Goal: Transaction & Acquisition: Purchase product/service

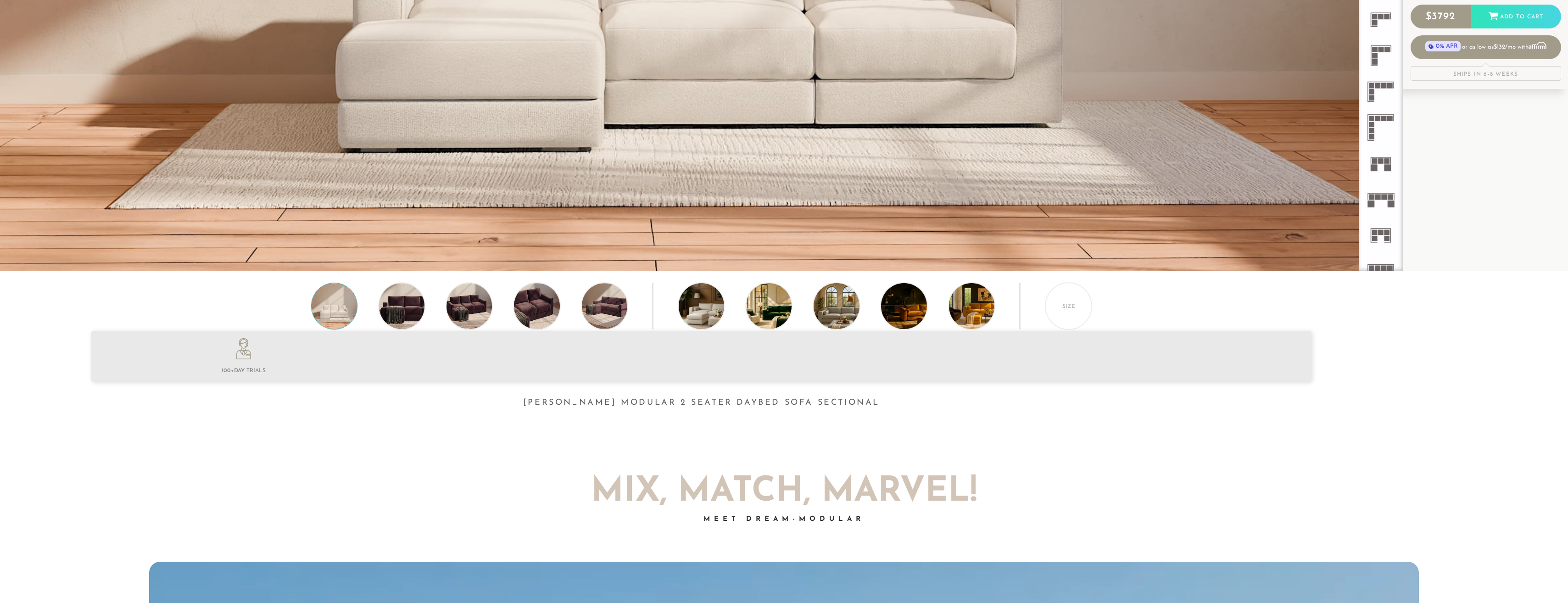
scroll to position [415, 0]
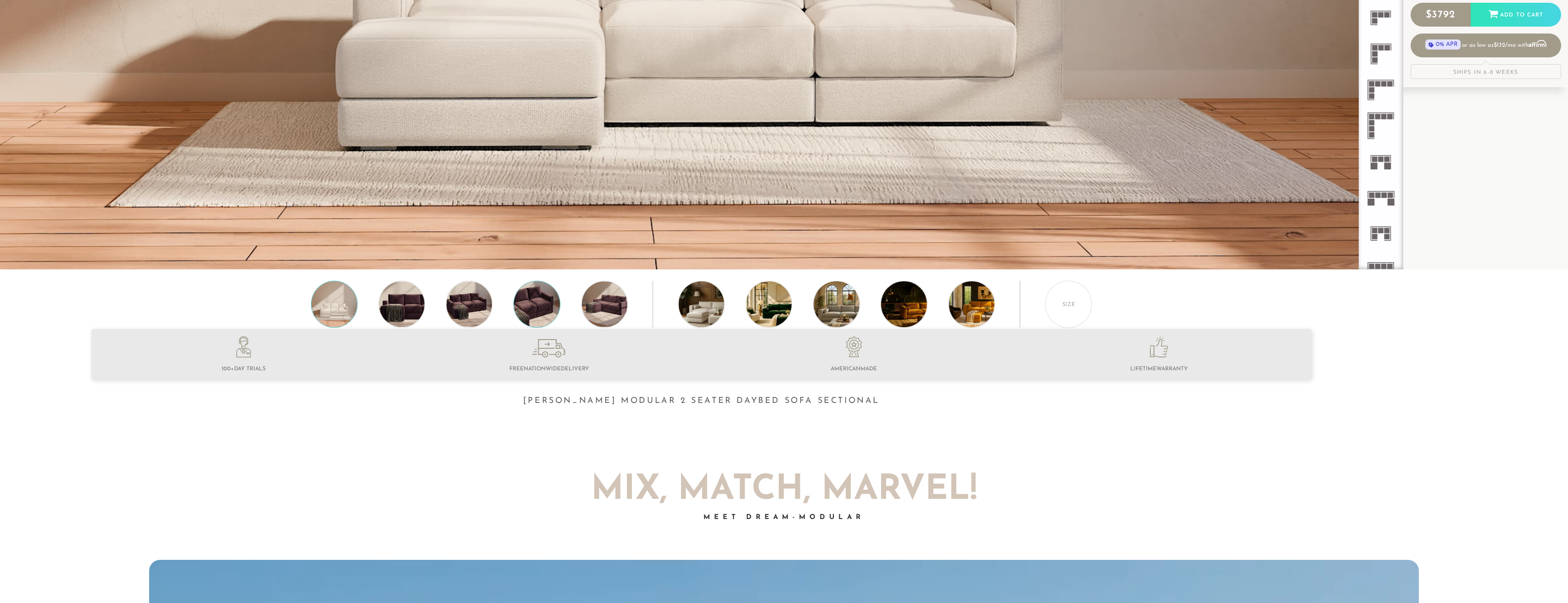
click at [536, 305] on img at bounding box center [537, 304] width 55 height 45
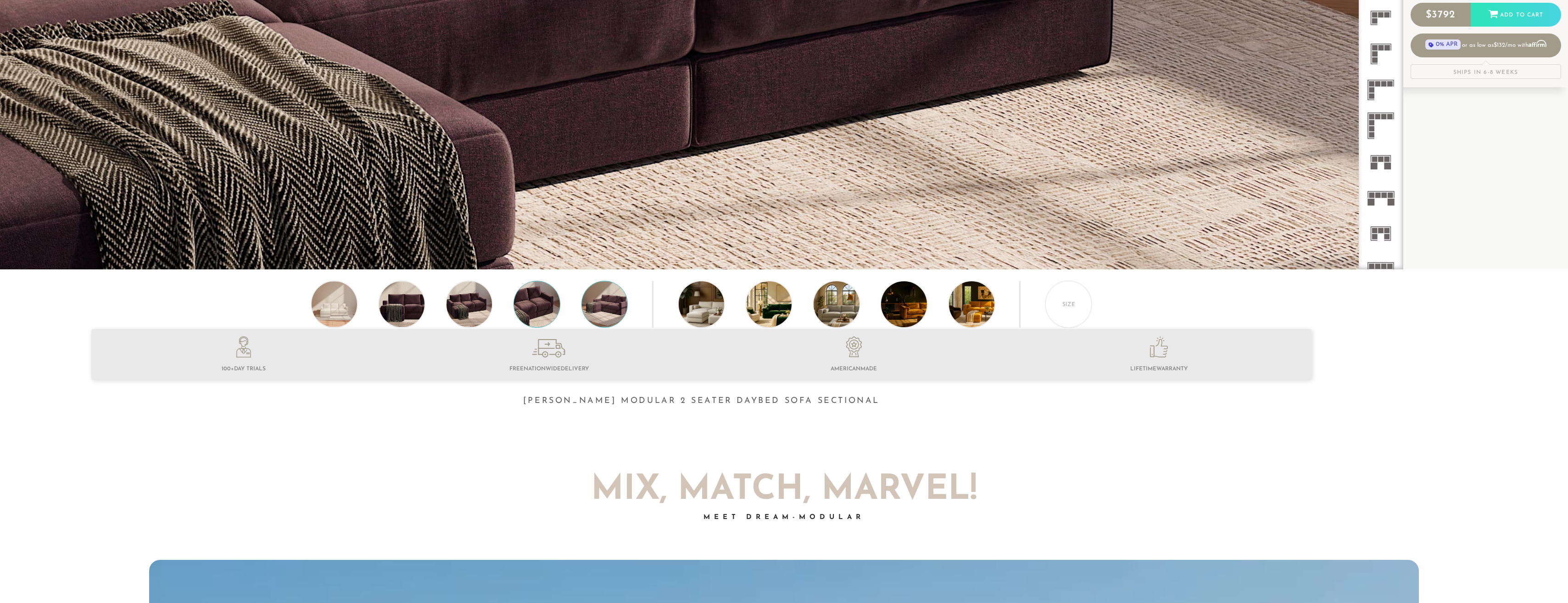
click at [598, 308] on img at bounding box center [604, 304] width 55 height 45
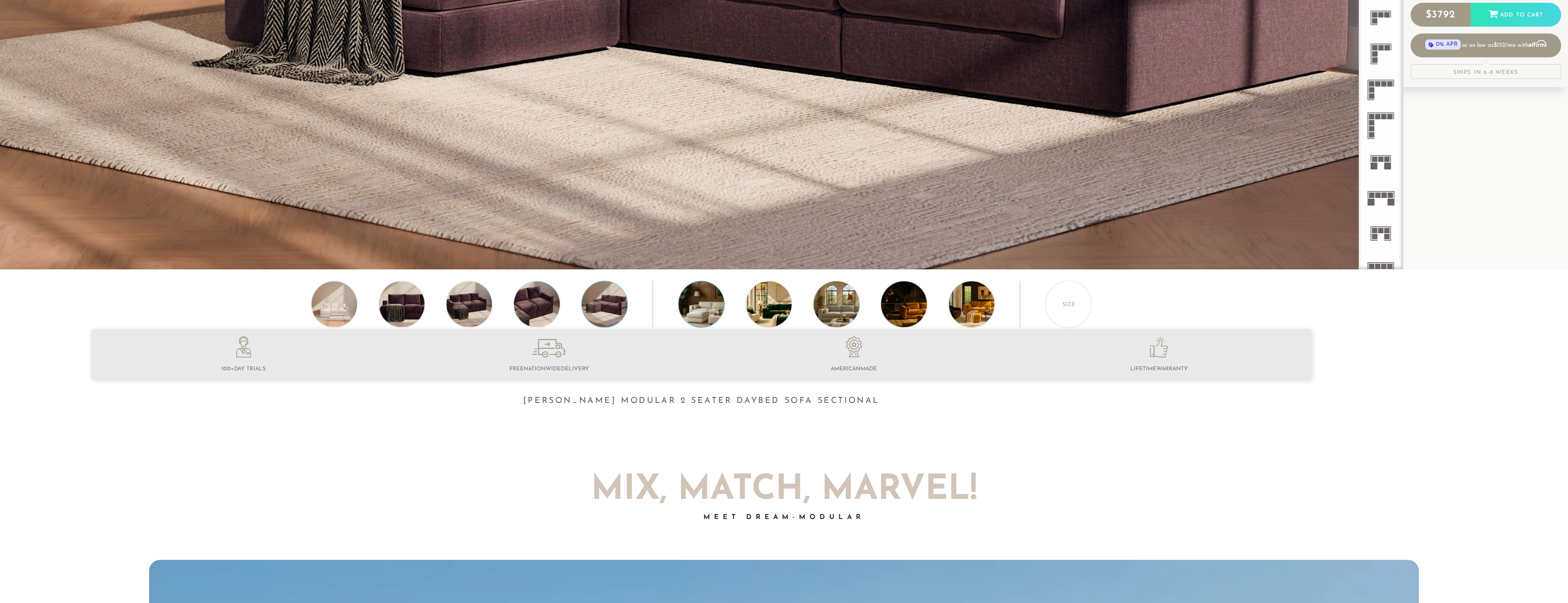
click at [682, 309] on img at bounding box center [720, 304] width 81 height 45
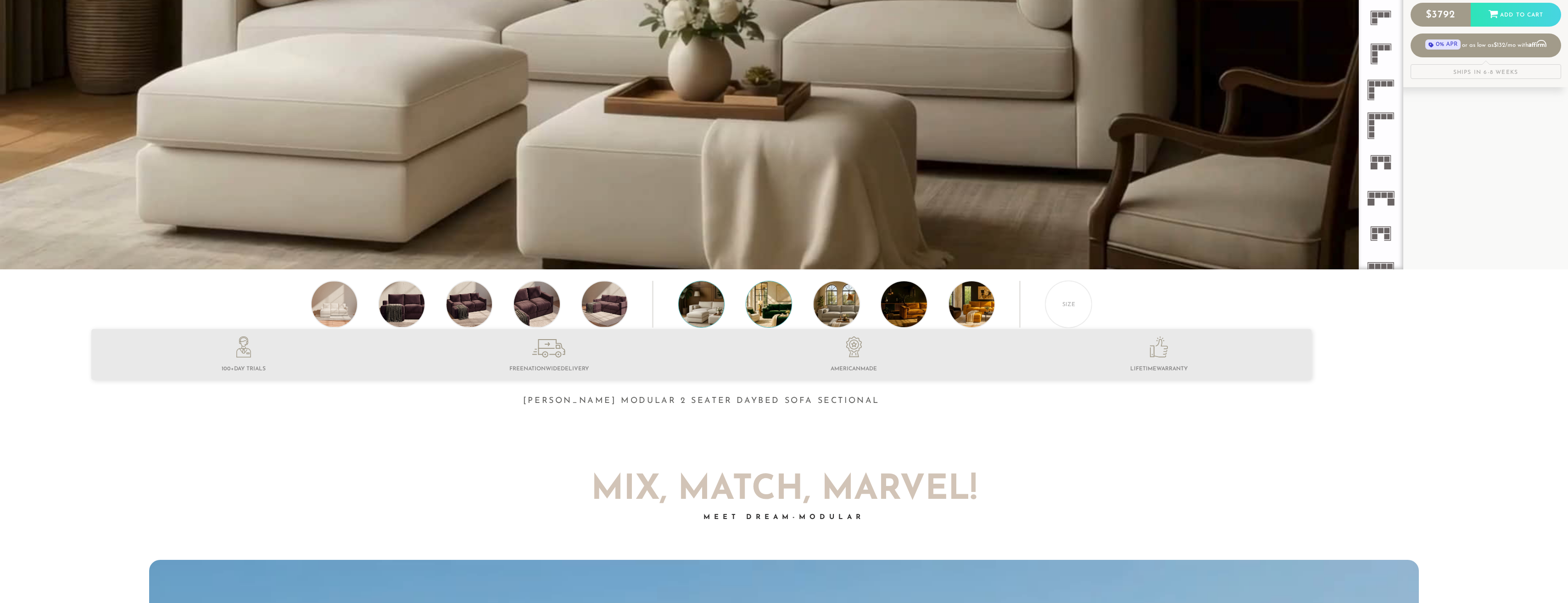
click at [775, 310] on img at bounding box center [787, 304] width 81 height 45
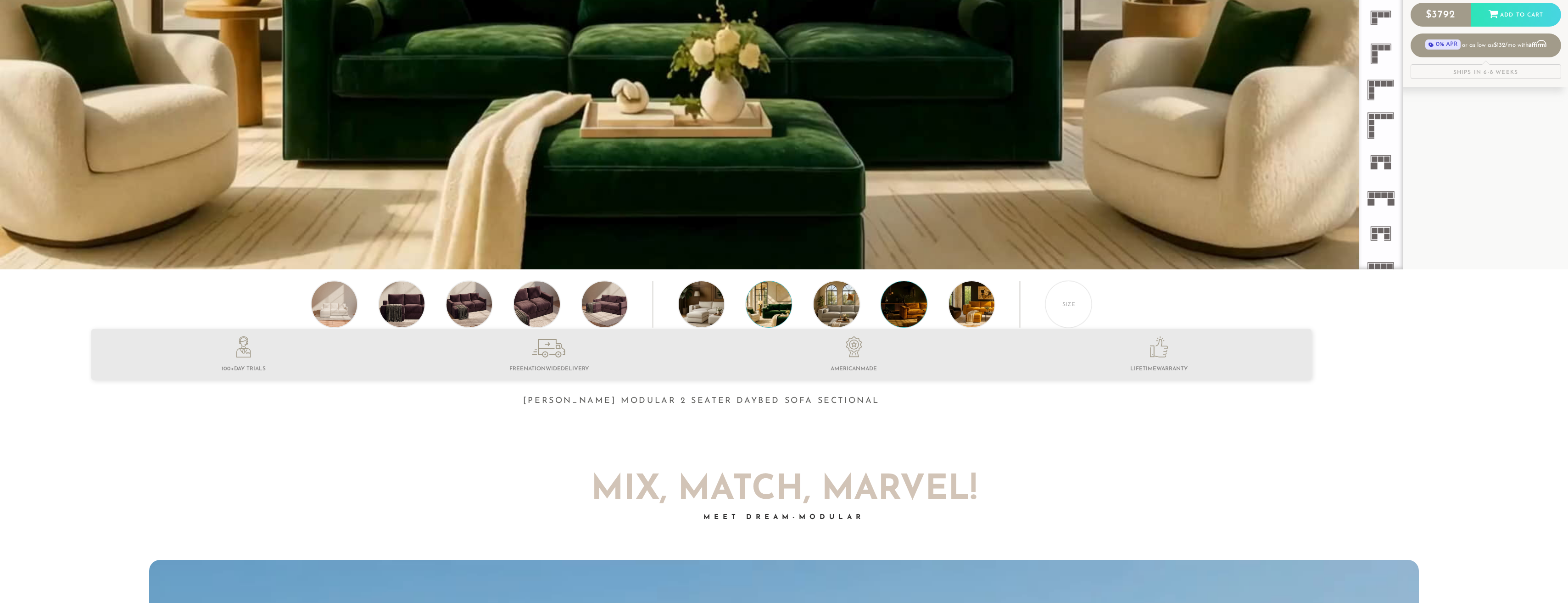
click at [904, 310] on img at bounding box center [921, 304] width 81 height 45
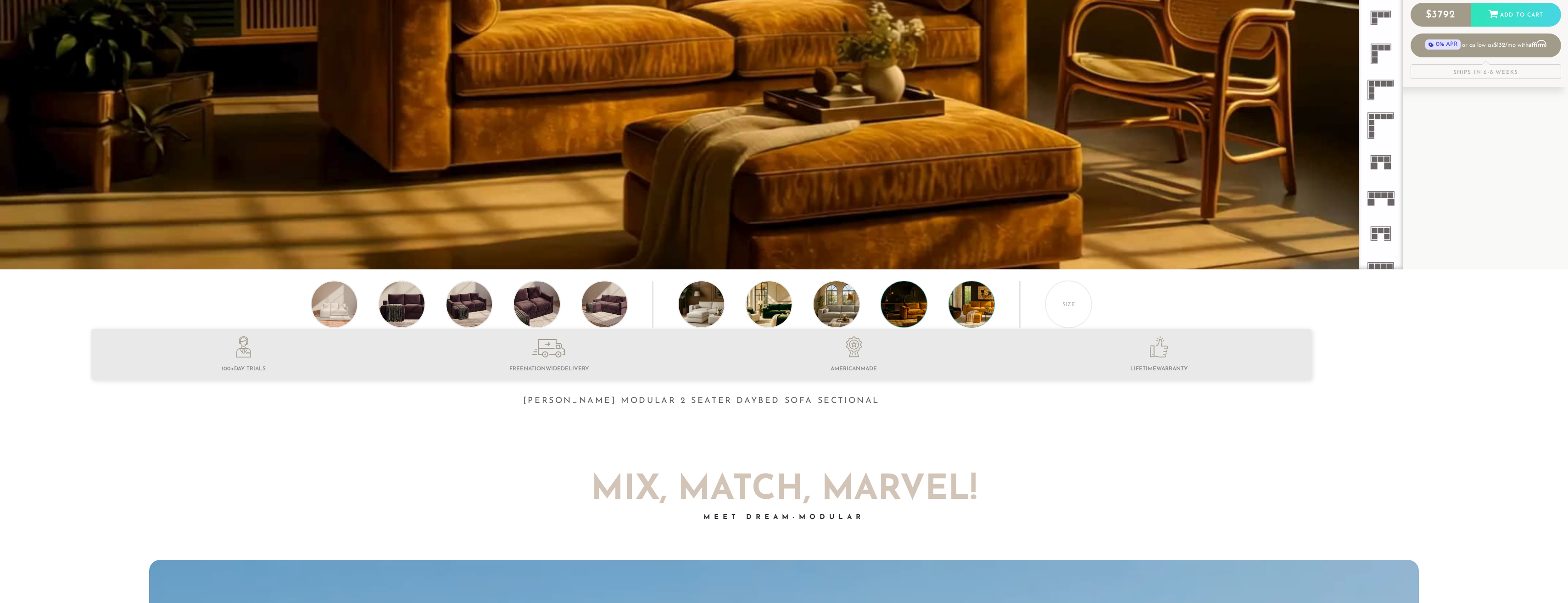
click at [962, 305] on img at bounding box center [990, 304] width 81 height 45
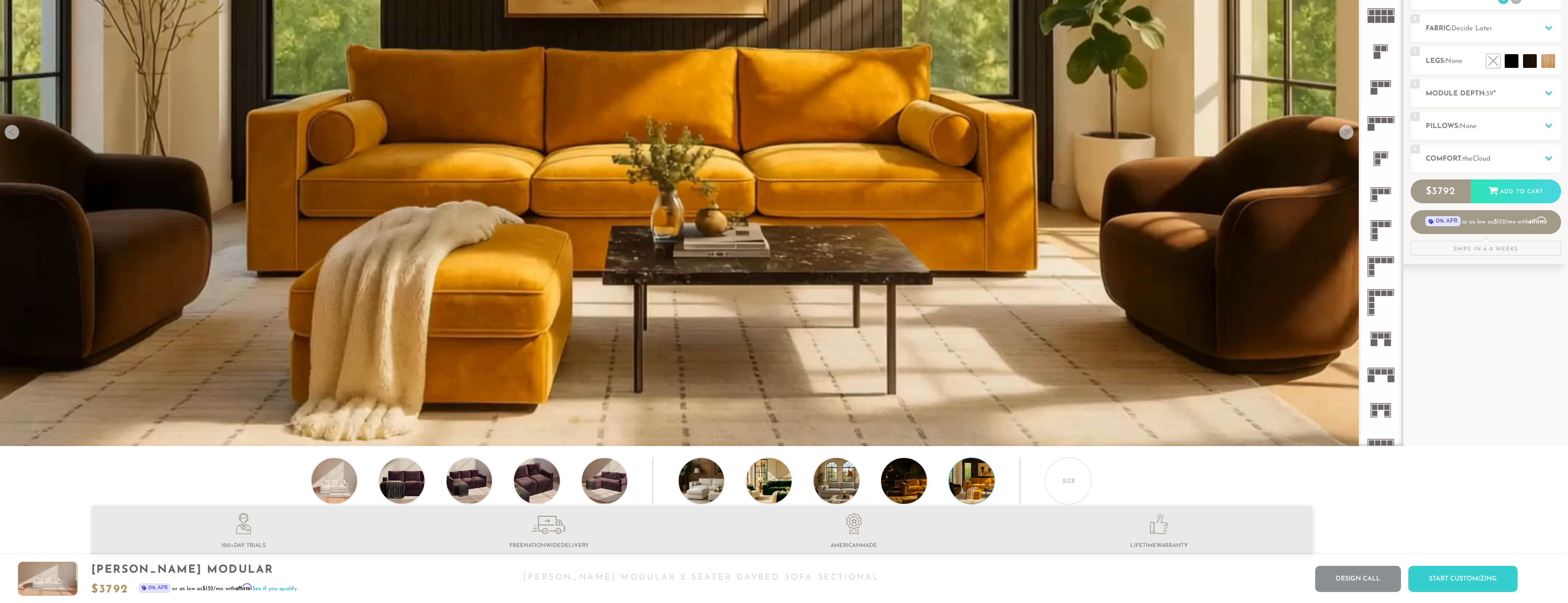
scroll to position [0, 0]
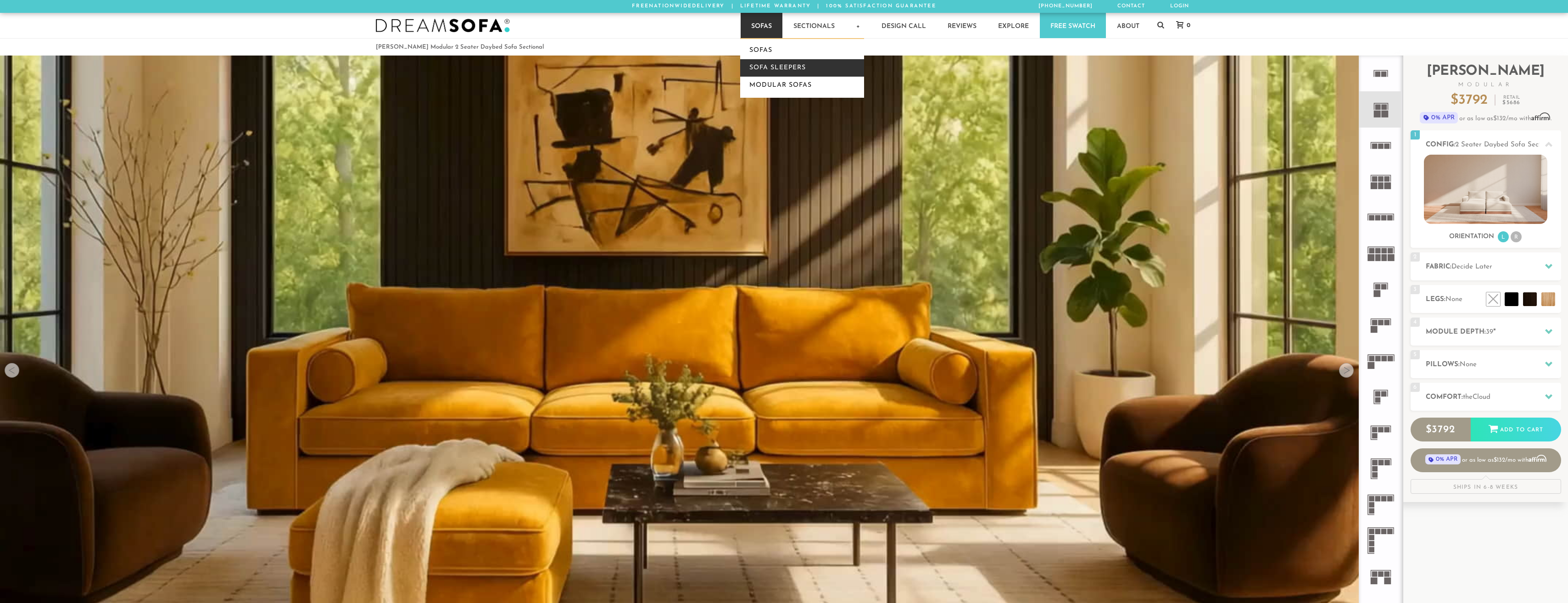
click at [759, 64] on link "Sofa Sleepers" at bounding box center [802, 68] width 124 height 17
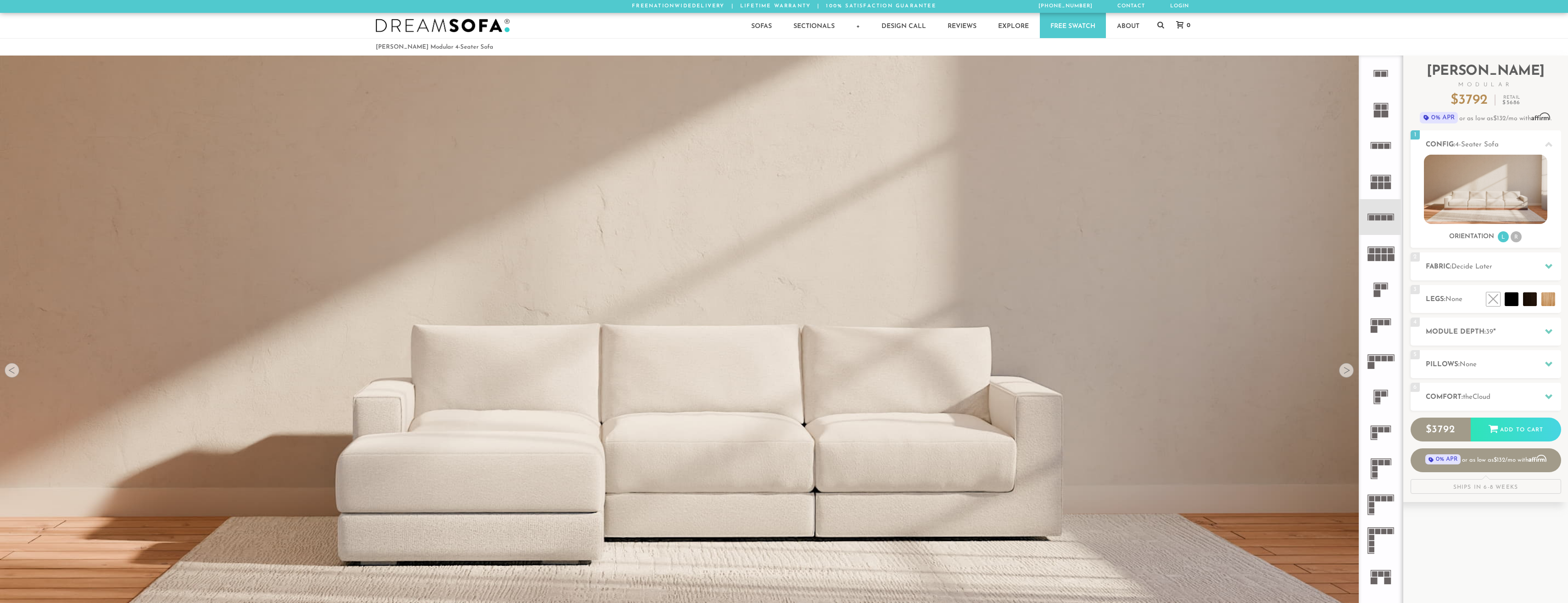
click at [1349, 371] on div at bounding box center [1346, 370] width 15 height 15
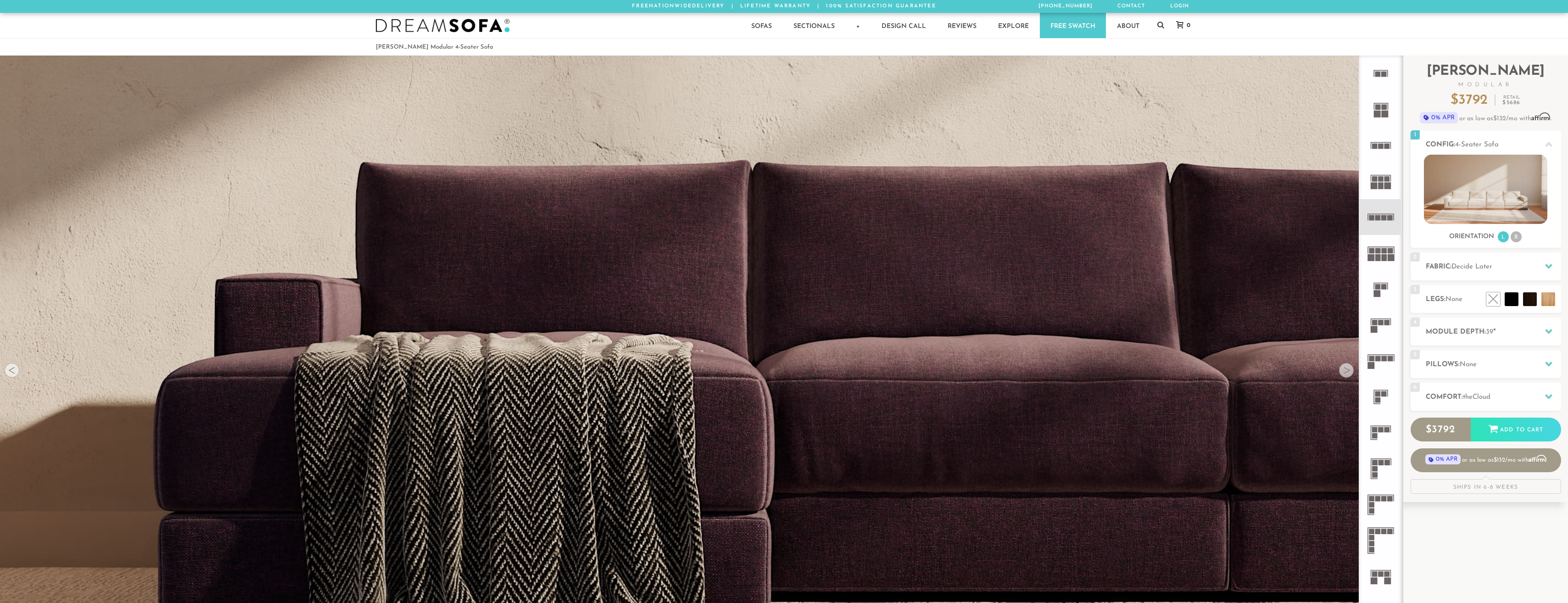
click at [1349, 371] on div at bounding box center [1346, 370] width 15 height 15
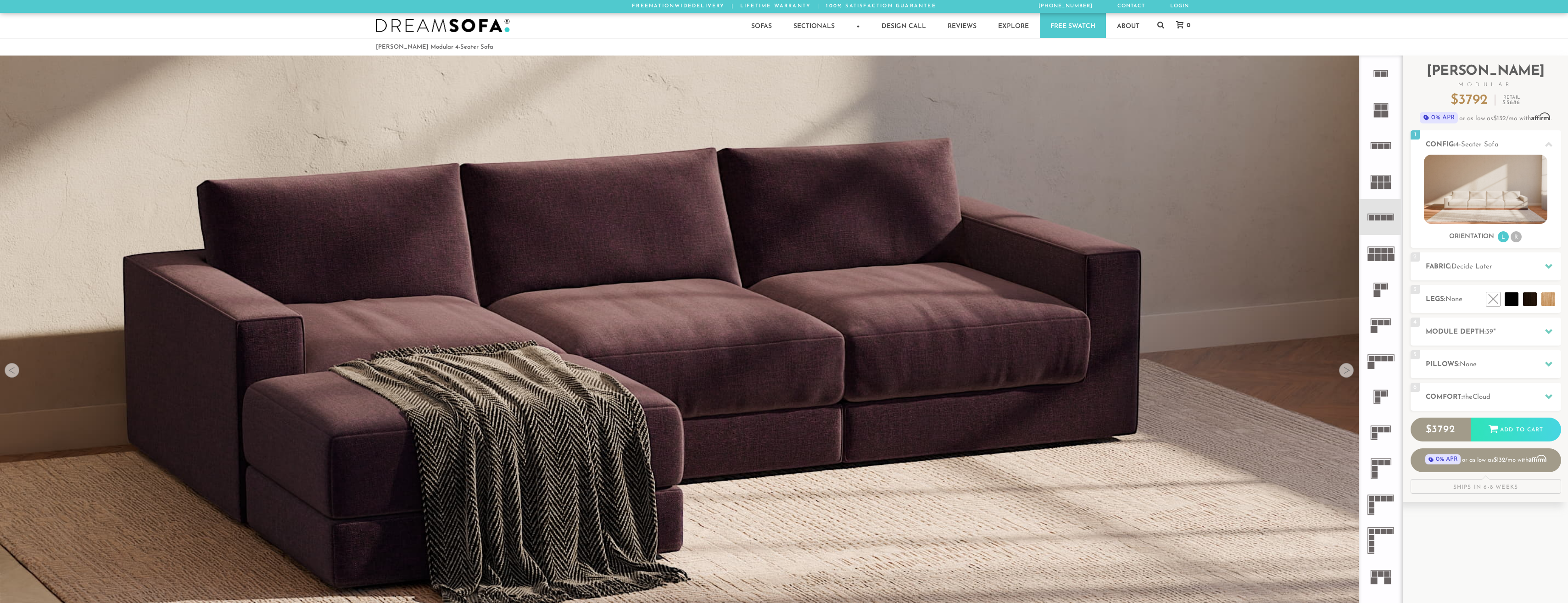
click at [1349, 371] on div at bounding box center [1346, 370] width 15 height 15
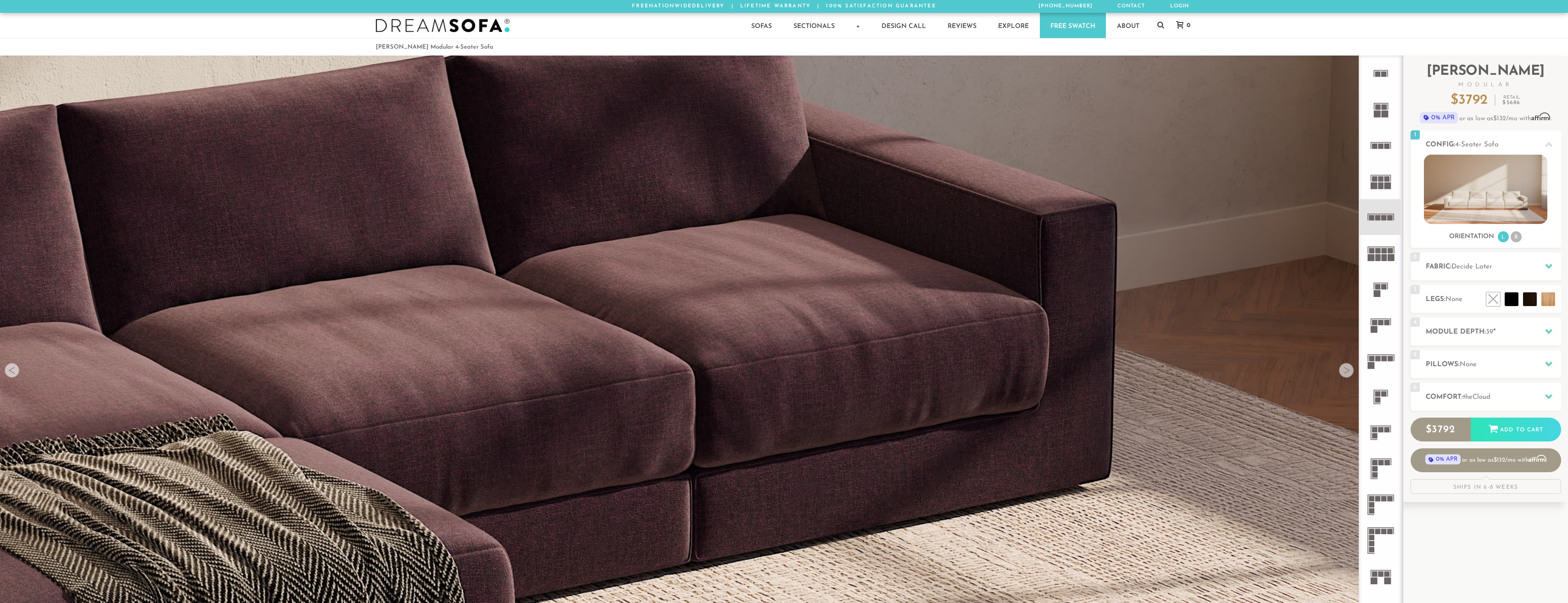
click at [1349, 371] on div at bounding box center [1346, 370] width 15 height 15
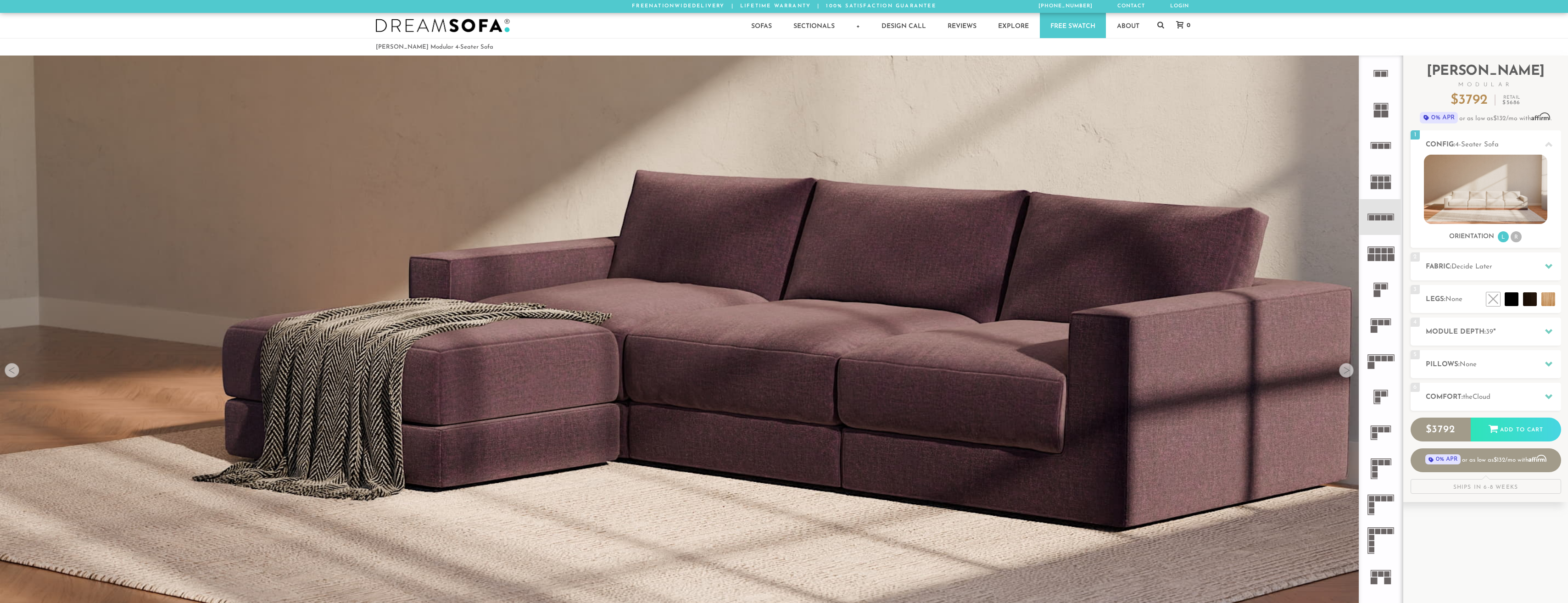
click at [1349, 371] on div at bounding box center [1346, 370] width 15 height 15
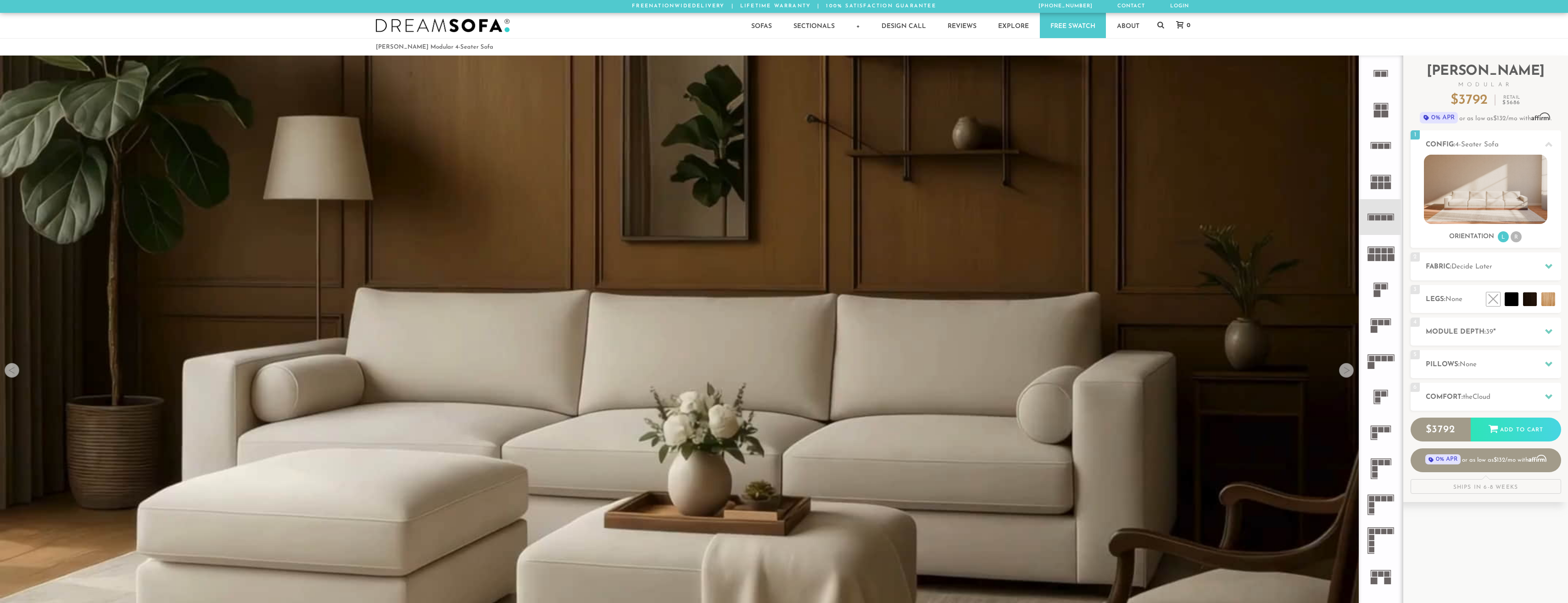
click at [1348, 371] on div at bounding box center [1346, 370] width 15 height 15
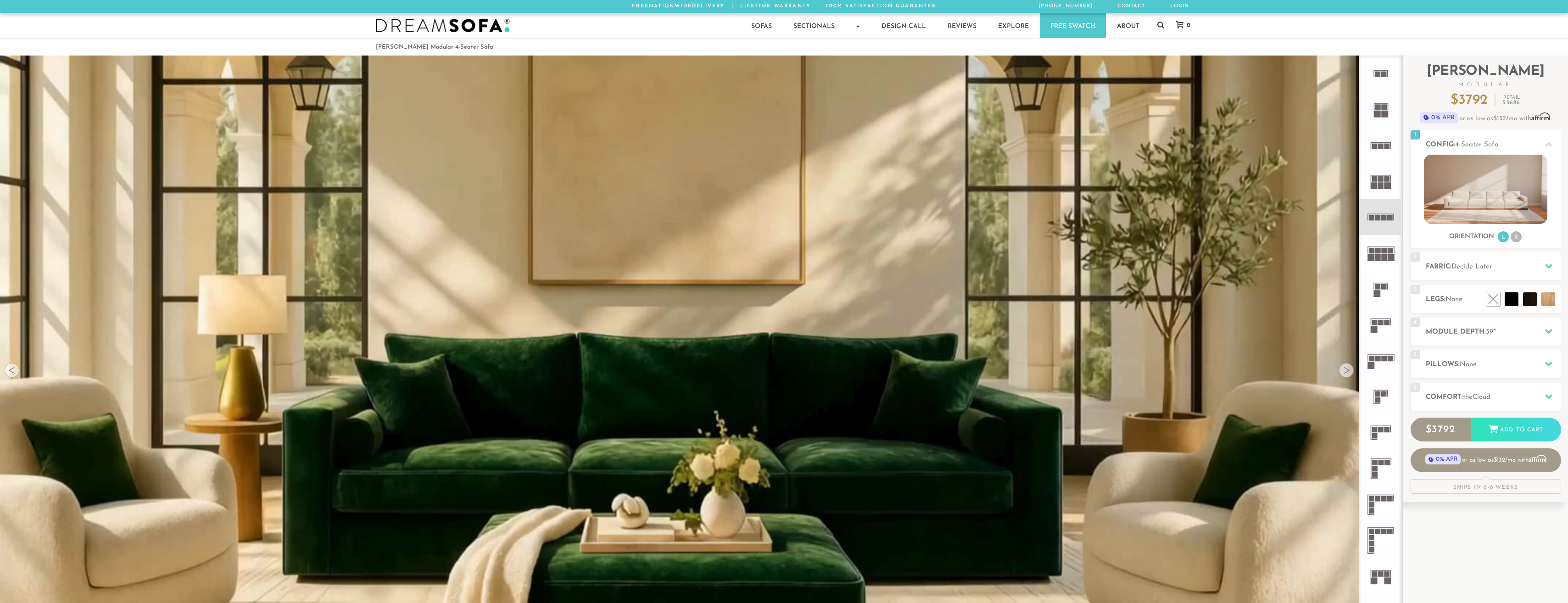
click at [1348, 371] on div at bounding box center [1346, 370] width 15 height 15
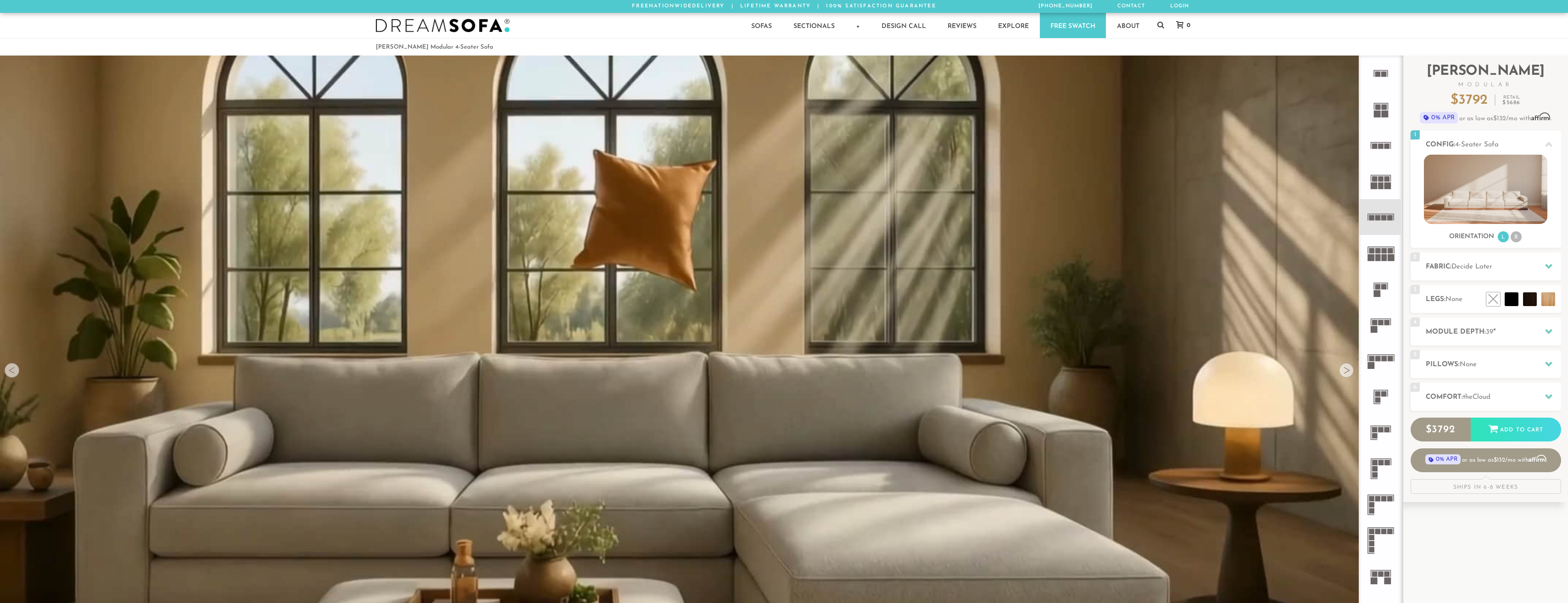
click at [1348, 371] on div at bounding box center [1346, 370] width 15 height 15
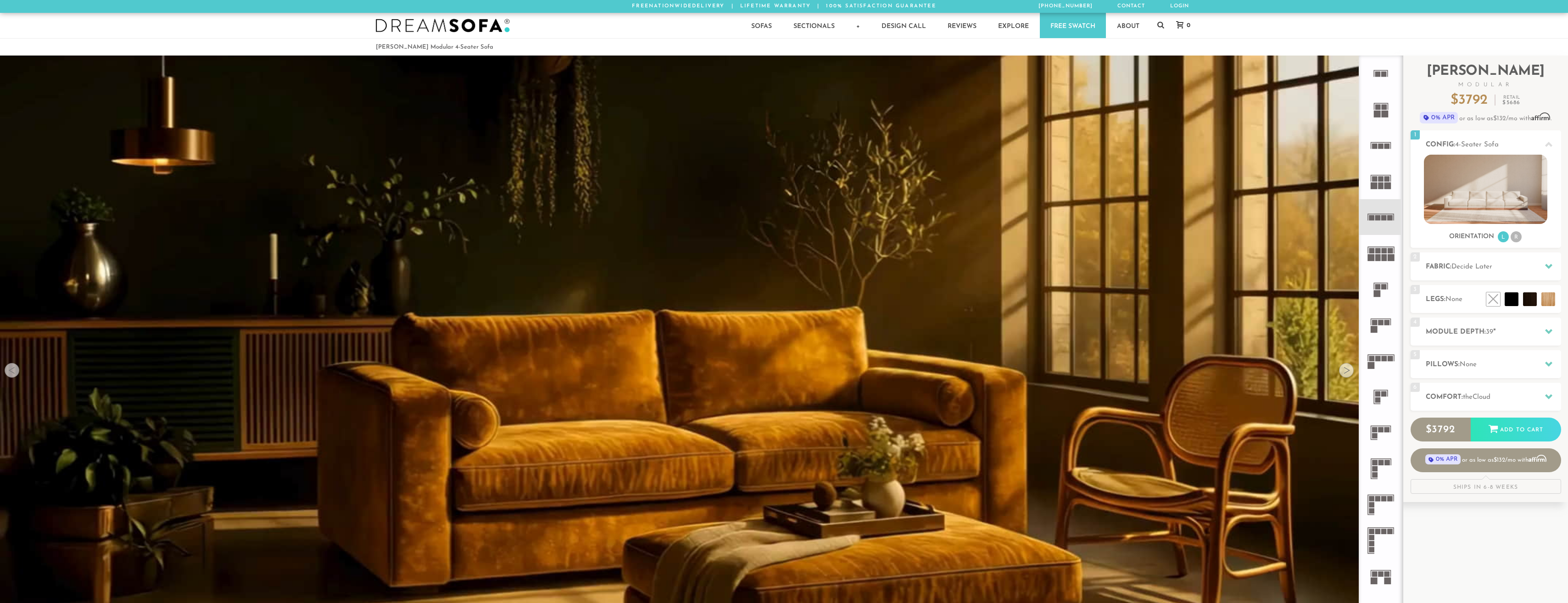
click at [1348, 371] on div at bounding box center [1346, 370] width 15 height 15
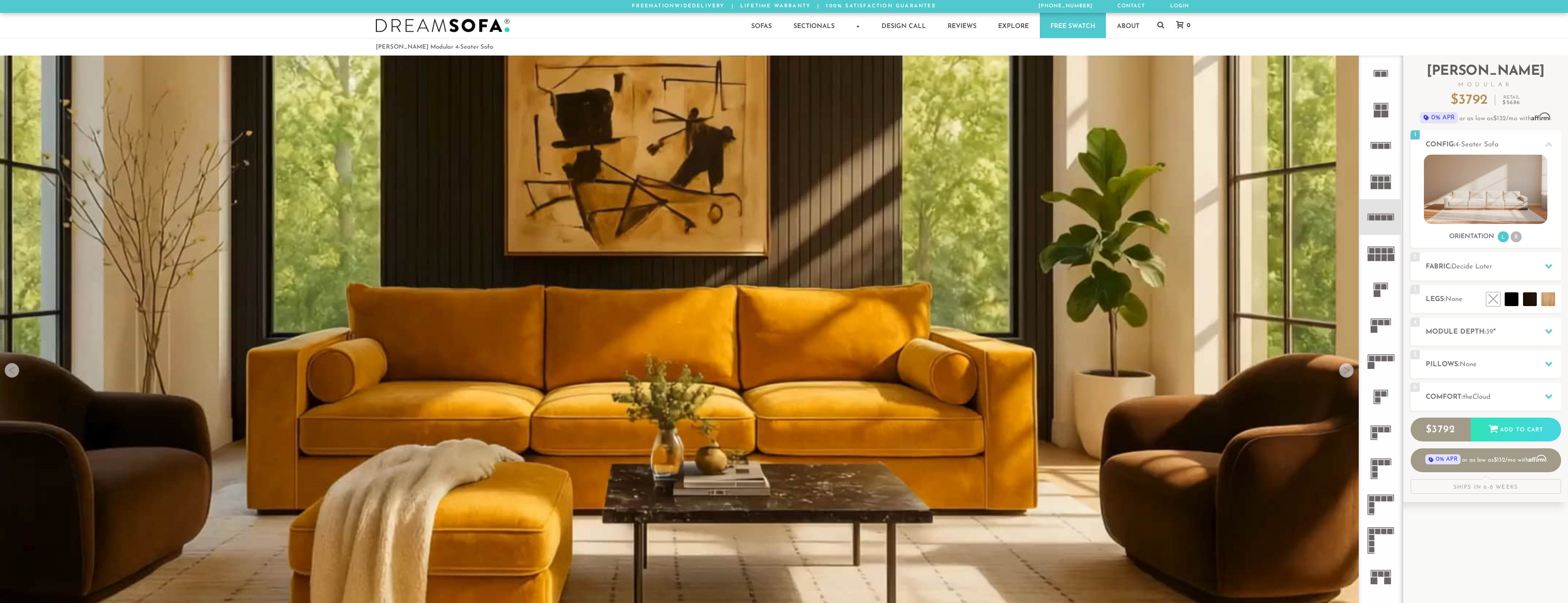
click at [1348, 371] on div at bounding box center [1346, 370] width 15 height 15
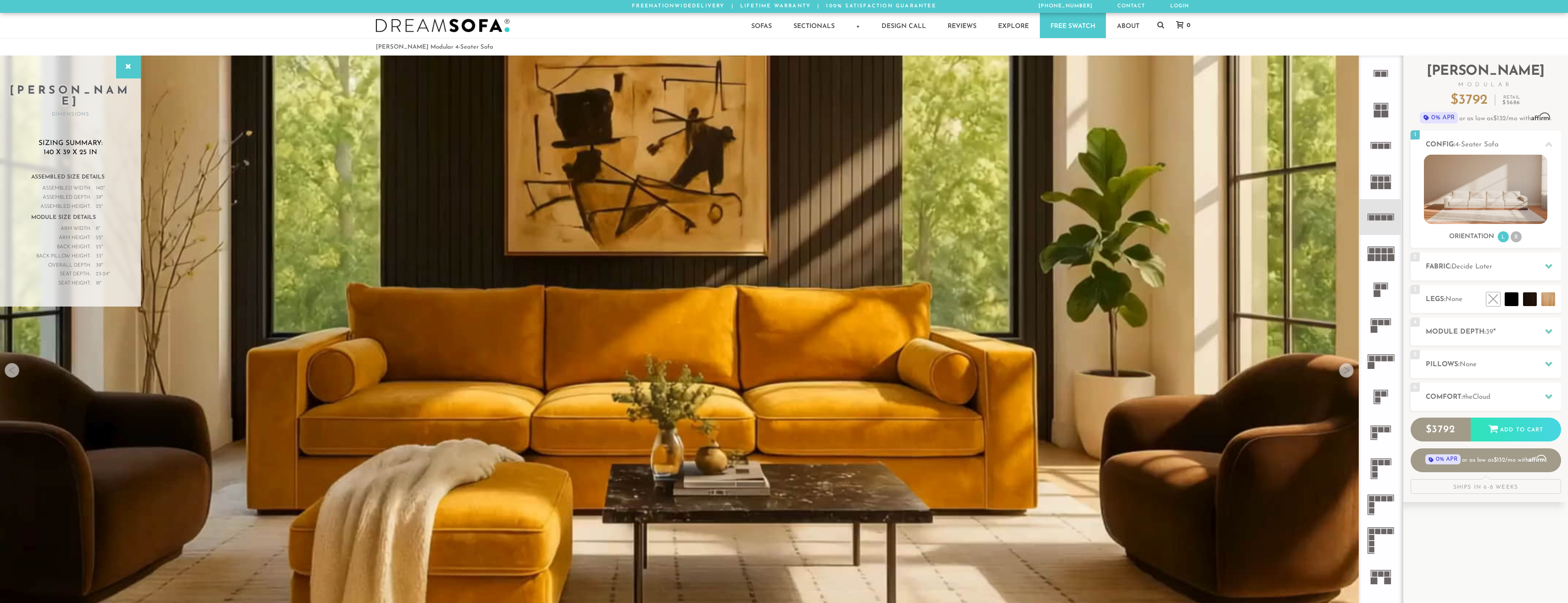
click at [1351, 372] on div at bounding box center [1346, 370] width 15 height 15
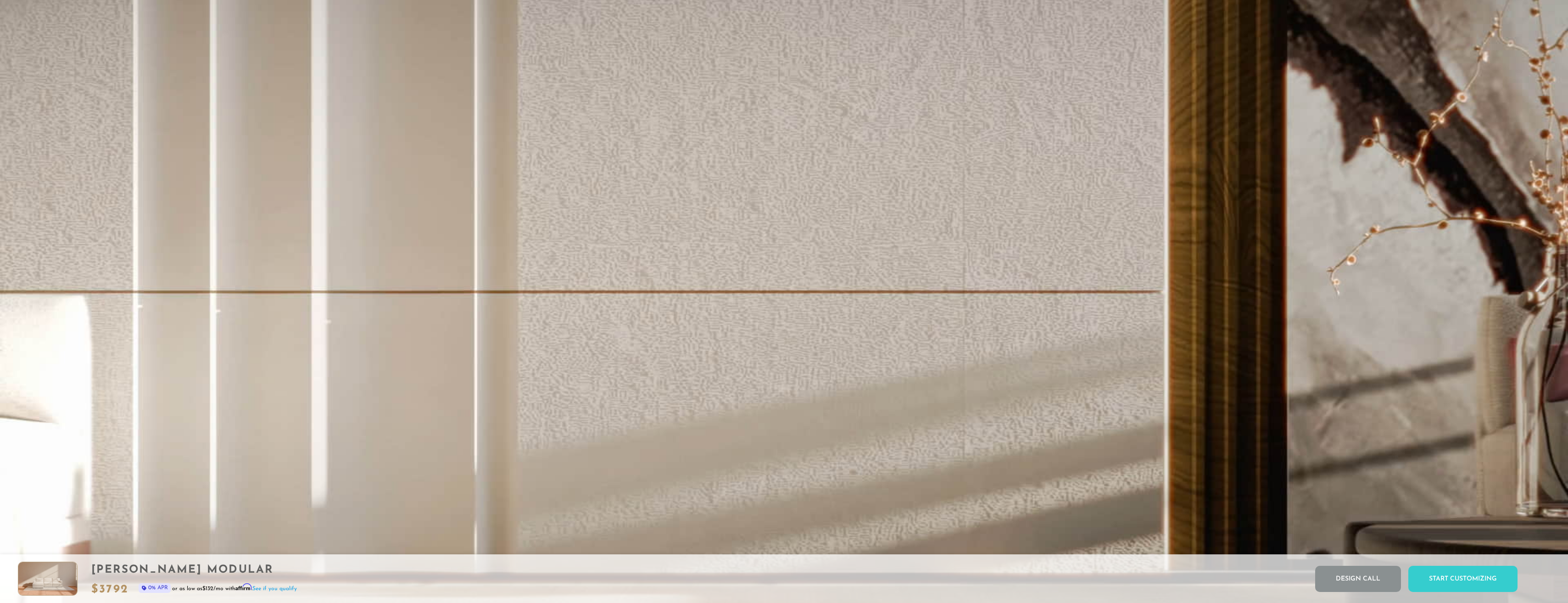
scroll to position [3424, 0]
click at [1456, 577] on div "Start Customizing" at bounding box center [1463, 580] width 109 height 26
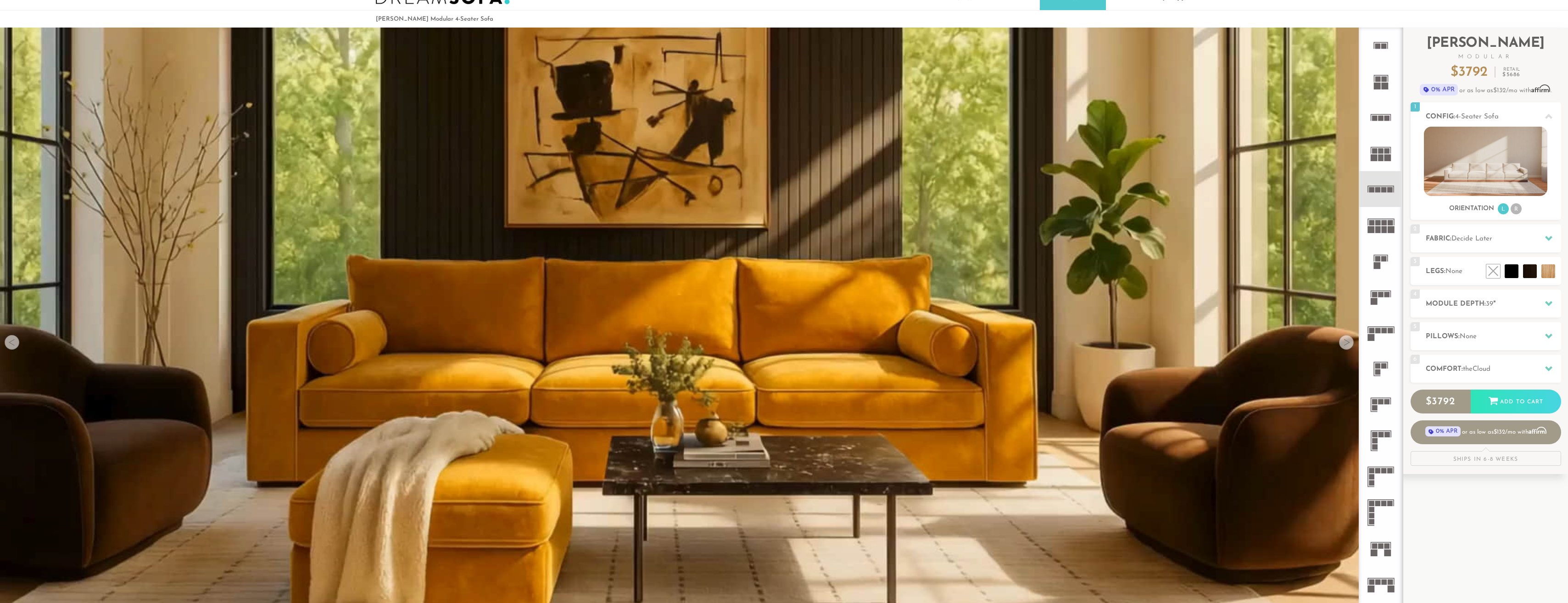
scroll to position [0, 0]
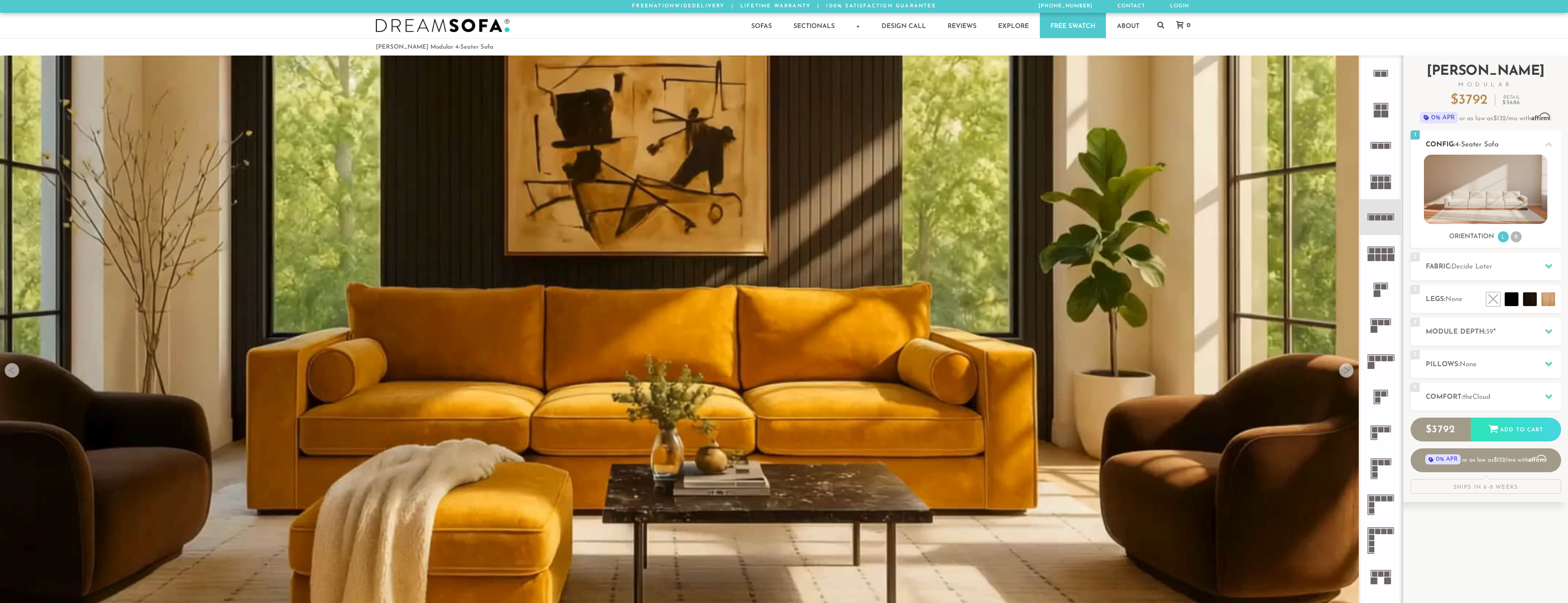
click at [1496, 187] on img at bounding box center [1485, 189] width 124 height 69
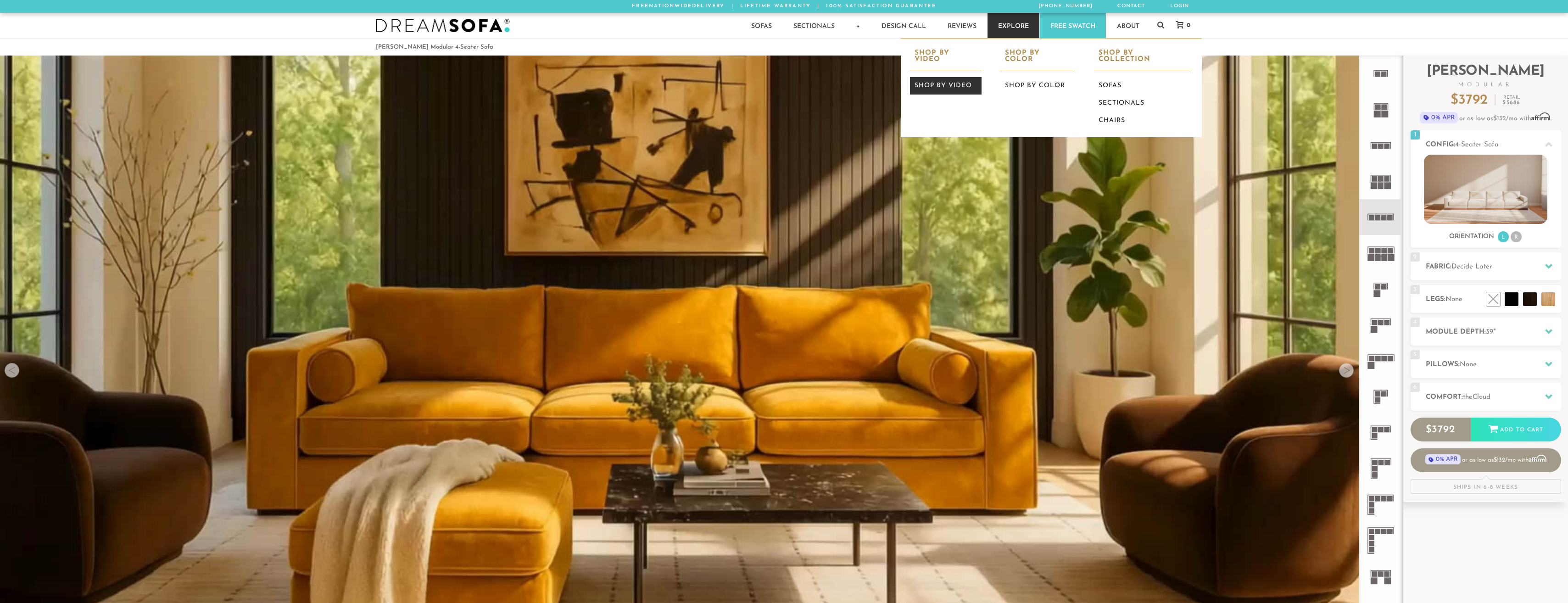
click at [943, 79] on link "Shop by Video" at bounding box center [946, 86] width 72 height 17
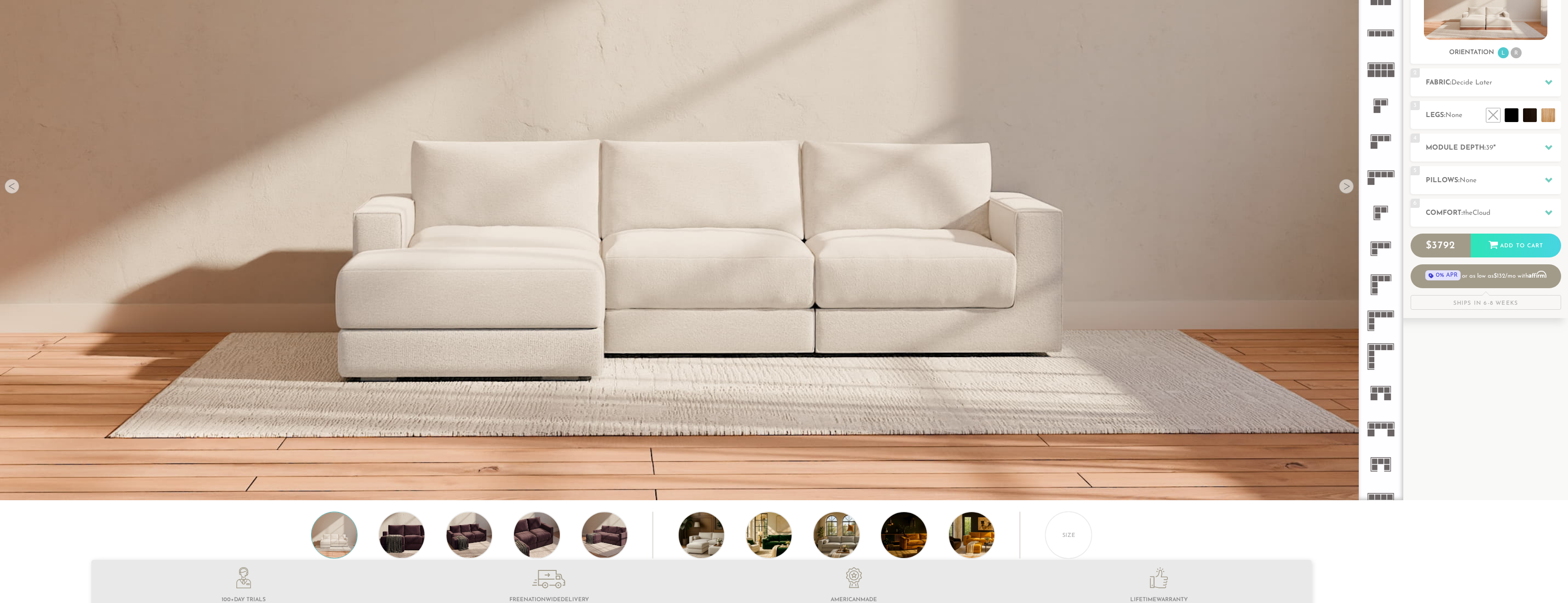
scroll to position [185, 0]
click at [1346, 186] on div at bounding box center [1346, 185] width 15 height 15
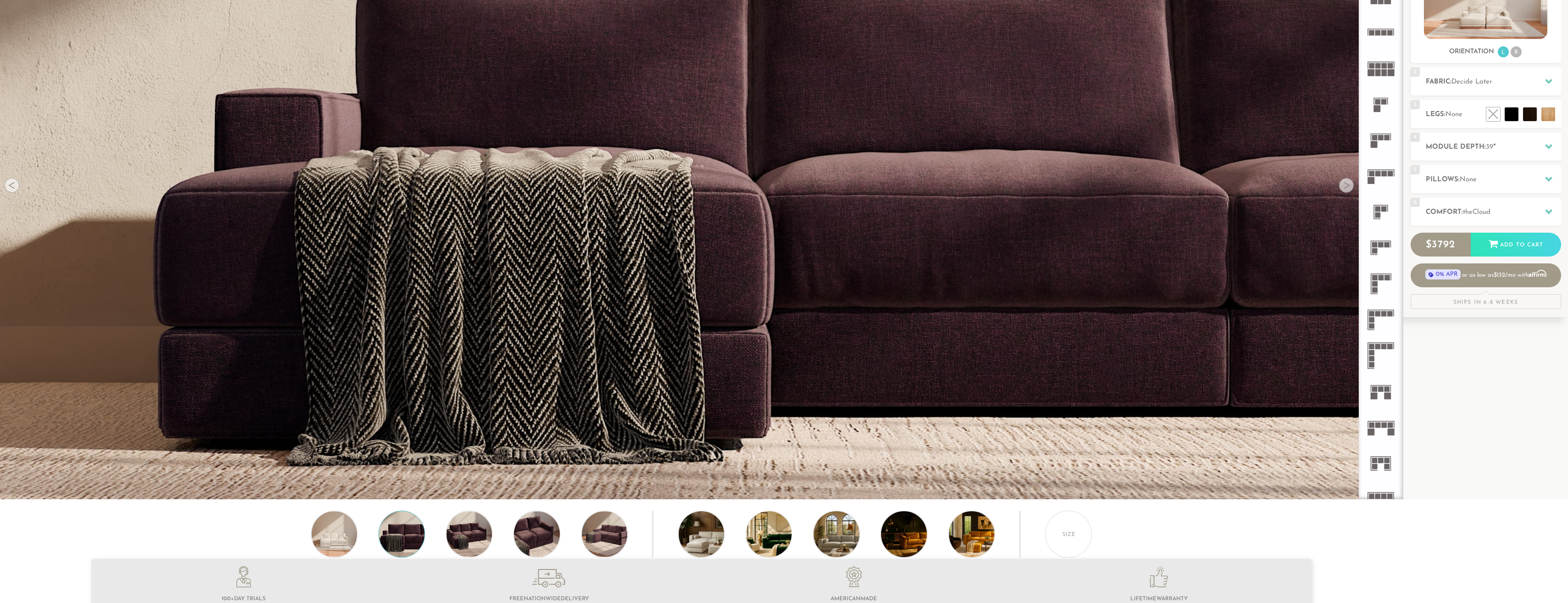
click at [1346, 186] on div at bounding box center [1346, 185] width 15 height 15
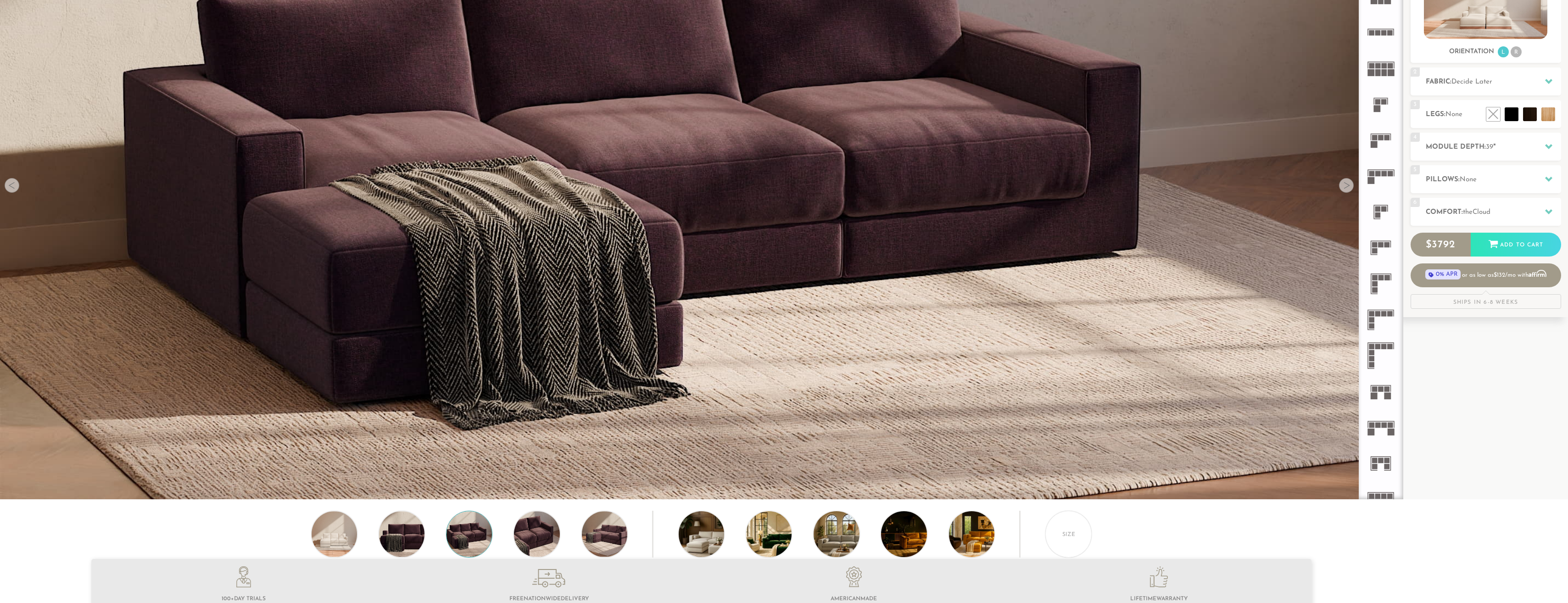
click at [1346, 186] on div at bounding box center [1346, 185] width 15 height 15
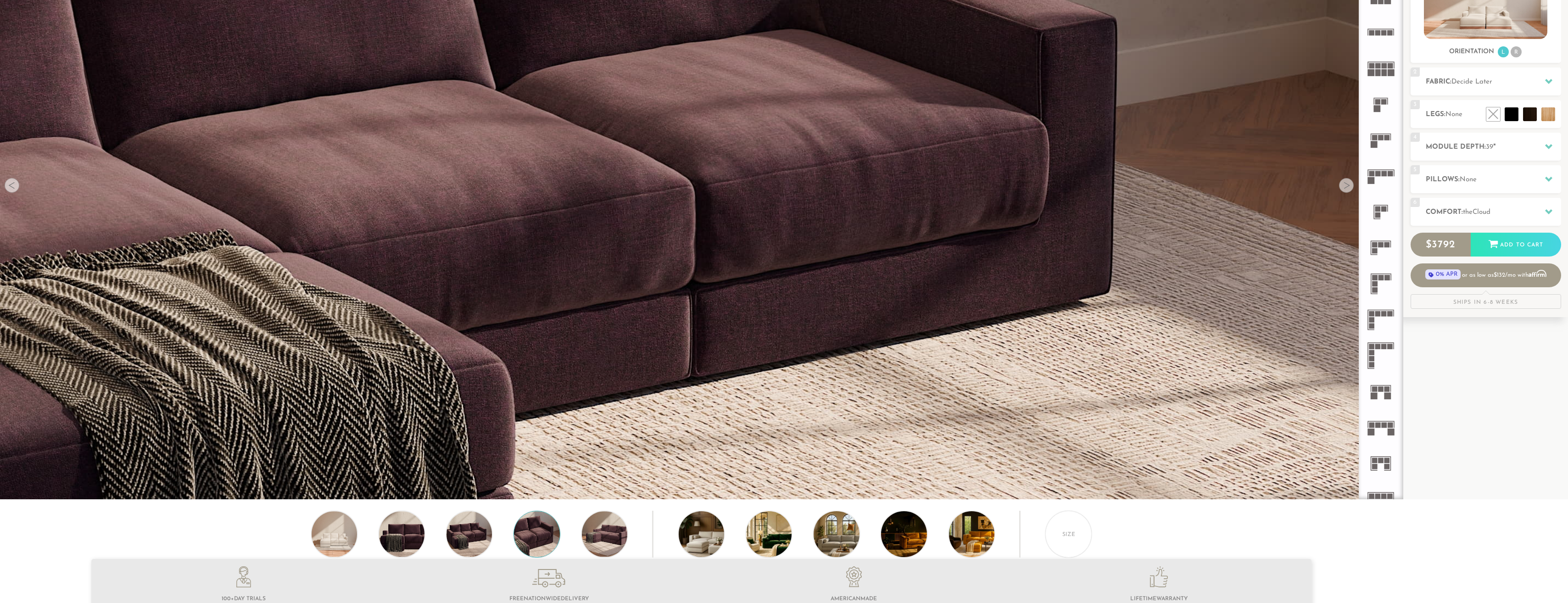
click at [1346, 186] on div at bounding box center [1346, 185] width 15 height 15
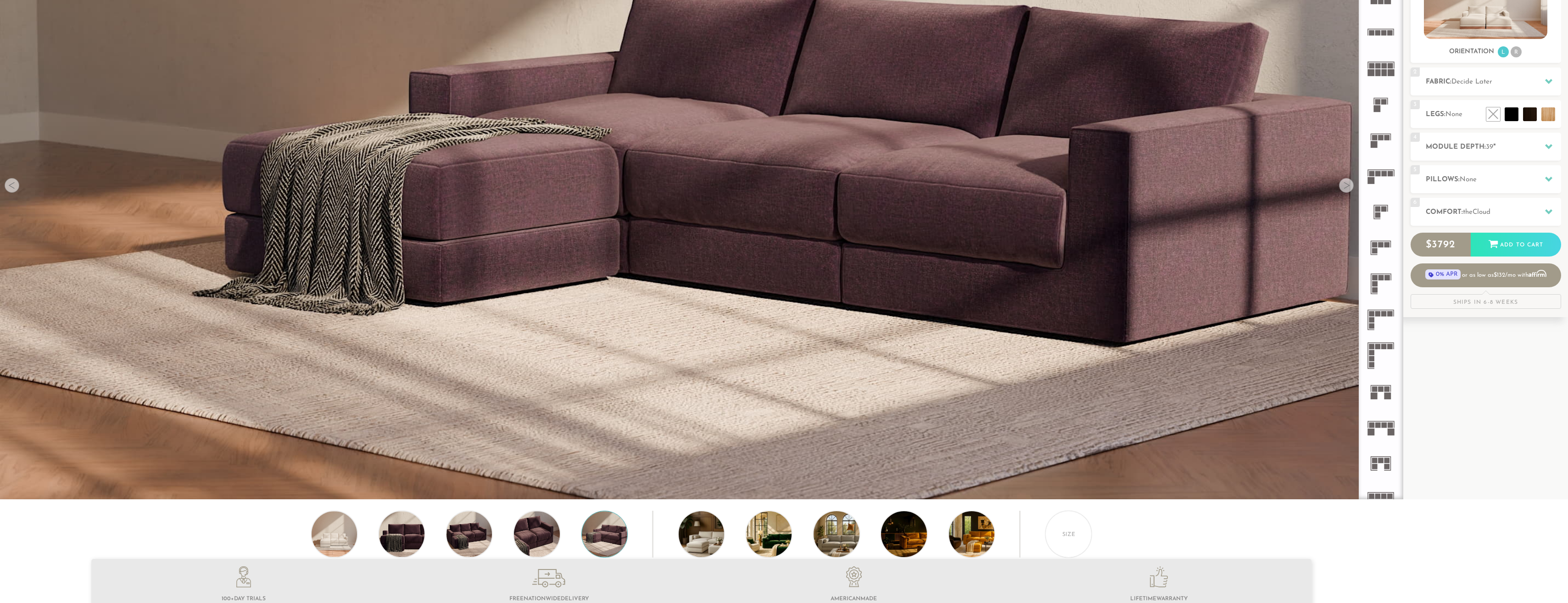
click at [1346, 186] on div at bounding box center [1346, 185] width 15 height 15
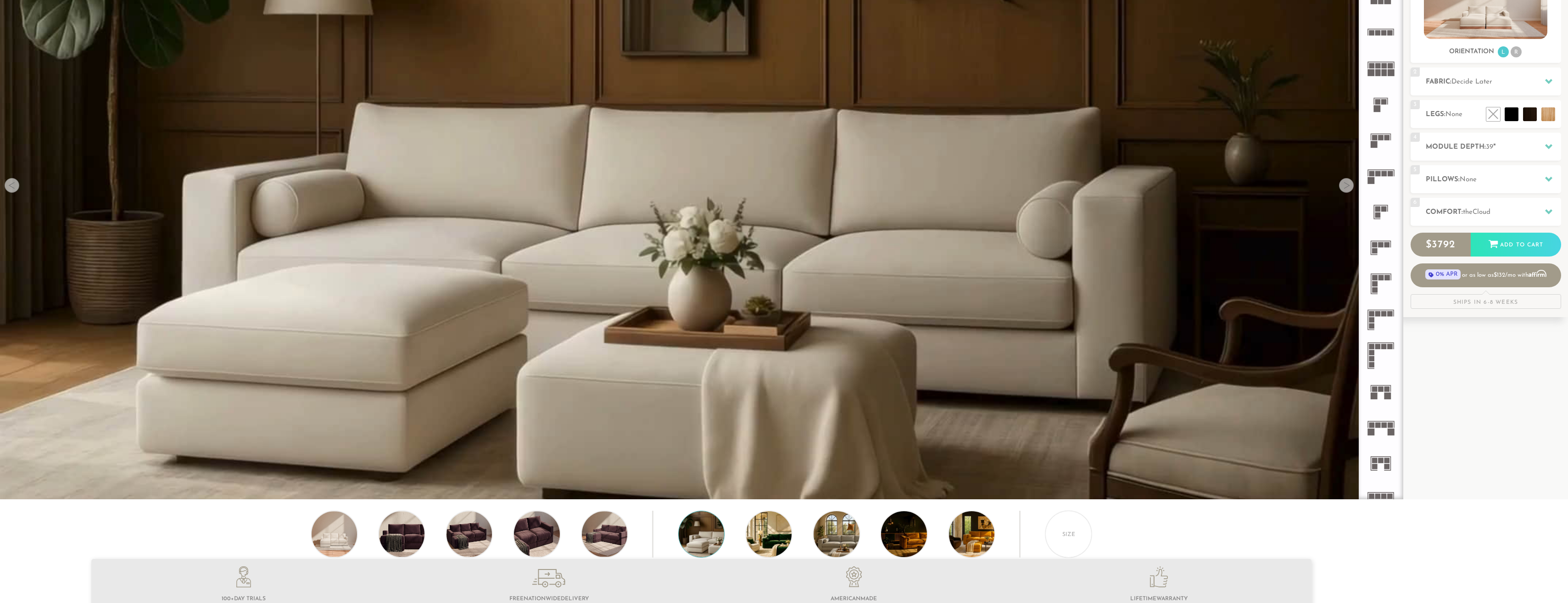
click at [1346, 186] on div at bounding box center [1346, 185] width 15 height 15
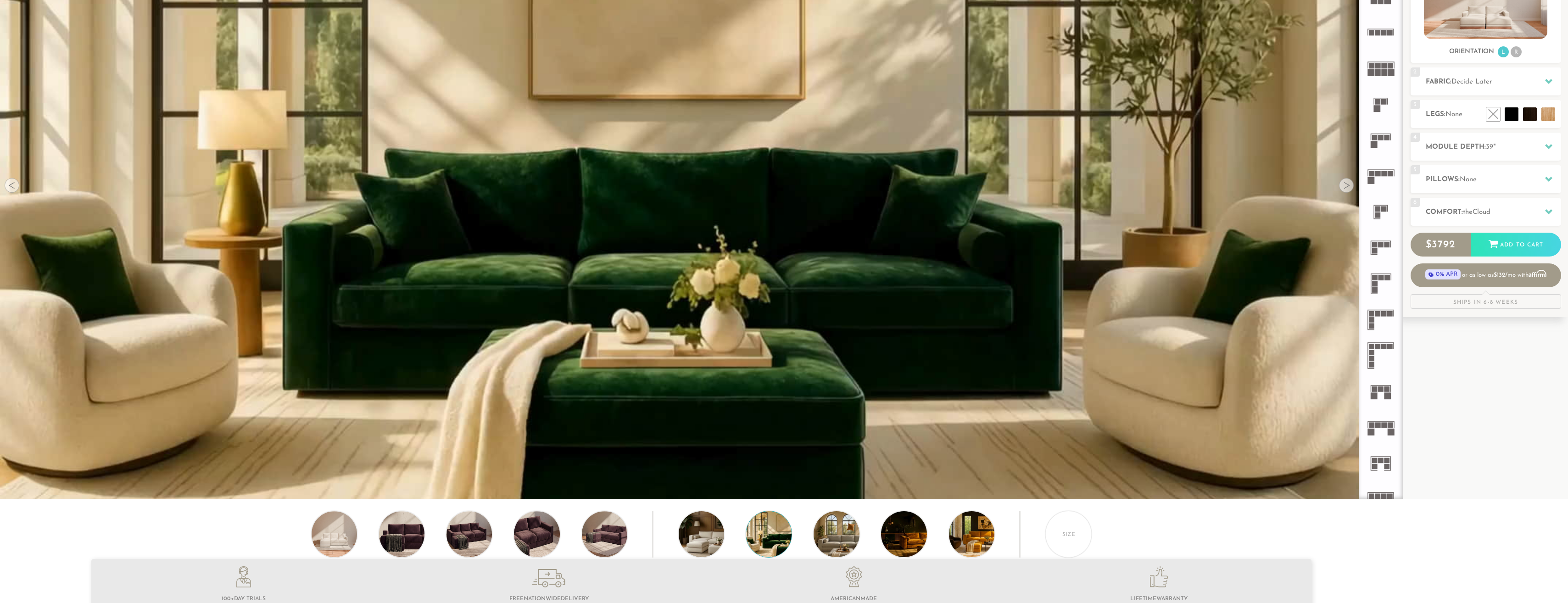
click at [1346, 186] on div at bounding box center [1346, 185] width 15 height 15
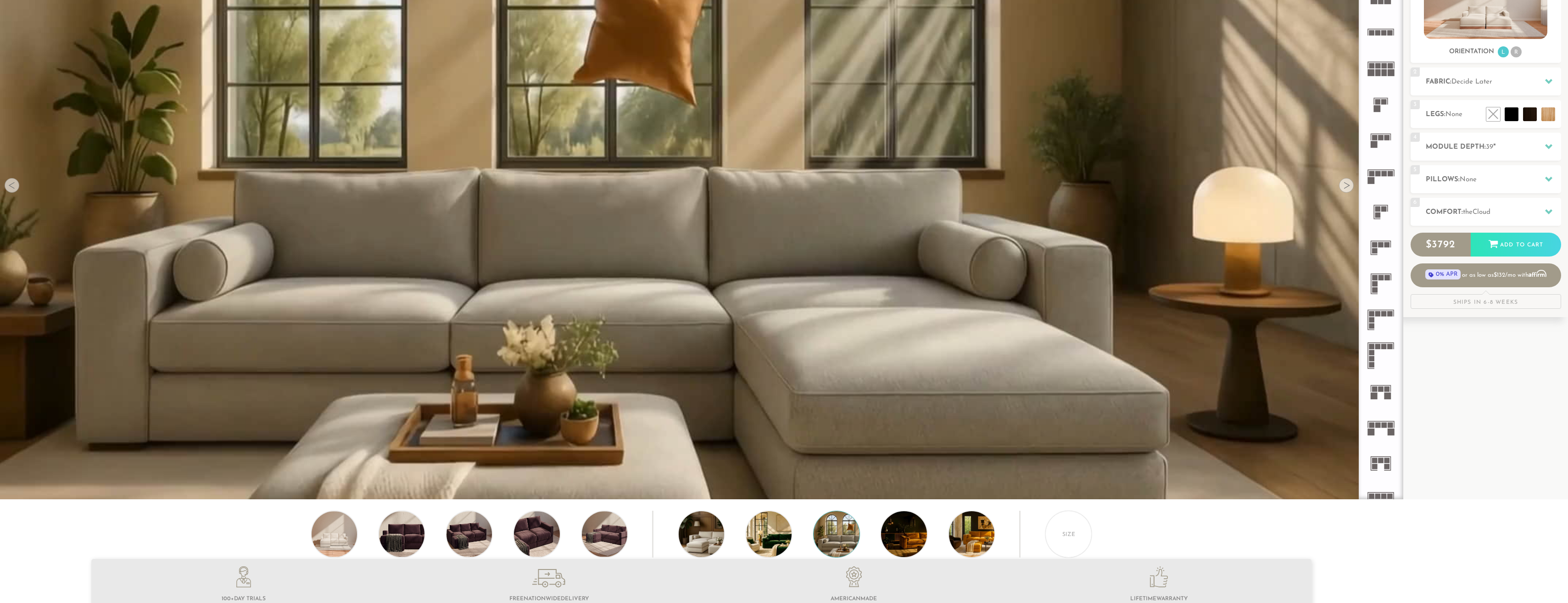
click at [1346, 186] on div at bounding box center [1346, 185] width 15 height 15
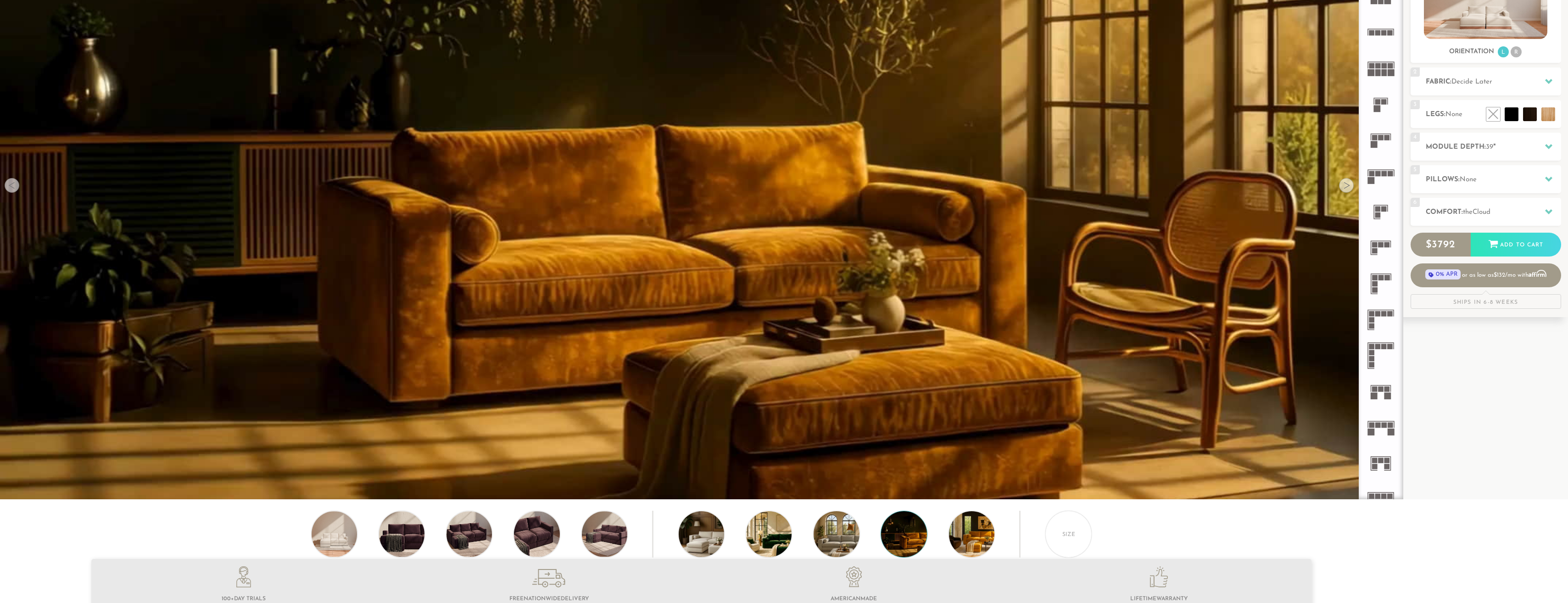
click at [1346, 186] on div at bounding box center [1346, 185] width 15 height 15
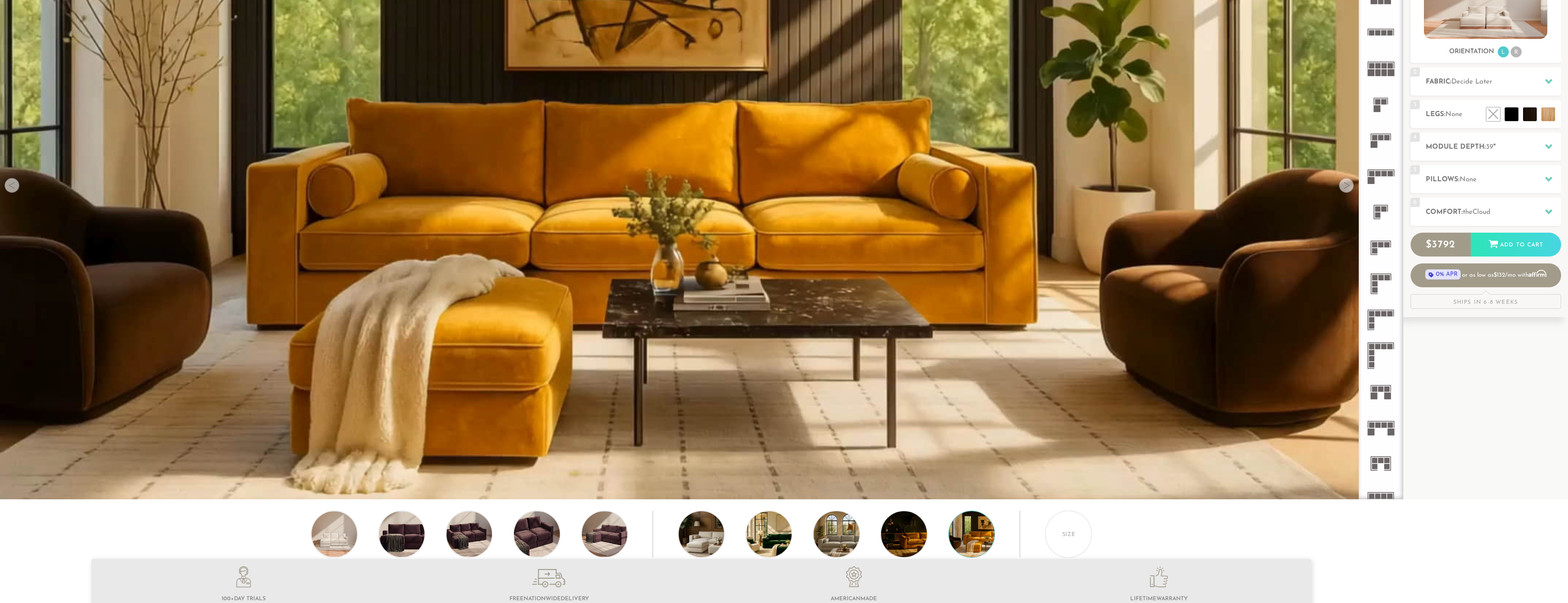
click at [1346, 186] on div at bounding box center [1346, 185] width 15 height 15
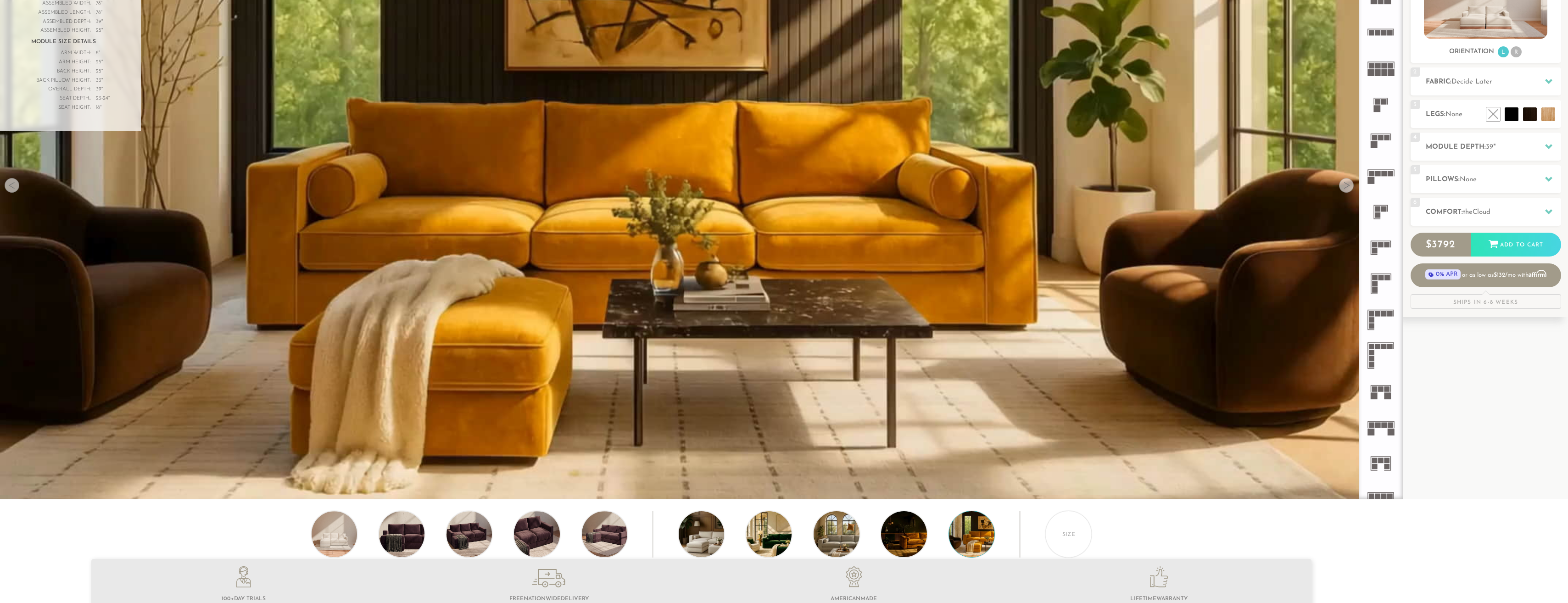
click at [1346, 186] on div at bounding box center [1346, 185] width 15 height 15
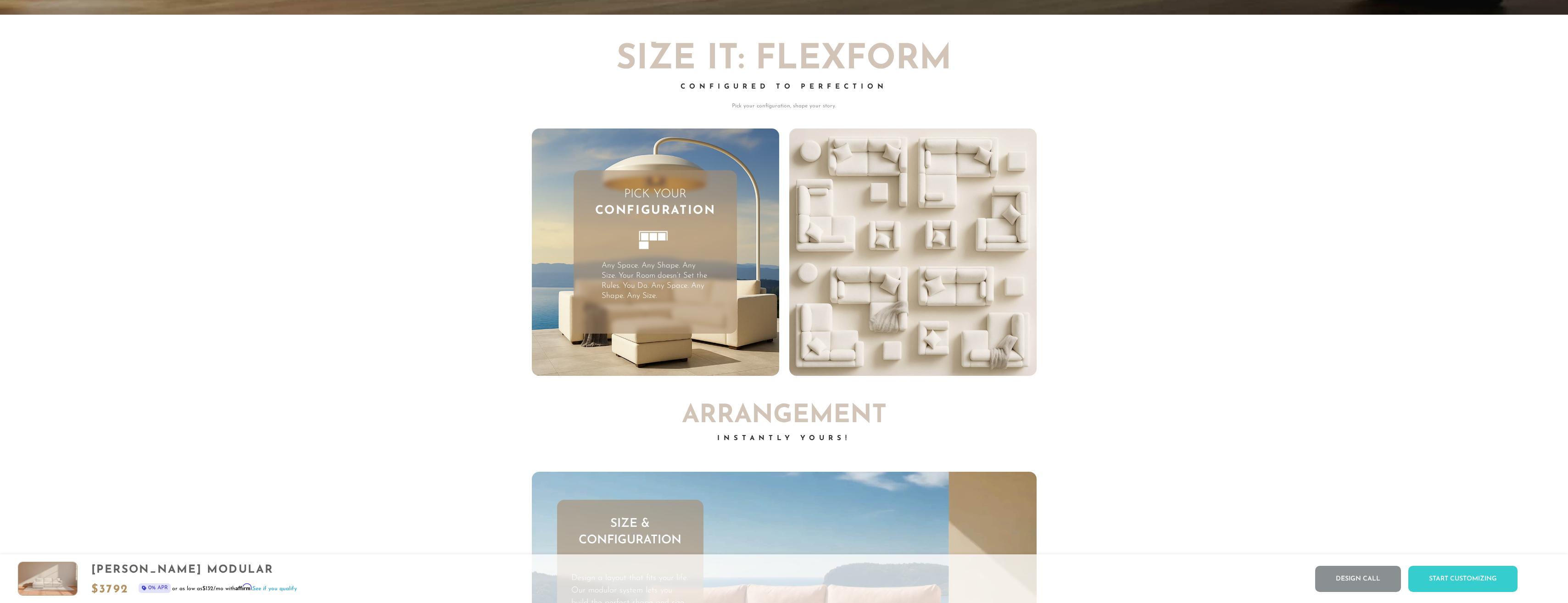
scroll to position [4202, 0]
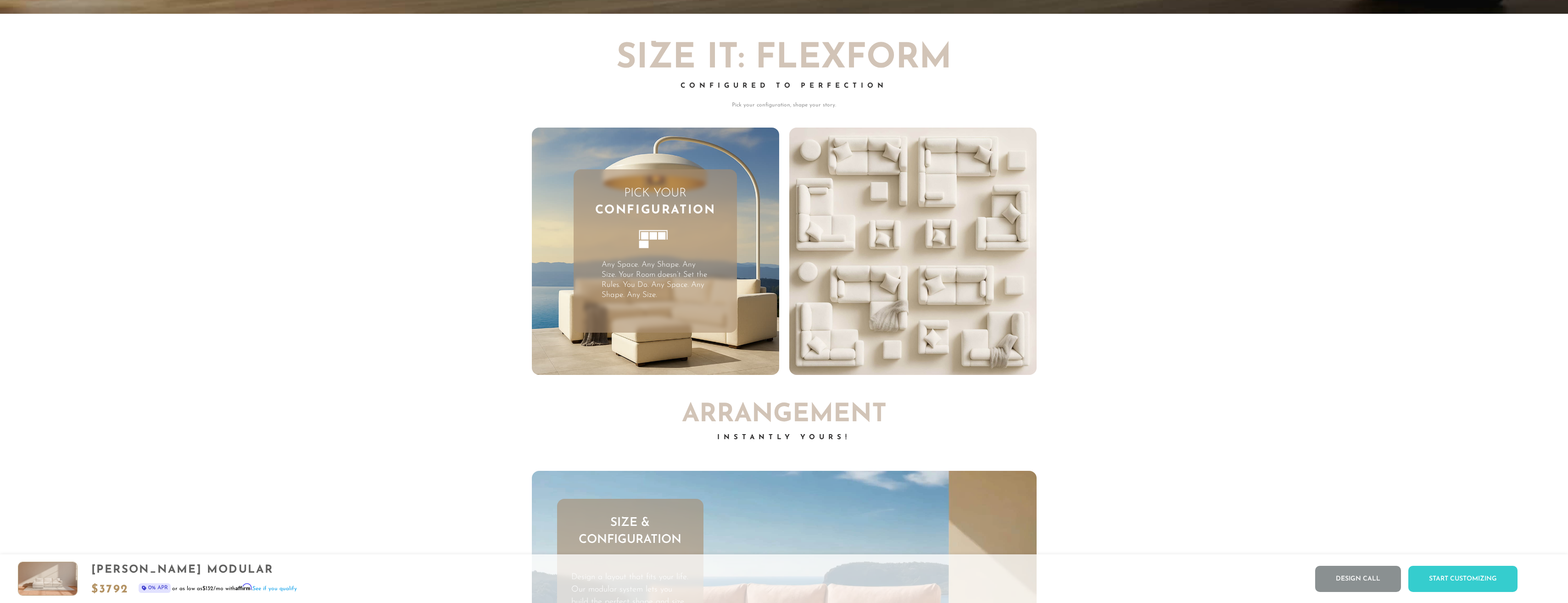
click at [664, 256] on icon at bounding box center [656, 244] width 50 height 50
click at [858, 256] on video "Your browser does not support HTML5 video." at bounding box center [914, 252] width 248 height 248
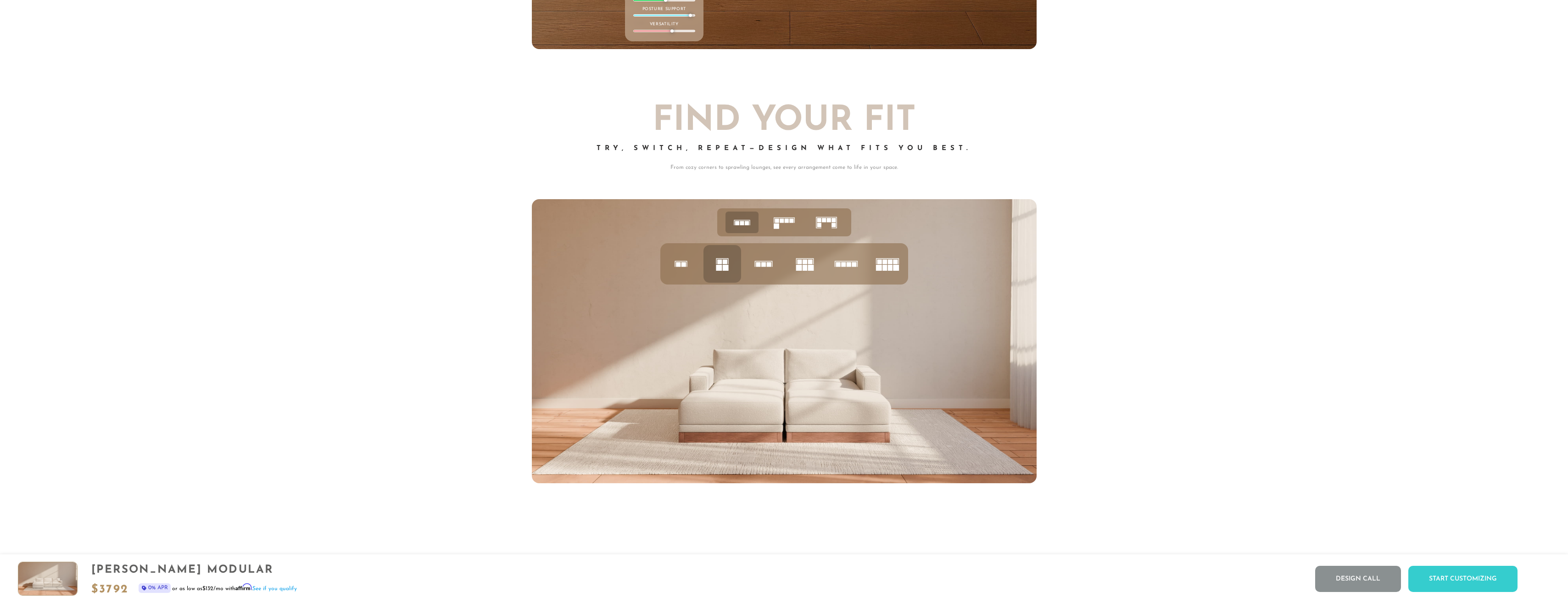
scroll to position [5450, 0]
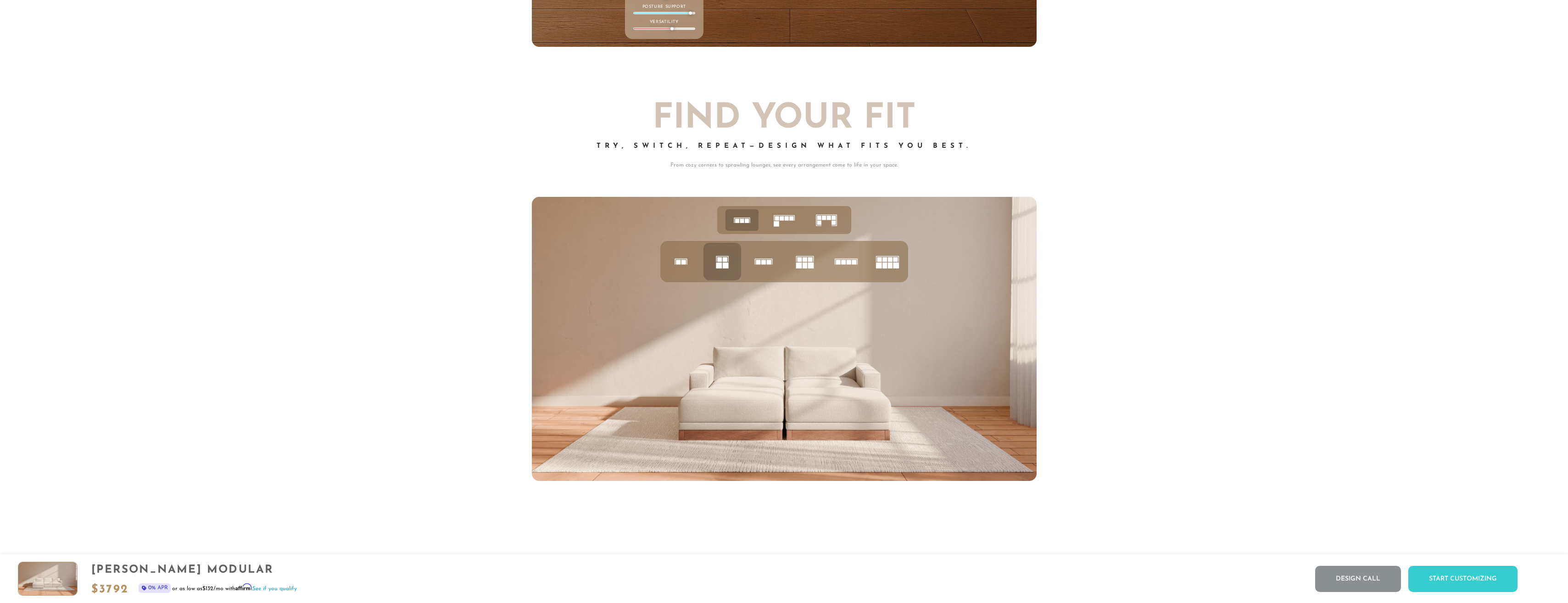
click at [806, 266] on icon at bounding box center [805, 262] width 31 height 31
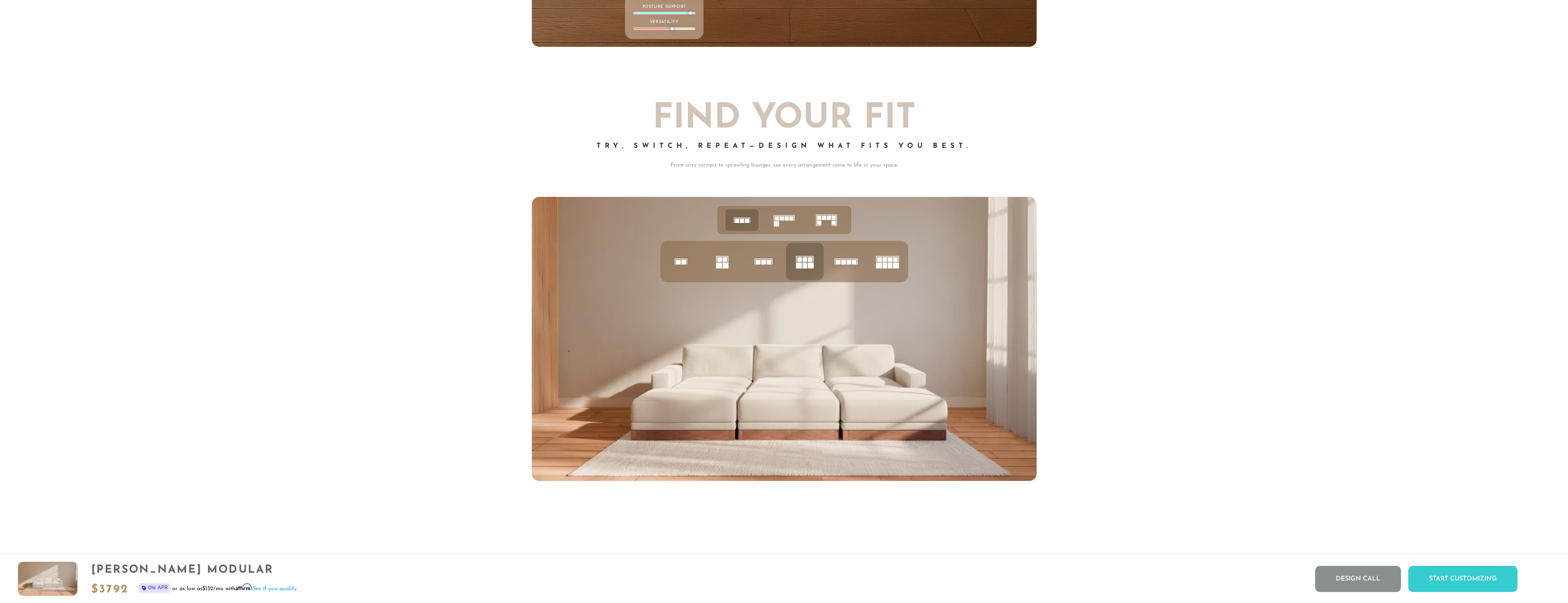
click at [840, 265] on rect at bounding box center [838, 263] width 5 height 5
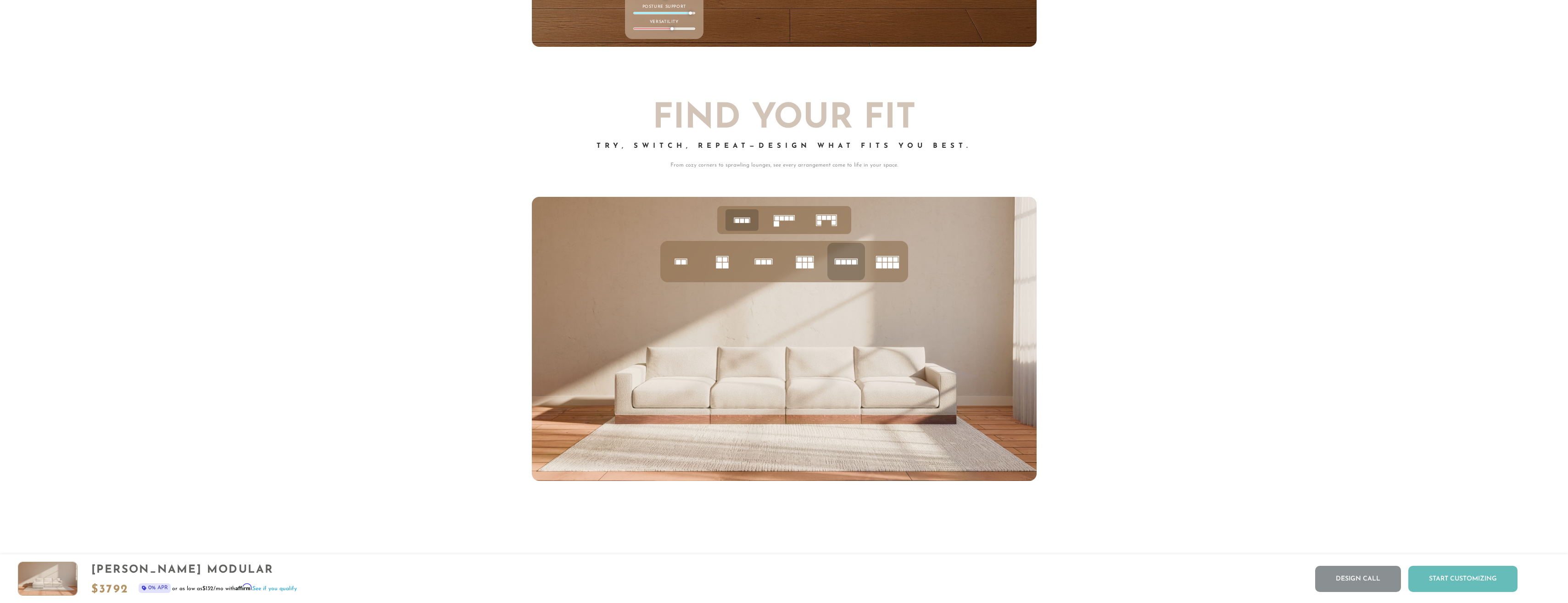
click at [1430, 577] on div "Start Customizing" at bounding box center [1463, 580] width 109 height 26
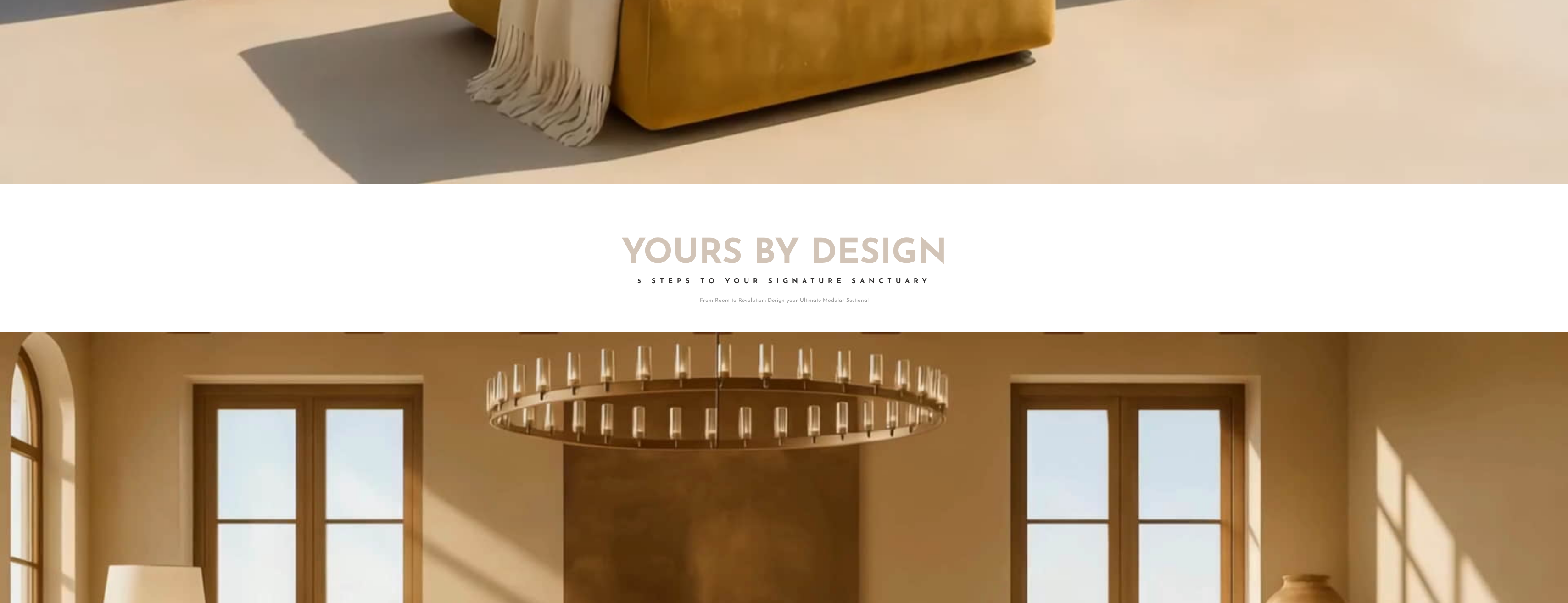
scroll to position [0, 0]
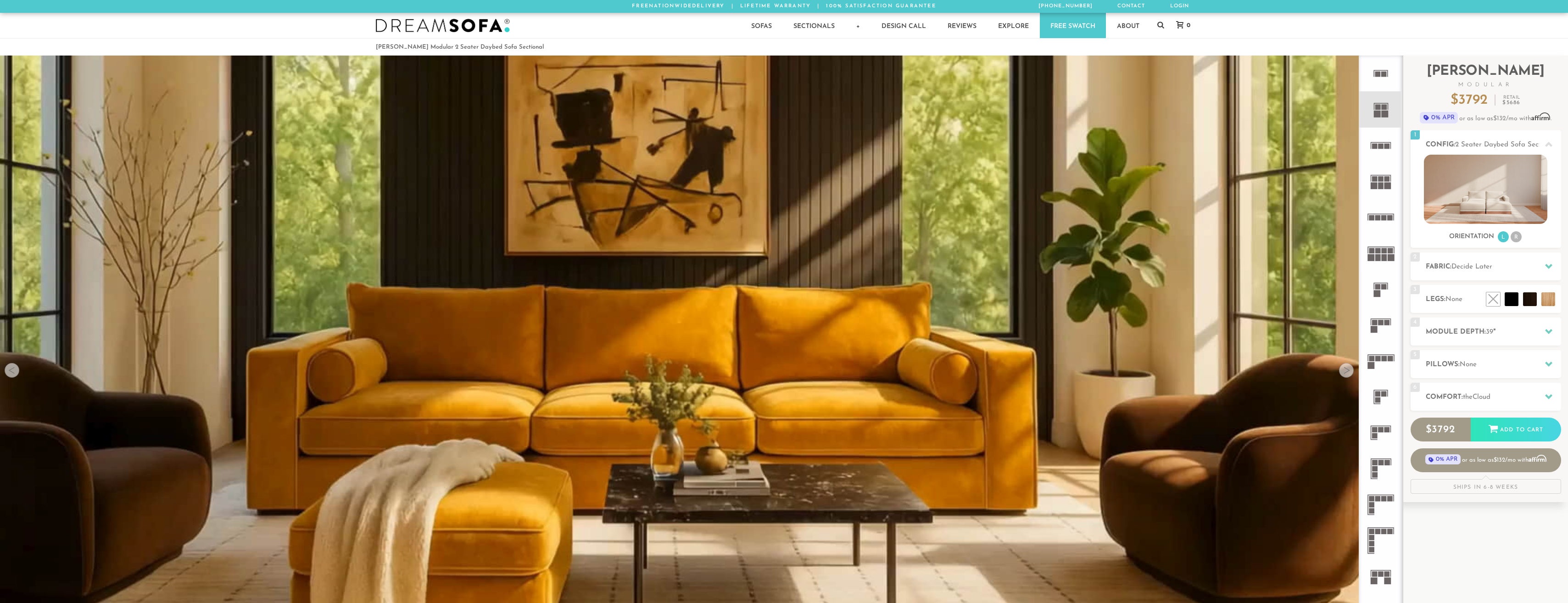
click at [1382, 215] on icon at bounding box center [1381, 217] width 36 height 36
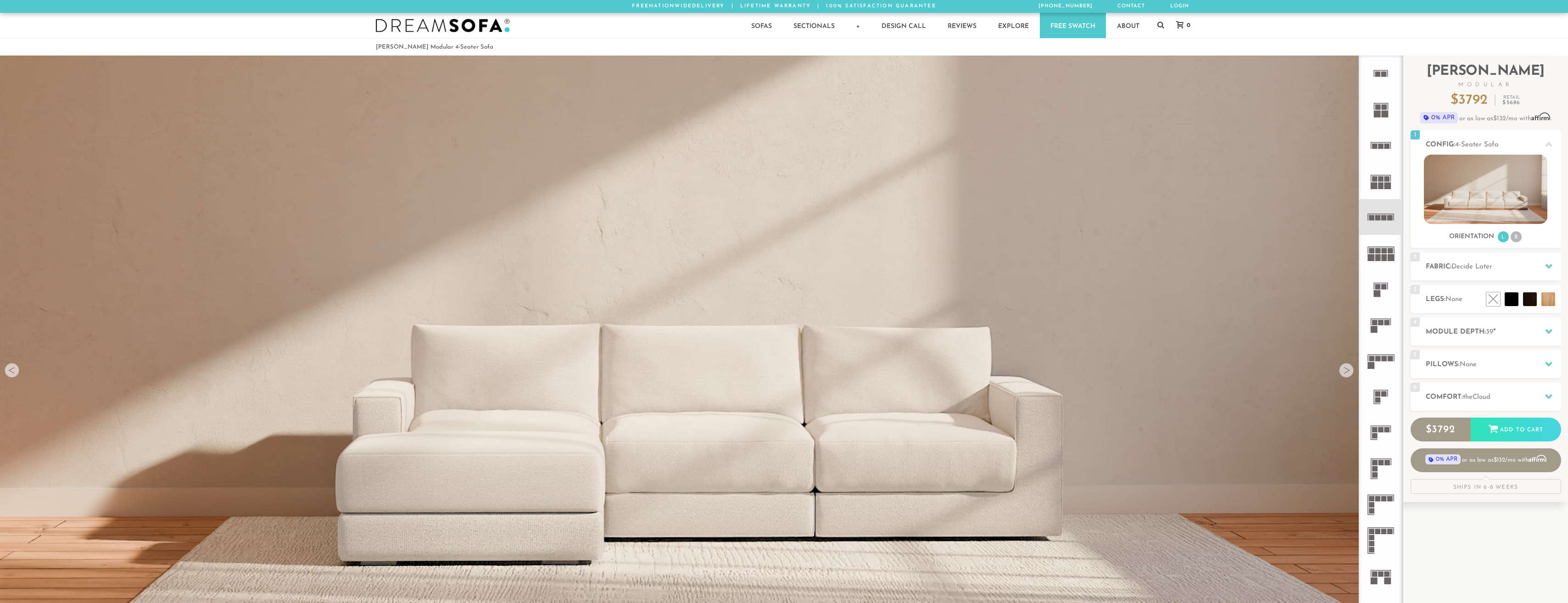
click at [1376, 252] on rect at bounding box center [1378, 251] width 5 height 5
click at [1379, 220] on rect at bounding box center [1378, 217] width 5 height 5
click at [1379, 252] on rect at bounding box center [1378, 251] width 5 height 5
click at [1380, 290] on icon at bounding box center [1381, 289] width 36 height 36
click at [1380, 320] on rect at bounding box center [1381, 323] width 5 height 5
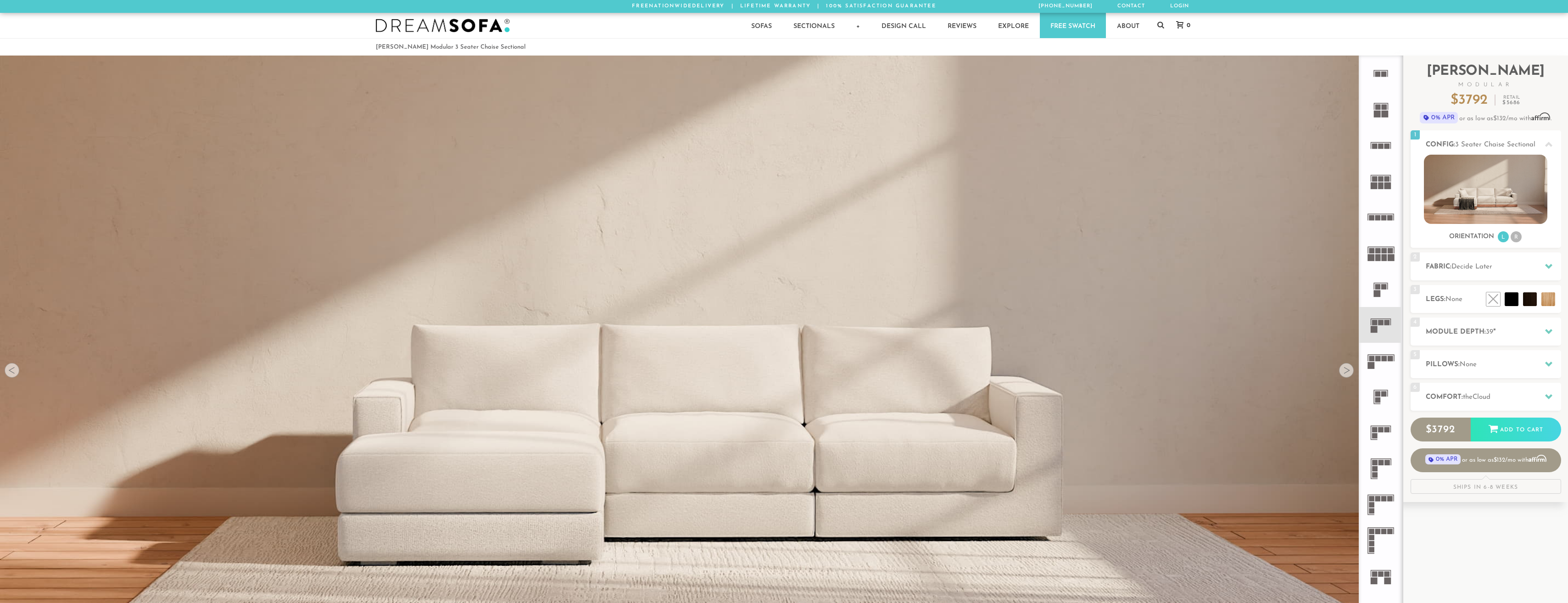
click at [1380, 291] on rect at bounding box center [1377, 293] width 7 height 7
click at [1382, 249] on rect at bounding box center [1384, 251] width 5 height 5
click at [1469, 263] on h2 "Fabric: Decide Later" at bounding box center [1494, 267] width 136 height 11
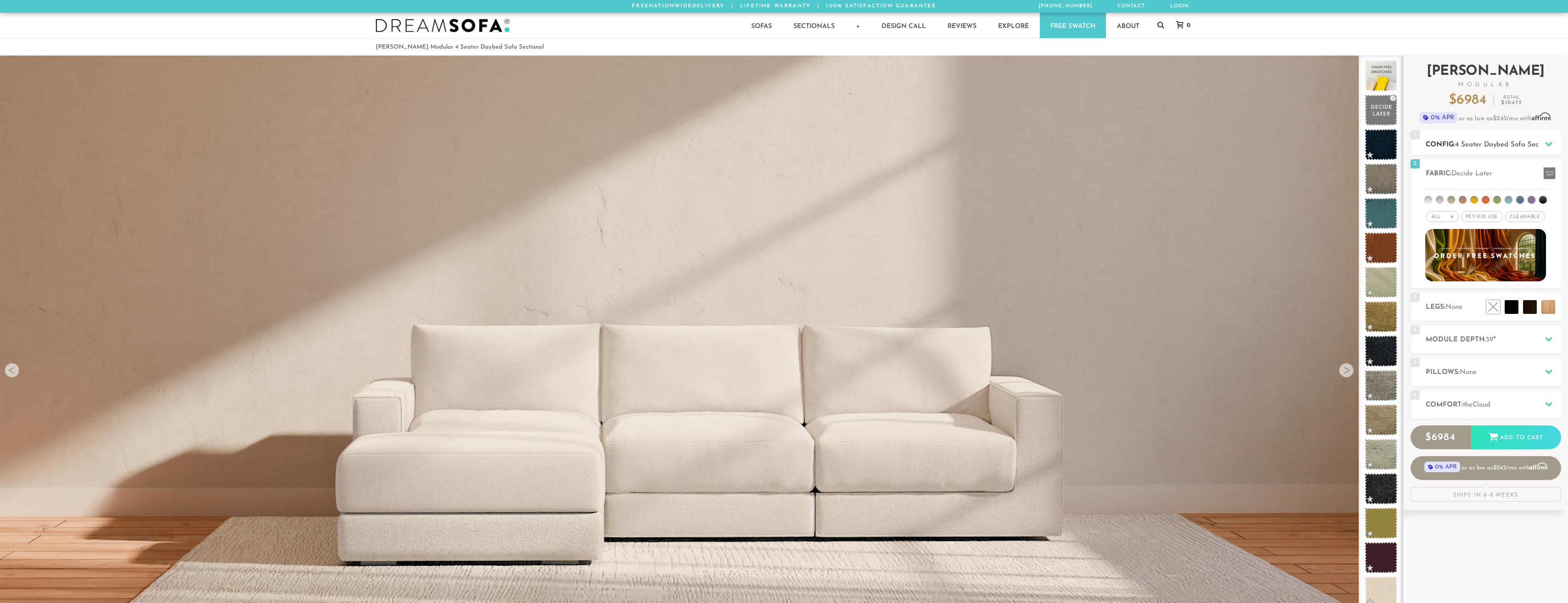
click at [1482, 139] on div "1 Config: 4 Seater Daybed Sofa Sectional R" at bounding box center [1485, 142] width 150 height 24
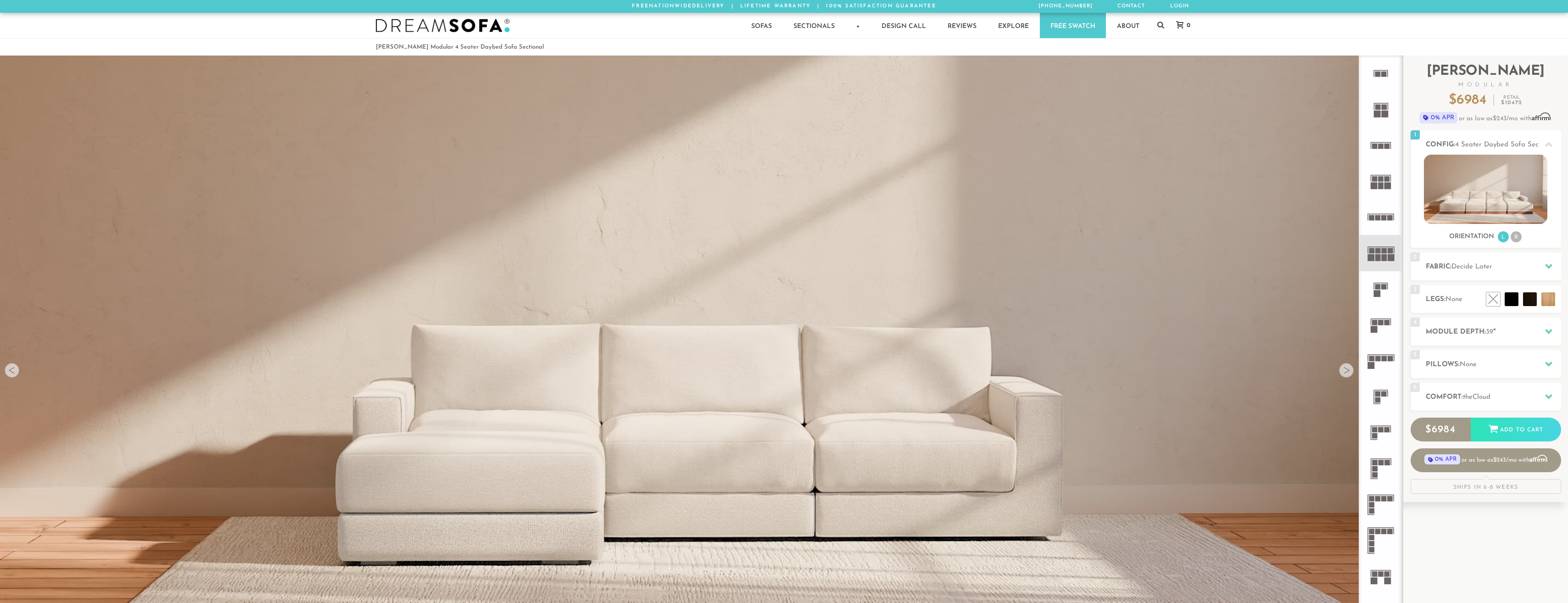
click at [1384, 215] on icon at bounding box center [1381, 217] width 36 height 36
click at [1492, 184] on img at bounding box center [1485, 189] width 124 height 69
click at [1507, 266] on h2 "Fabric: Decide Later" at bounding box center [1494, 267] width 136 height 11
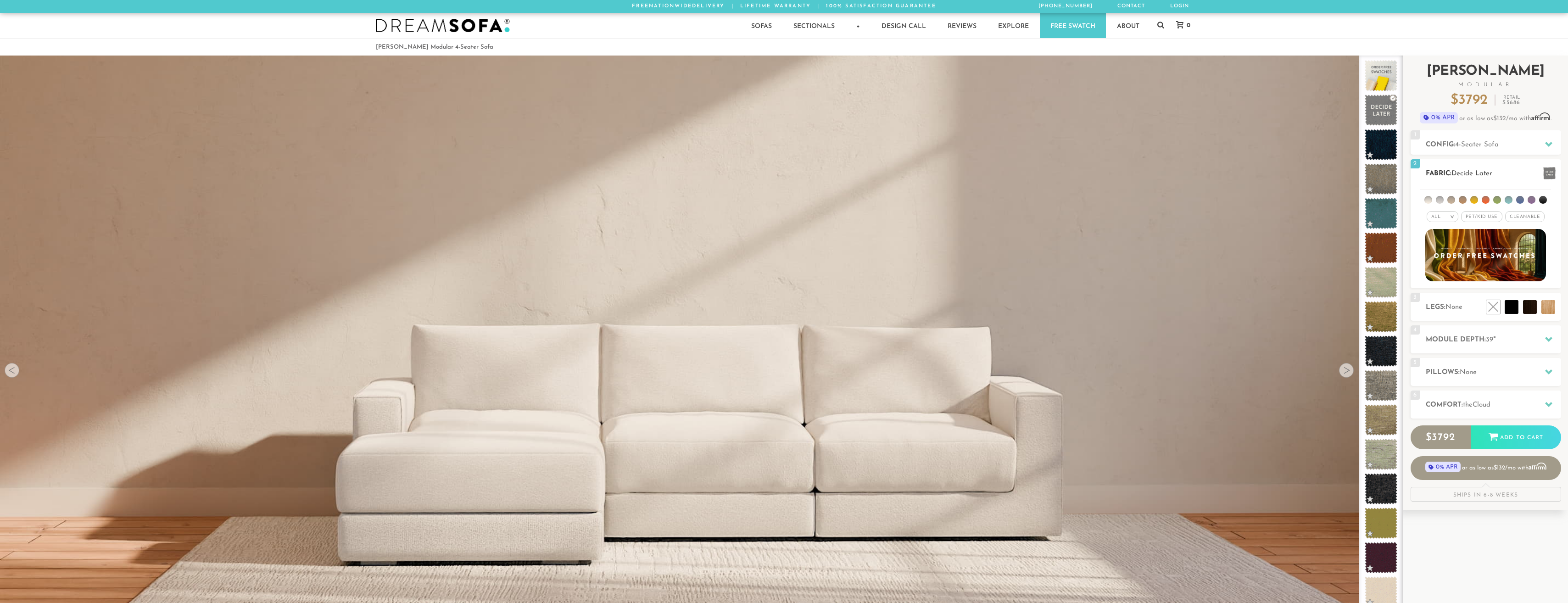
click at [1439, 199] on li at bounding box center [1440, 200] width 8 height 8
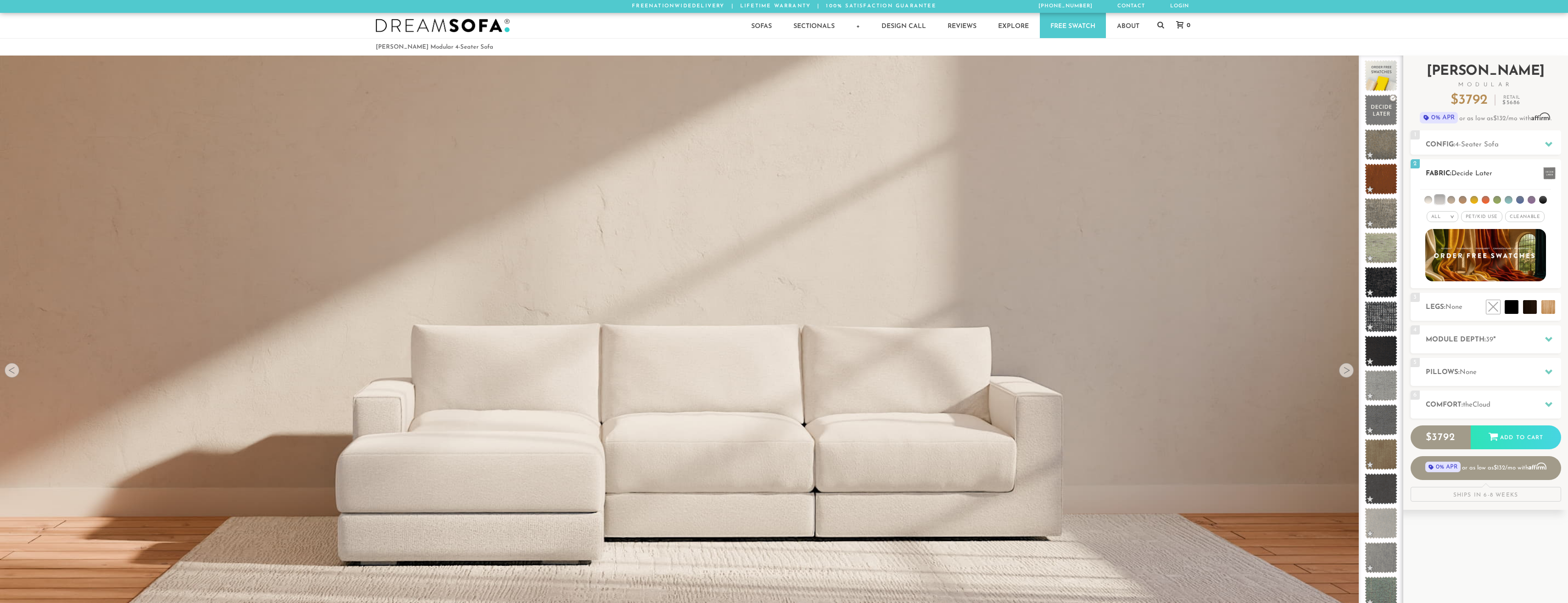
click at [1429, 201] on li at bounding box center [1429, 200] width 8 height 8
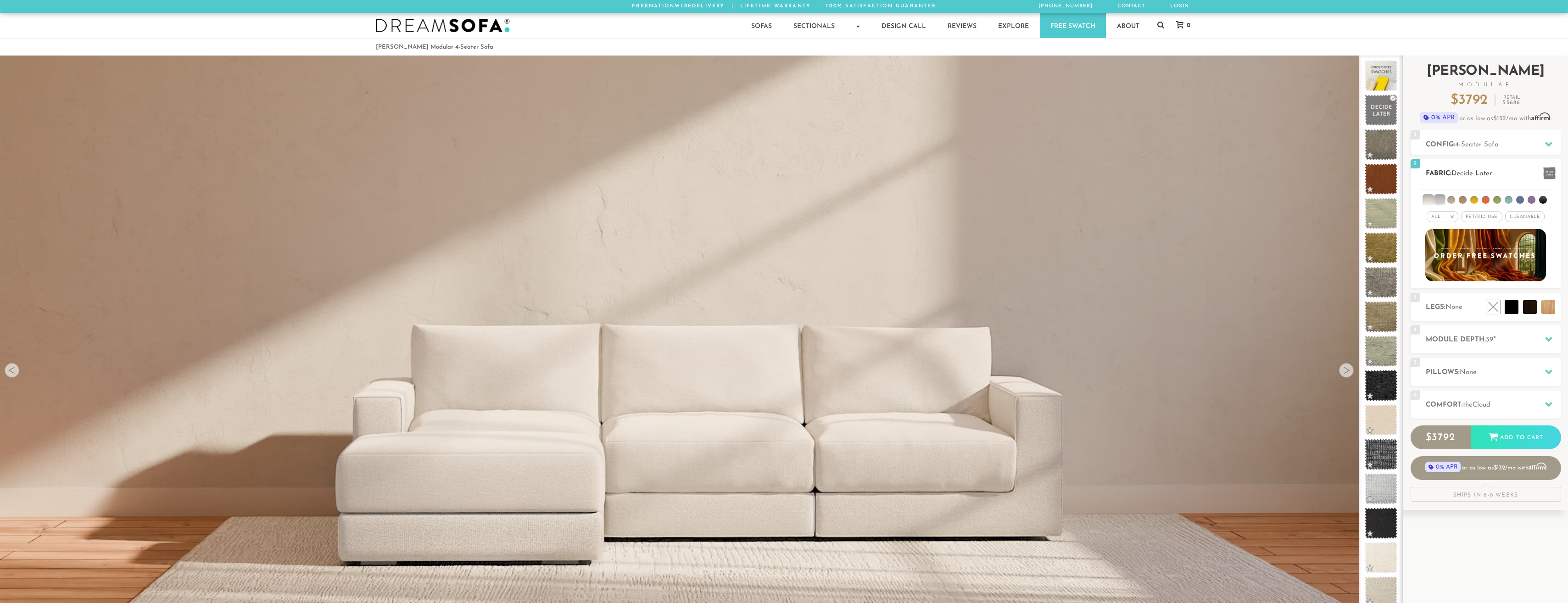
click at [1439, 200] on li at bounding box center [1440, 199] width 9 height 9
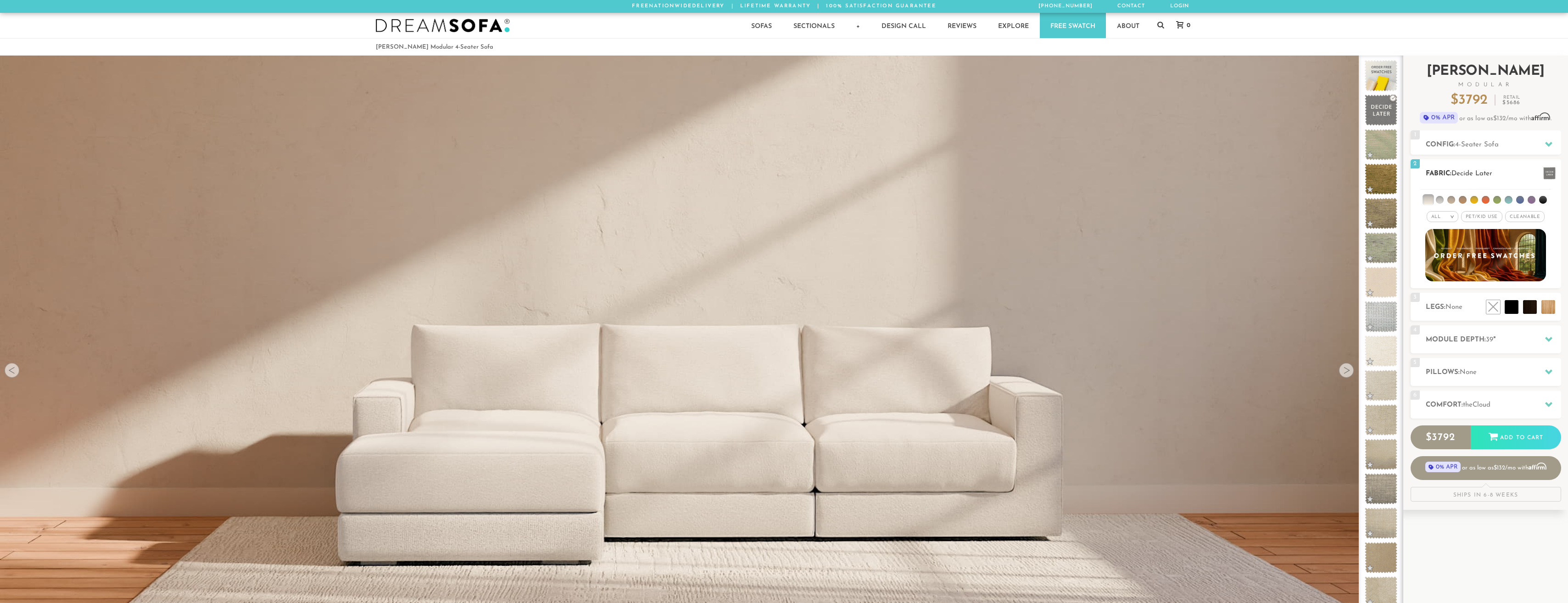
click at [1455, 199] on li at bounding box center [1451, 200] width 8 height 8
click at [1440, 201] on li at bounding box center [1440, 200] width 8 height 8
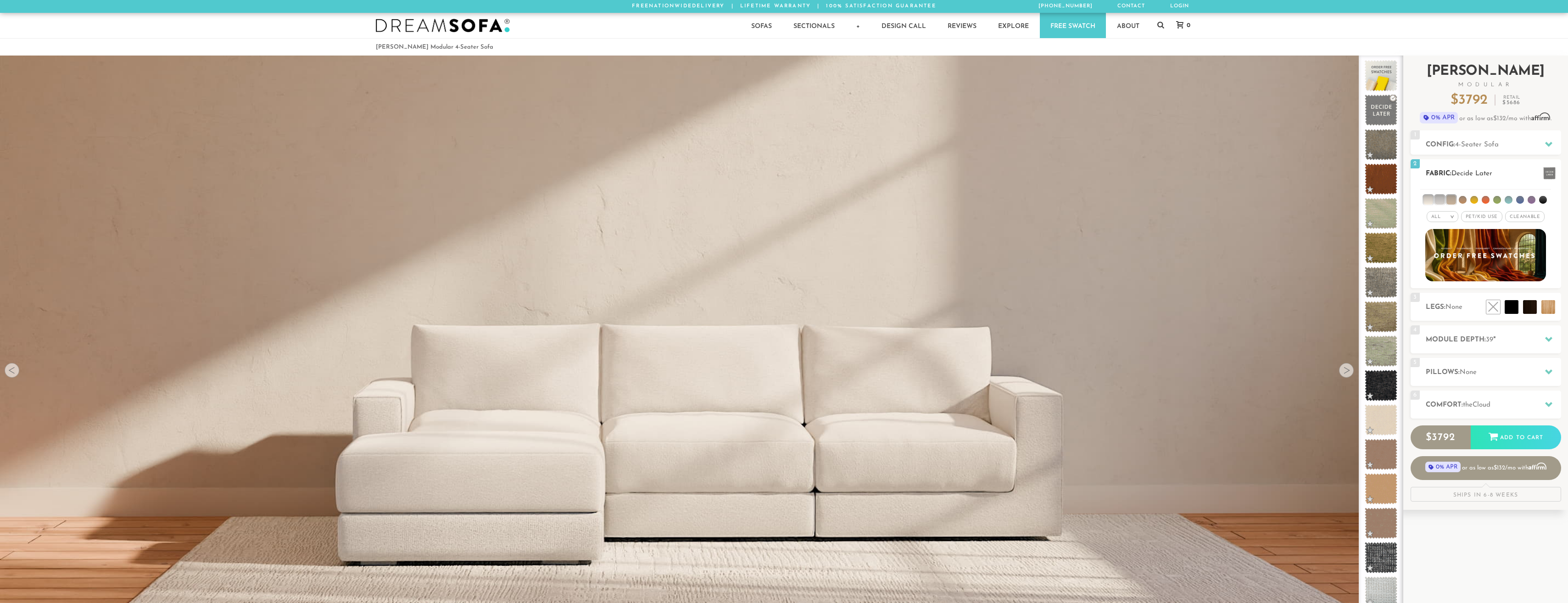
click at [1430, 201] on li at bounding box center [1429, 199] width 9 height 9
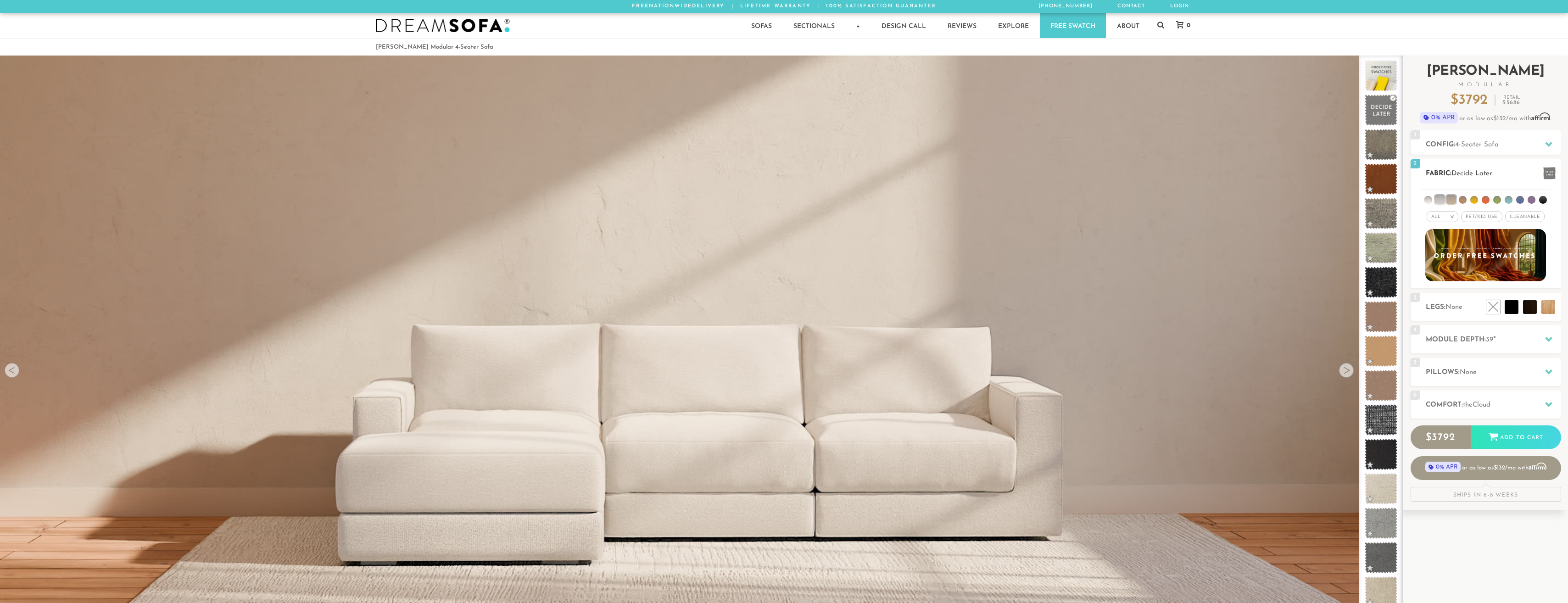
click at [1444, 199] on li at bounding box center [1440, 199] width 9 height 9
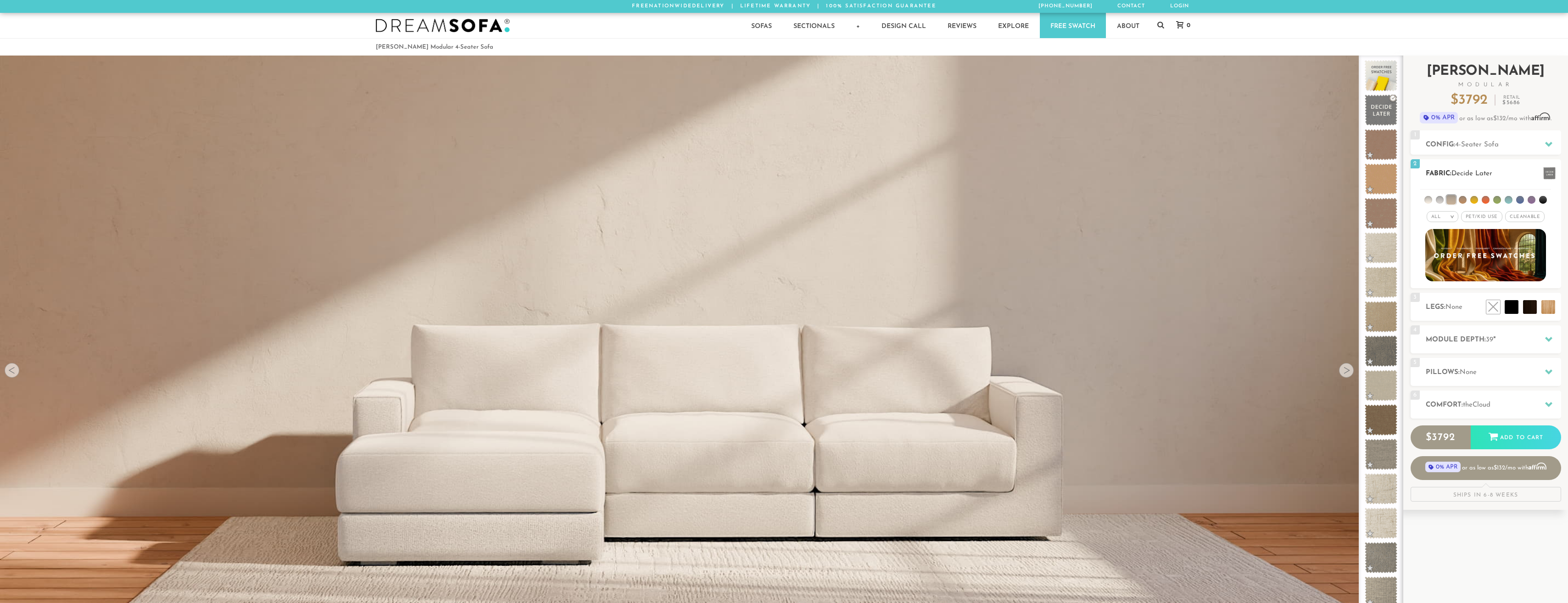
click at [1449, 217] on div "All >" at bounding box center [1443, 217] width 32 height 11
click at [1441, 291] on li "Luxury" at bounding box center [1443, 294] width 32 height 12
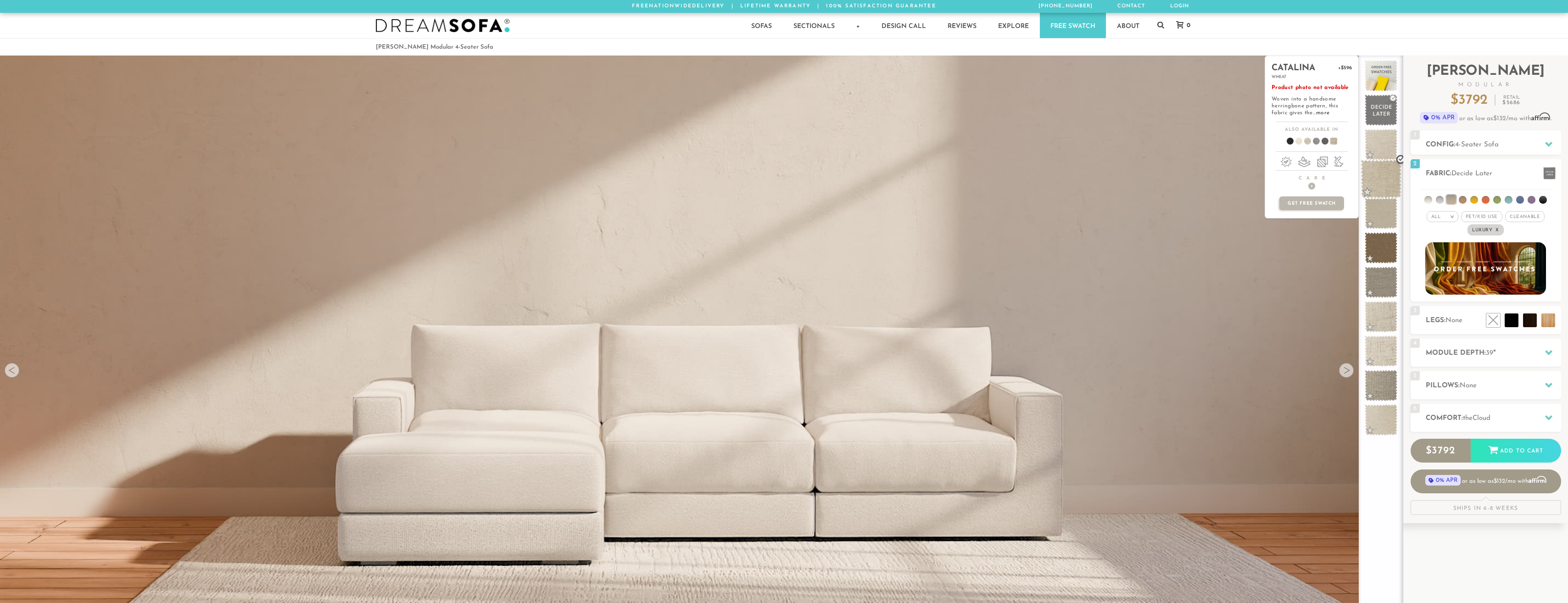
click at [1384, 179] on span at bounding box center [1381, 179] width 41 height 39
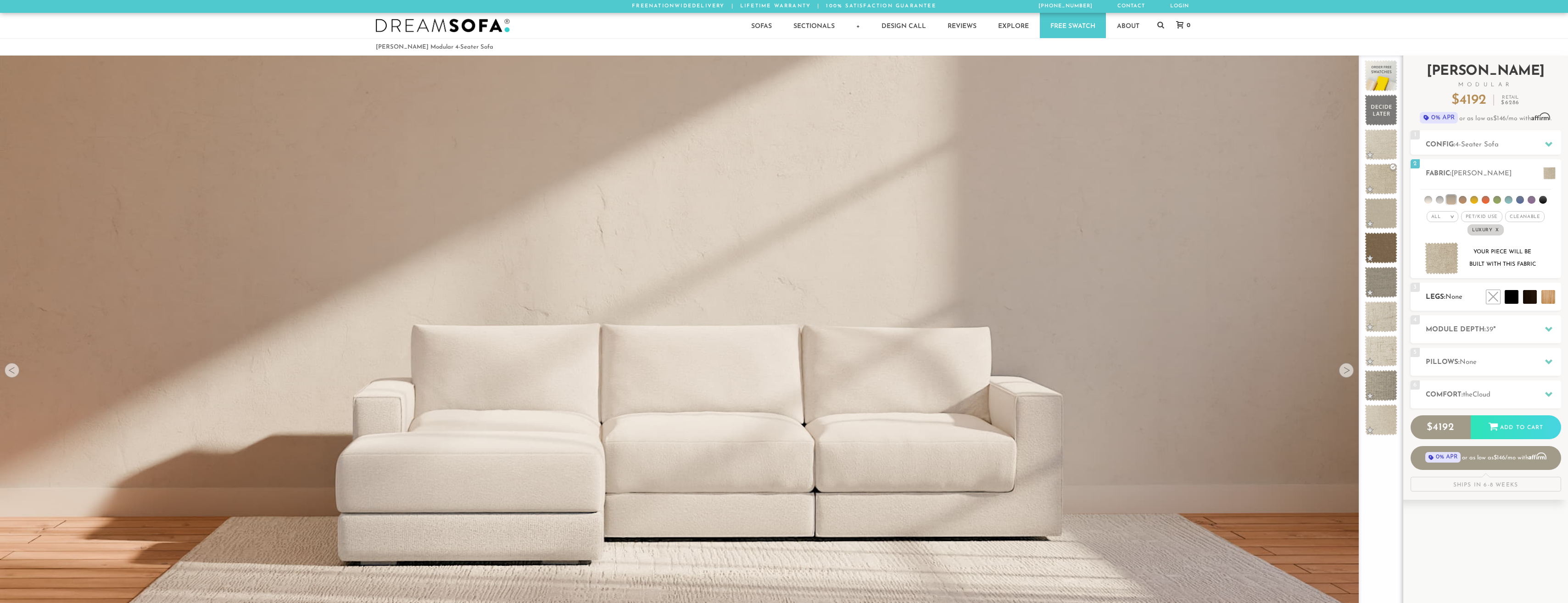
click at [1453, 298] on span "None" at bounding box center [1454, 297] width 17 height 7
click at [1508, 294] on li at bounding box center [1491, 276] width 55 height 55
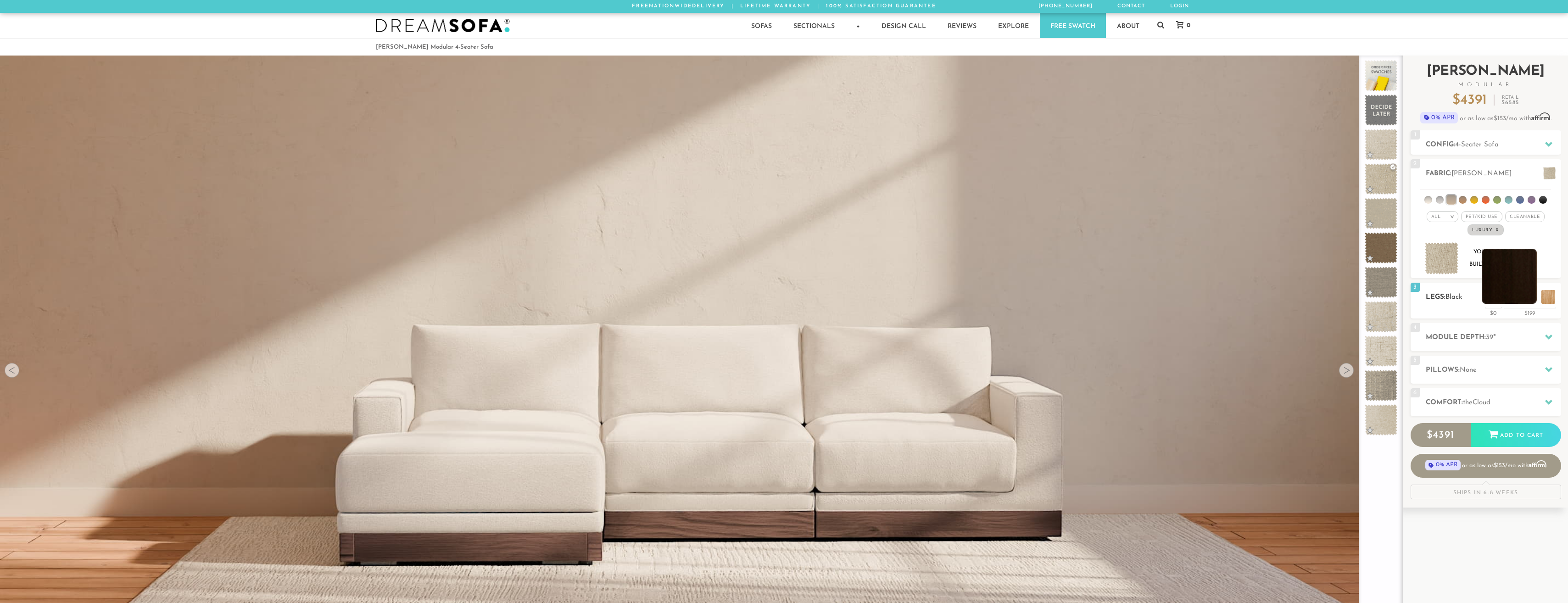
click at [1529, 297] on li at bounding box center [1510, 276] width 55 height 55
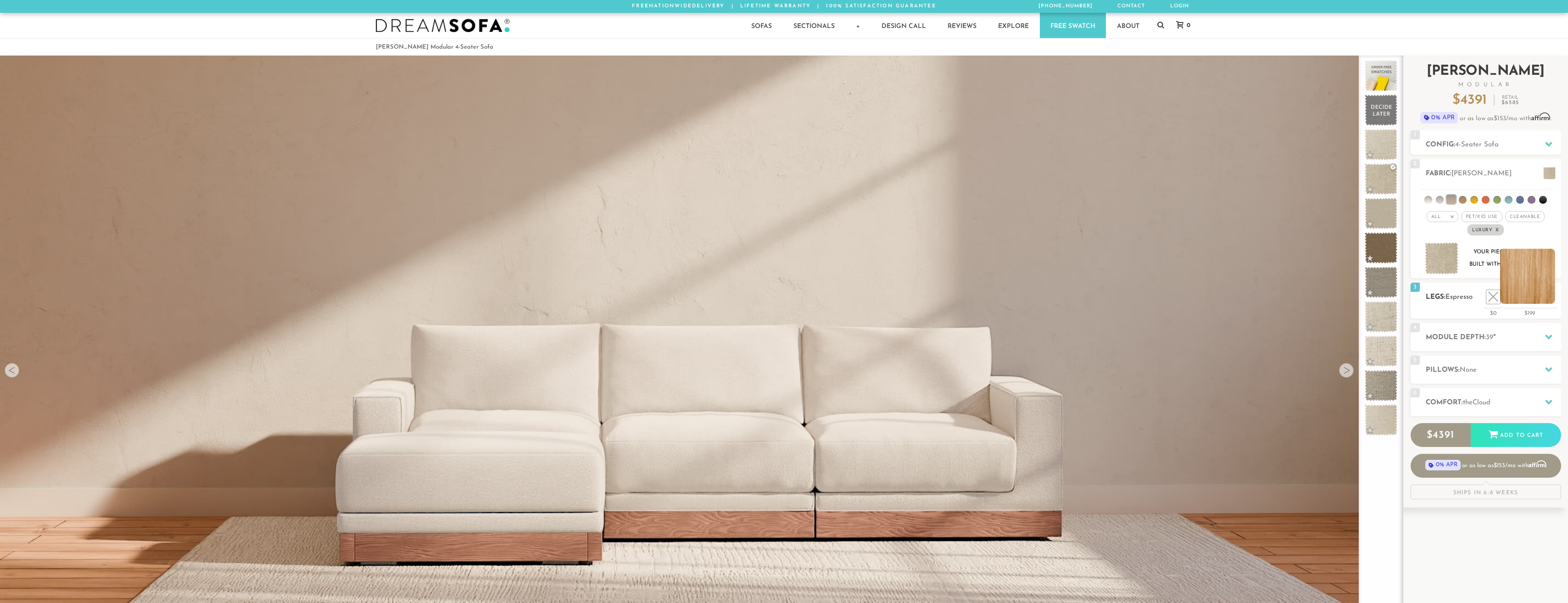
click at [1546, 298] on li at bounding box center [1527, 276] width 55 height 55
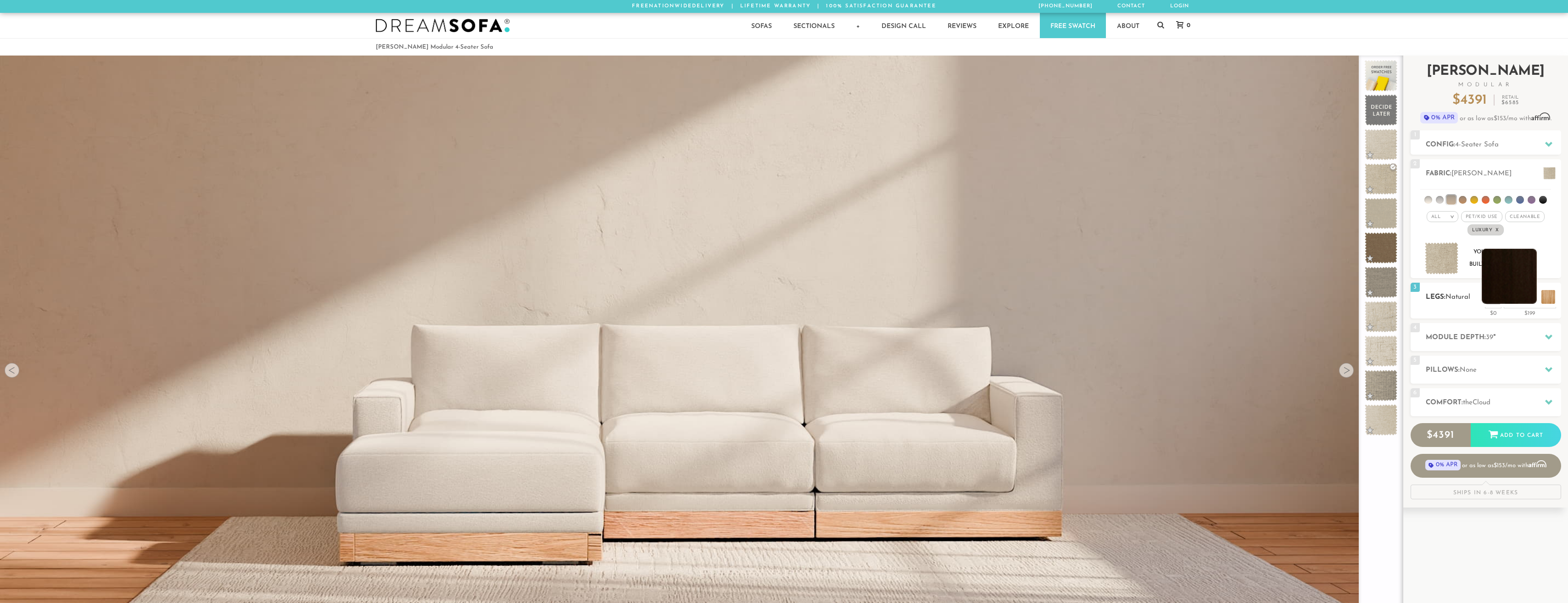
click at [1529, 296] on li at bounding box center [1510, 276] width 55 height 55
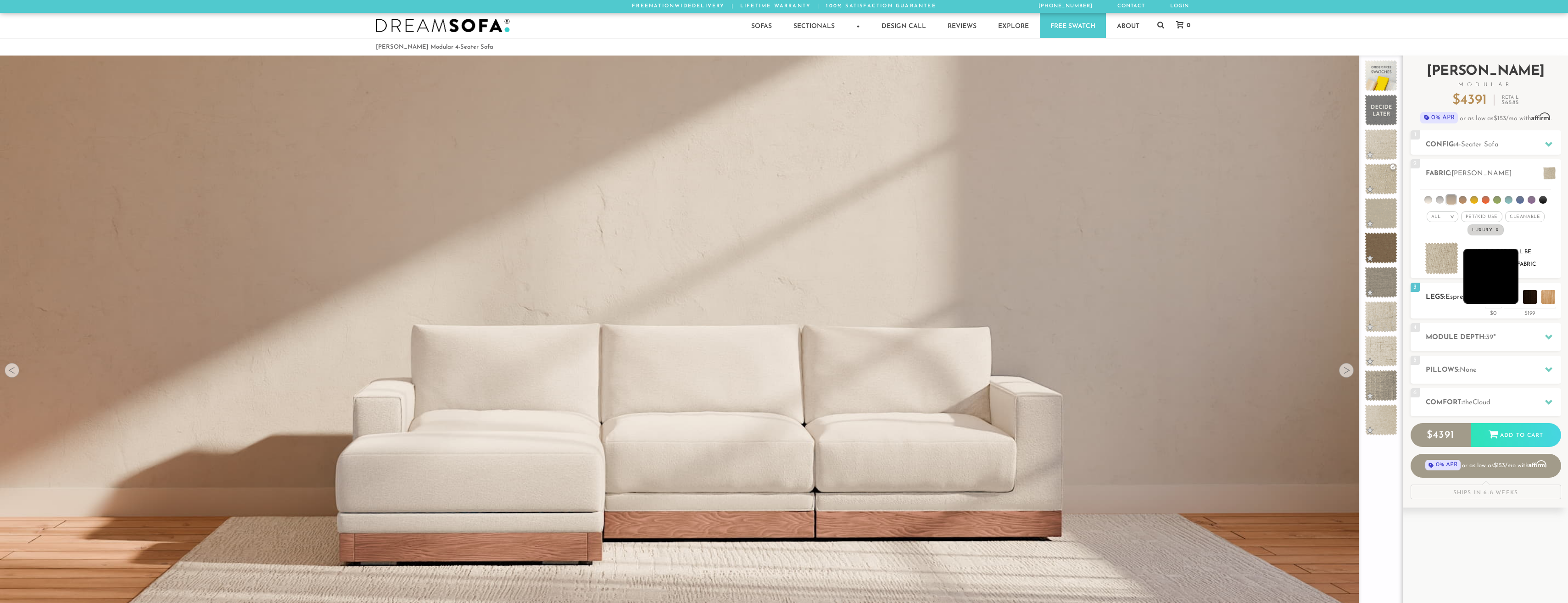
click at [1513, 297] on li at bounding box center [1491, 276] width 55 height 55
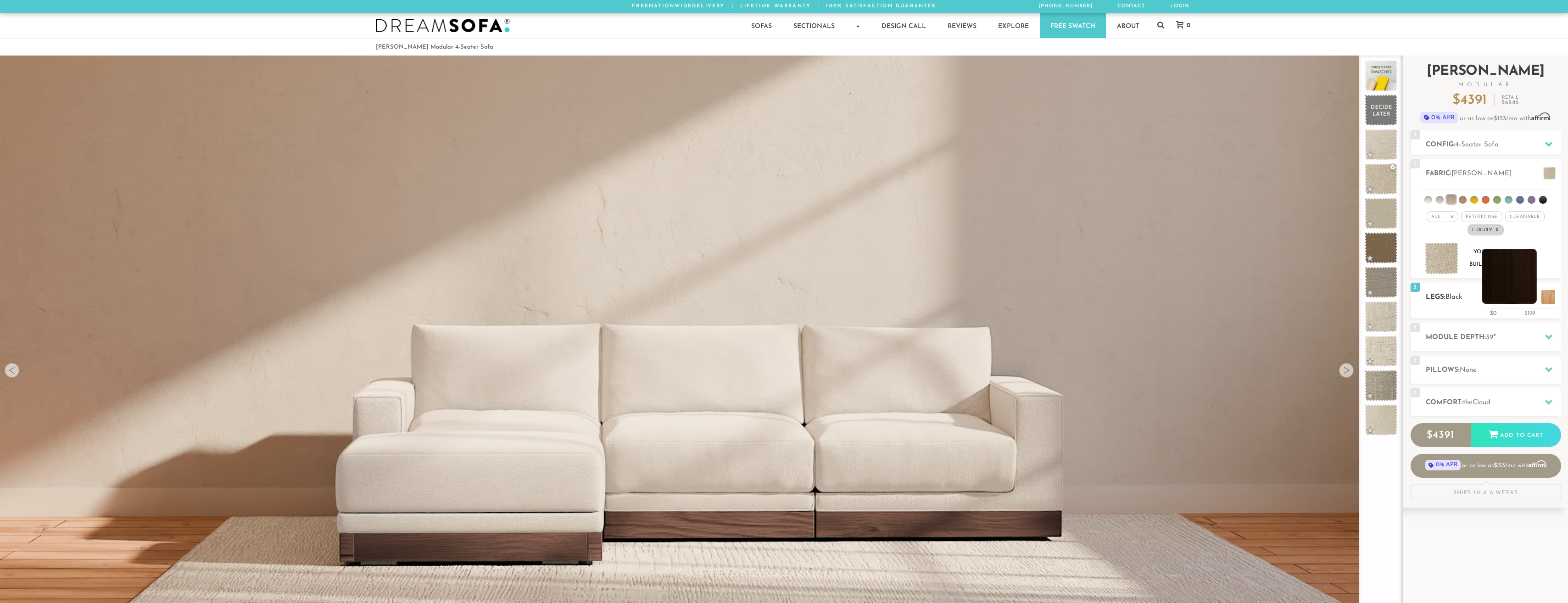
click at [1527, 299] on li at bounding box center [1510, 276] width 55 height 55
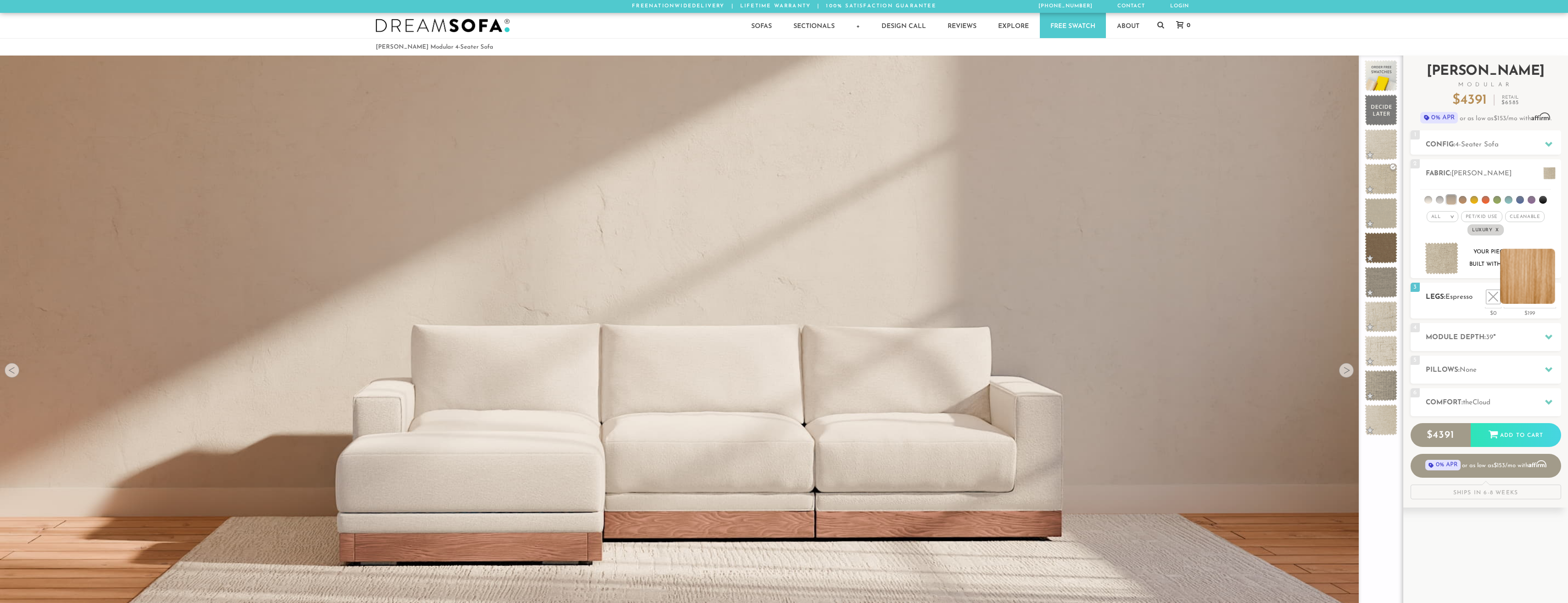
click at [1548, 298] on li at bounding box center [1527, 276] width 55 height 55
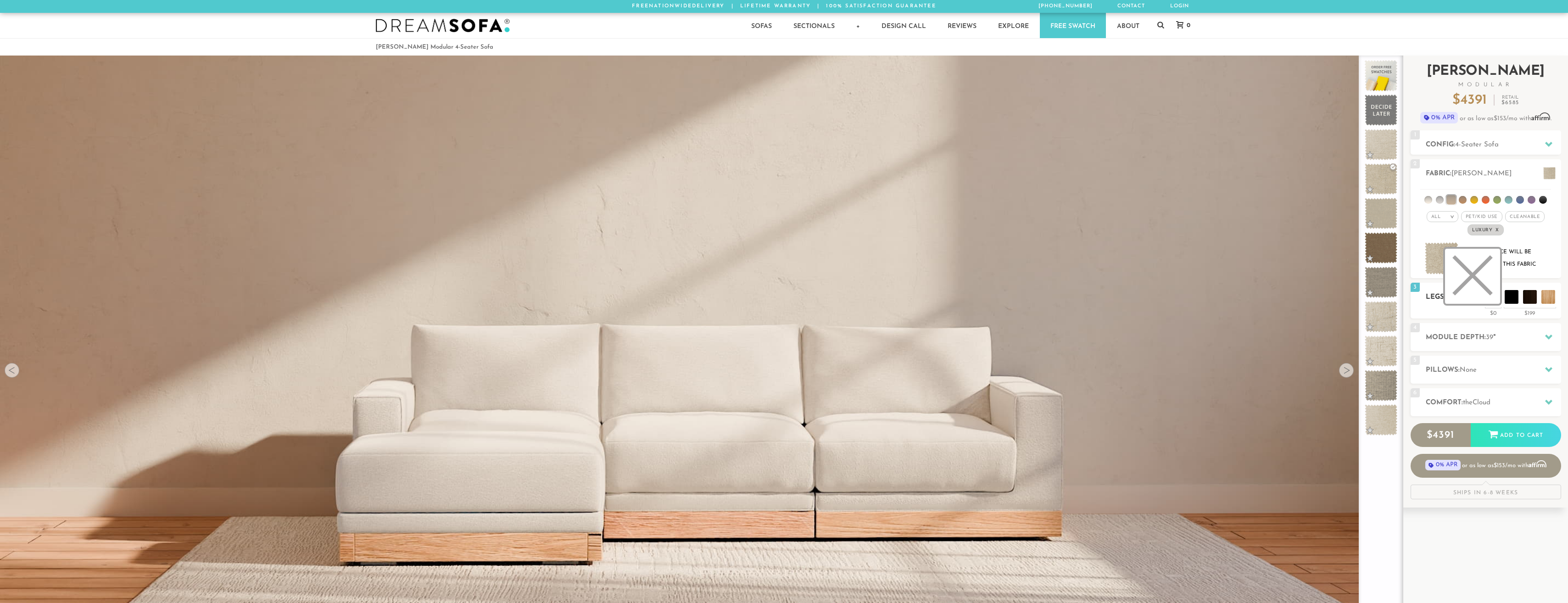
click at [1494, 298] on li at bounding box center [1473, 276] width 55 height 55
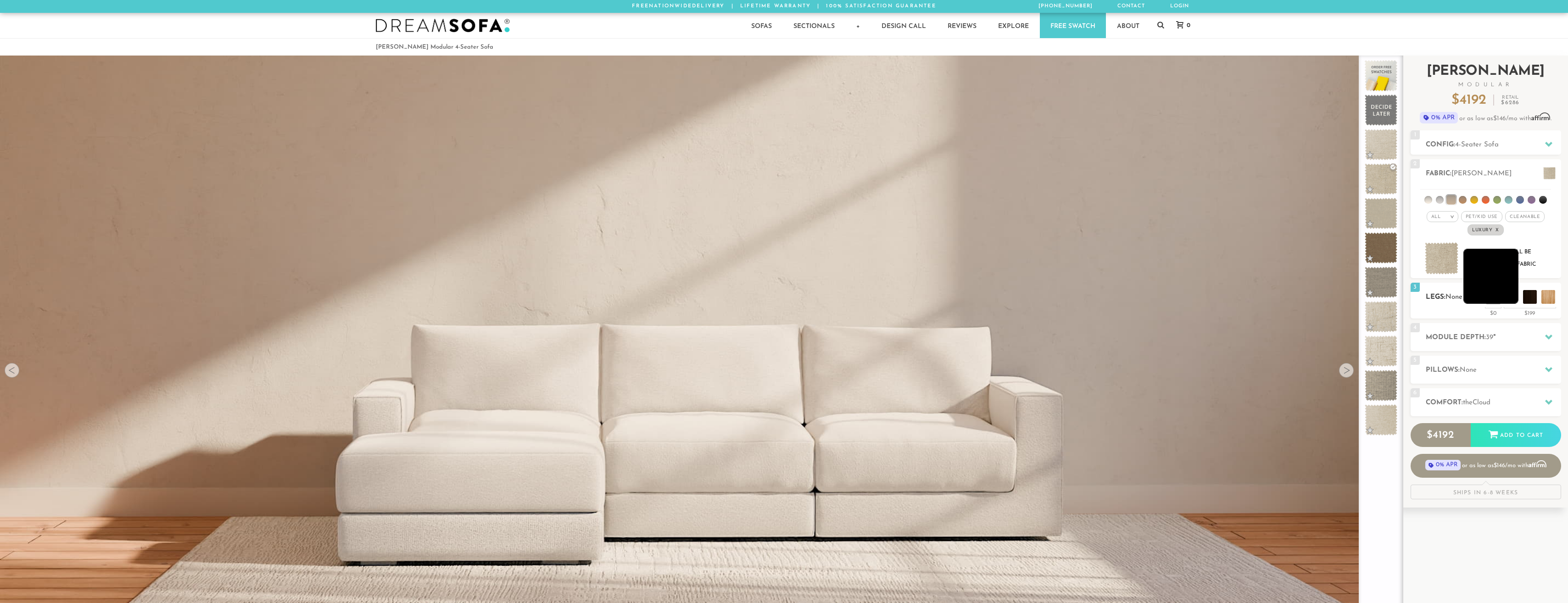
click at [1513, 298] on li at bounding box center [1491, 276] width 55 height 55
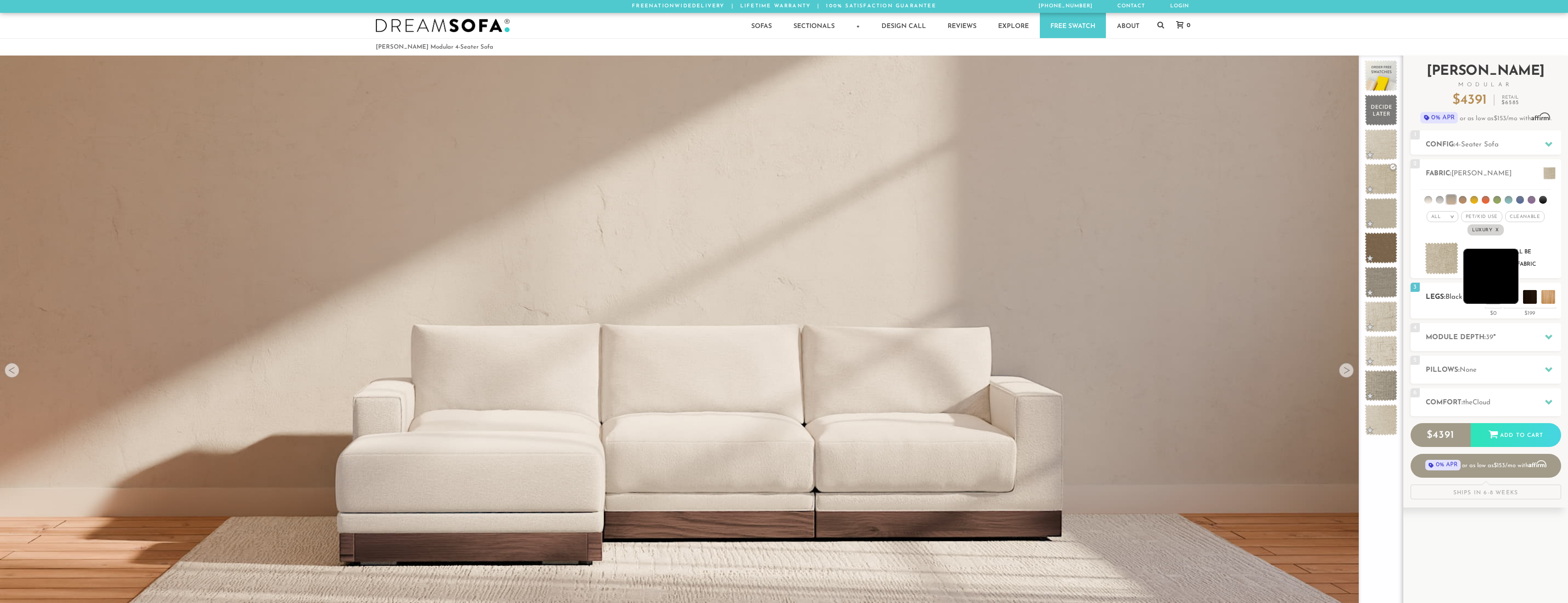
click at [1497, 298] on li at bounding box center [1491, 276] width 55 height 55
click at [1492, 297] on li at bounding box center [1473, 276] width 55 height 55
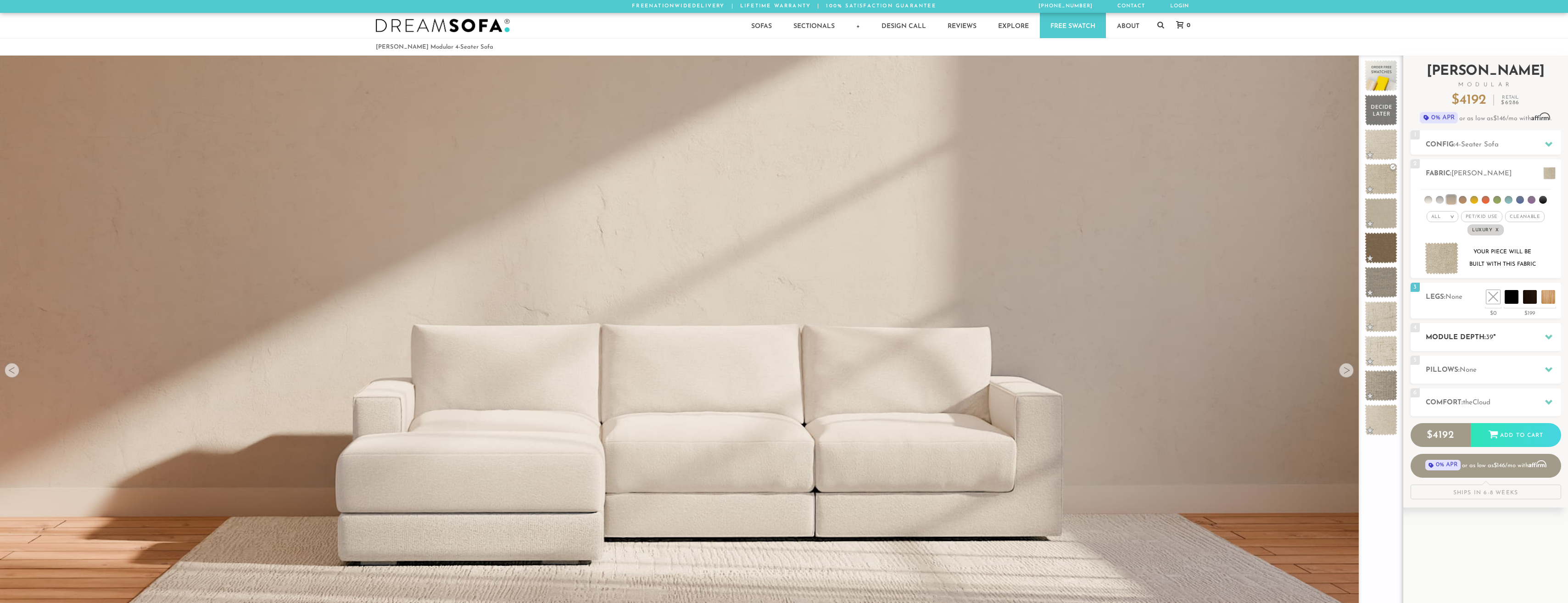
click at [1485, 333] on h2 "Module Depth: 39 "" at bounding box center [1494, 338] width 136 height 11
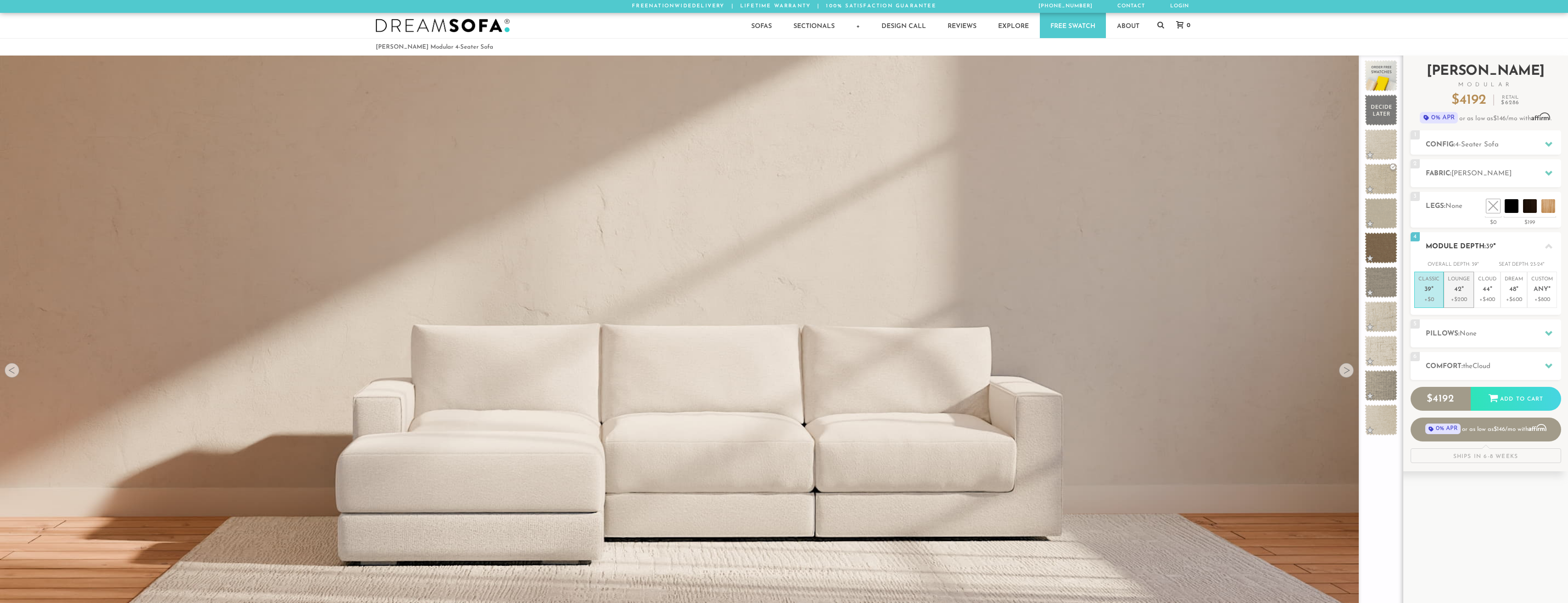
click at [1461, 294] on p "Lounge 42 "" at bounding box center [1459, 285] width 22 height 19
click at [1466, 328] on div "5 Pillows: None" at bounding box center [1485, 333] width 150 height 28
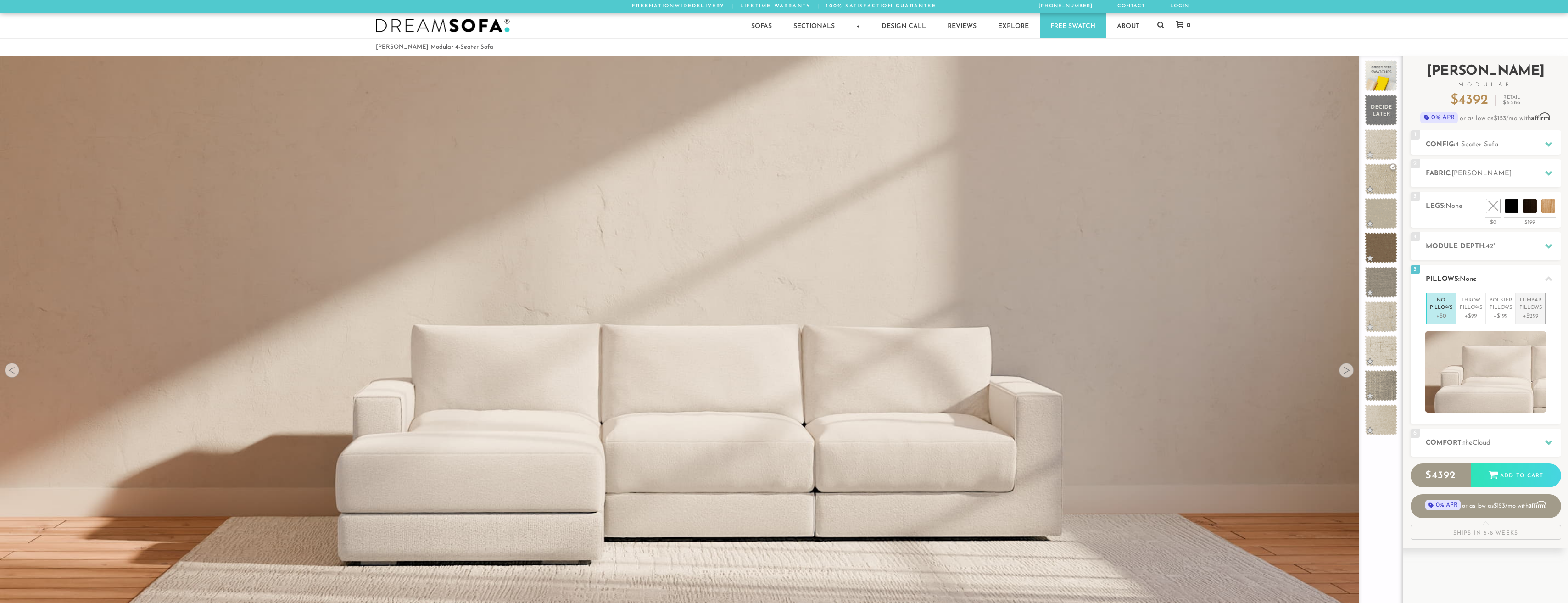
click at [1531, 305] on p "Lumbar Pillows" at bounding box center [1531, 304] width 23 height 15
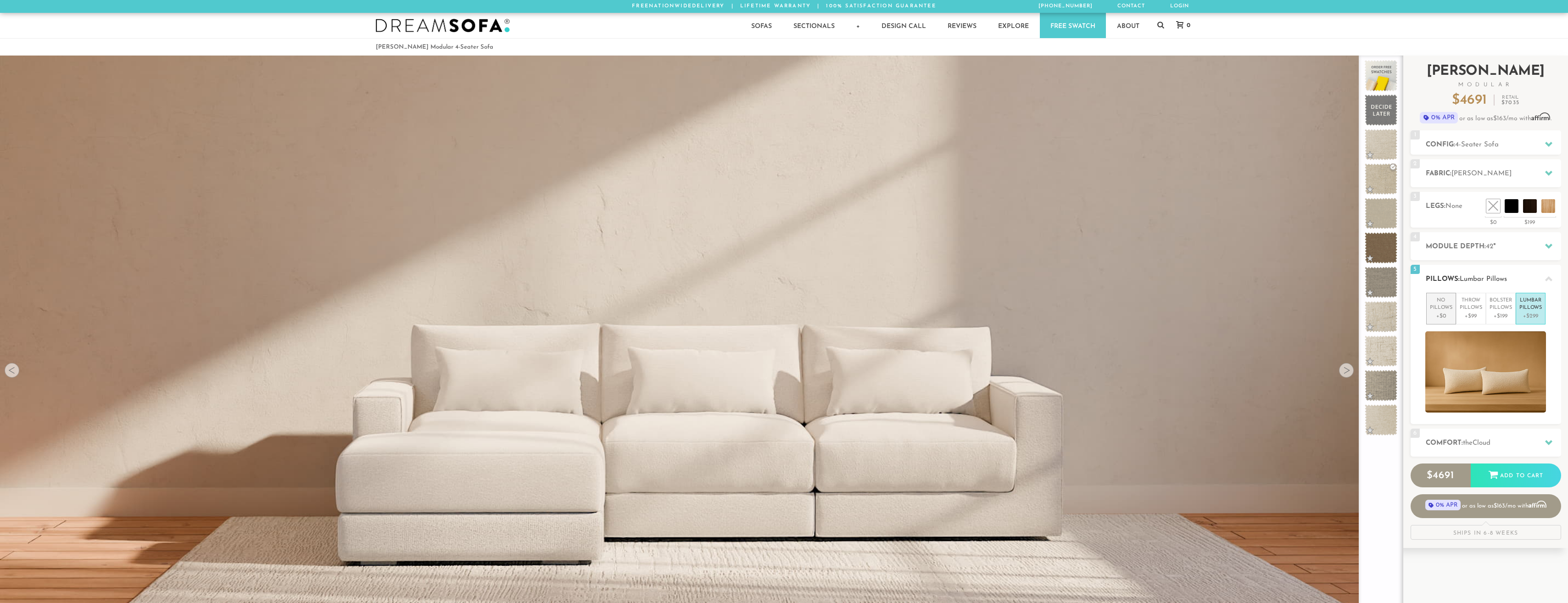
click at [1444, 309] on p "No Pillows" at bounding box center [1441, 304] width 23 height 15
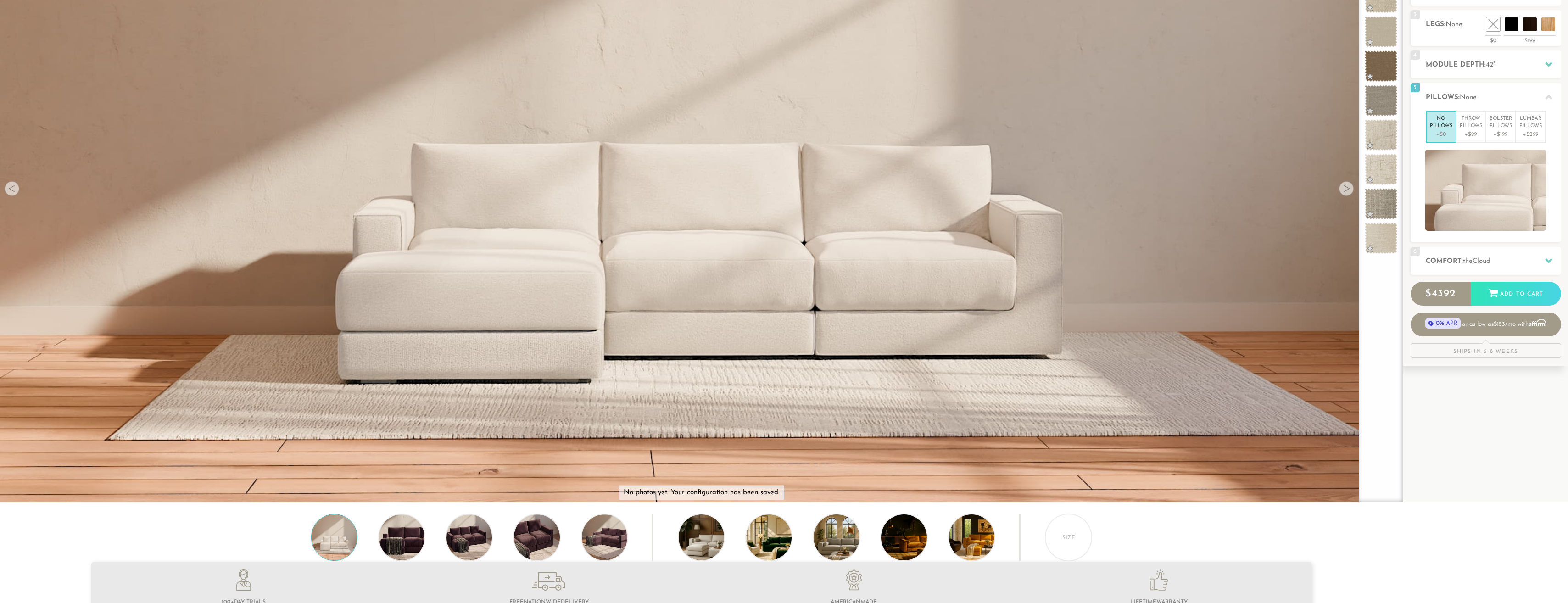
scroll to position [184, 0]
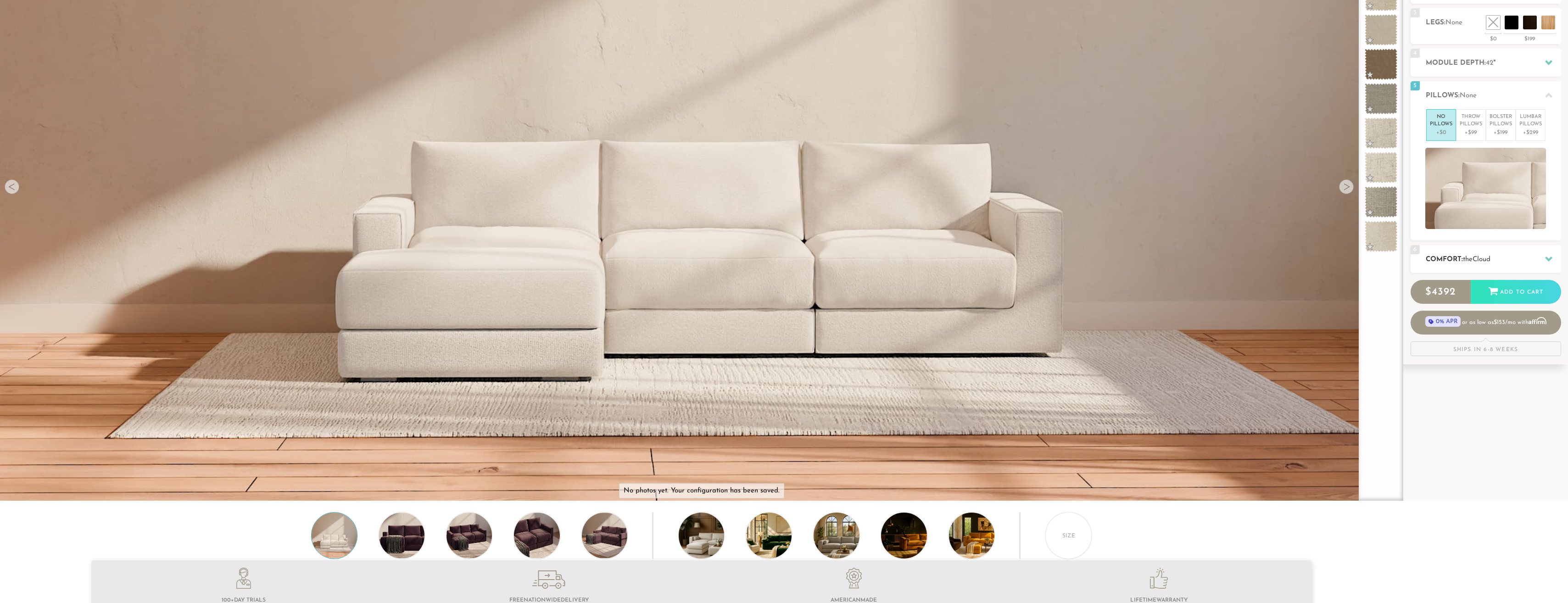
click at [1477, 254] on h2 "Comfort: the Cloud" at bounding box center [1494, 259] width 136 height 11
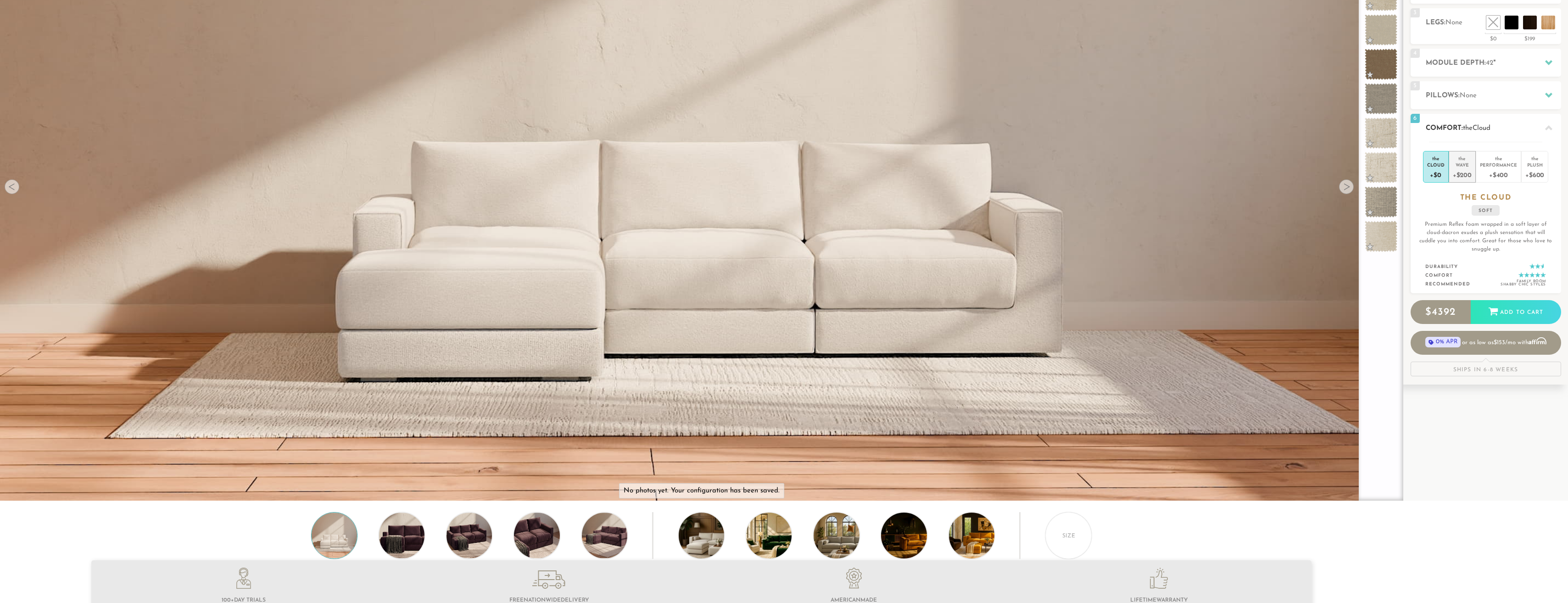
click at [1464, 168] on div "Wave" at bounding box center [1463, 164] width 19 height 6
click at [1501, 169] on div "+$400" at bounding box center [1499, 175] width 37 height 13
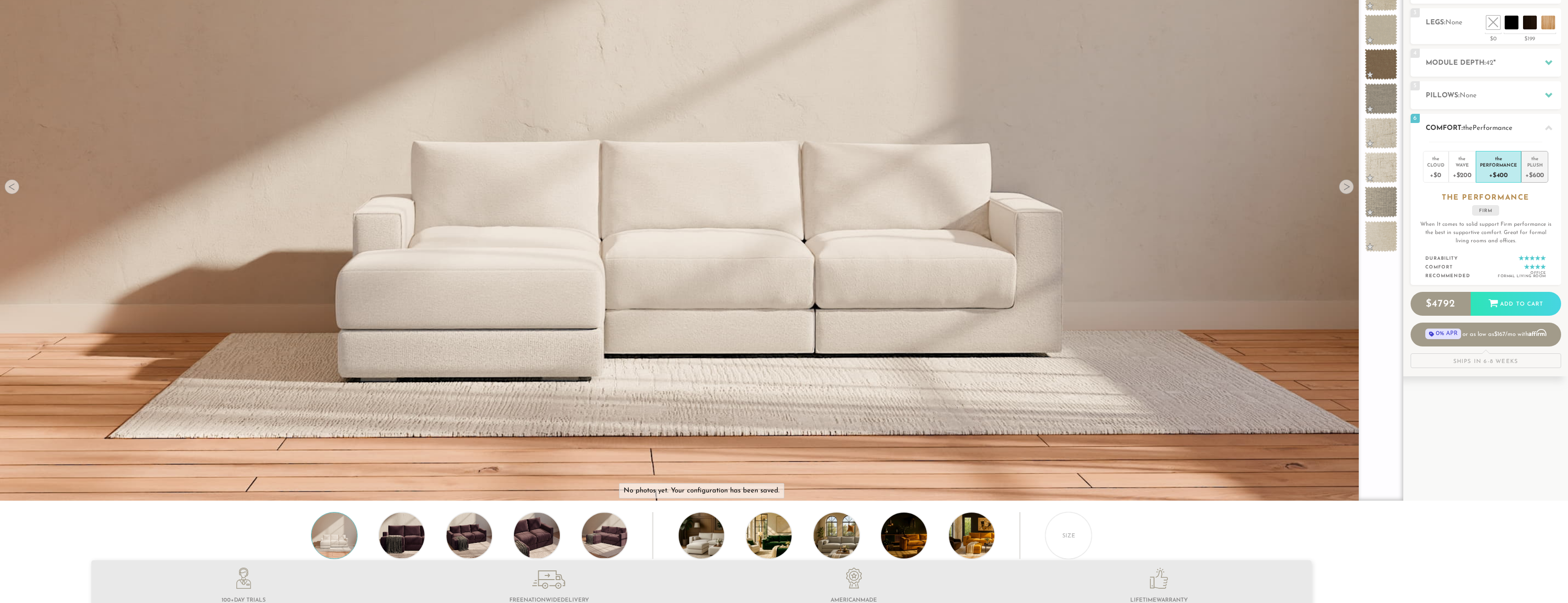
click at [1534, 168] on div "+$600" at bounding box center [1535, 175] width 19 height 13
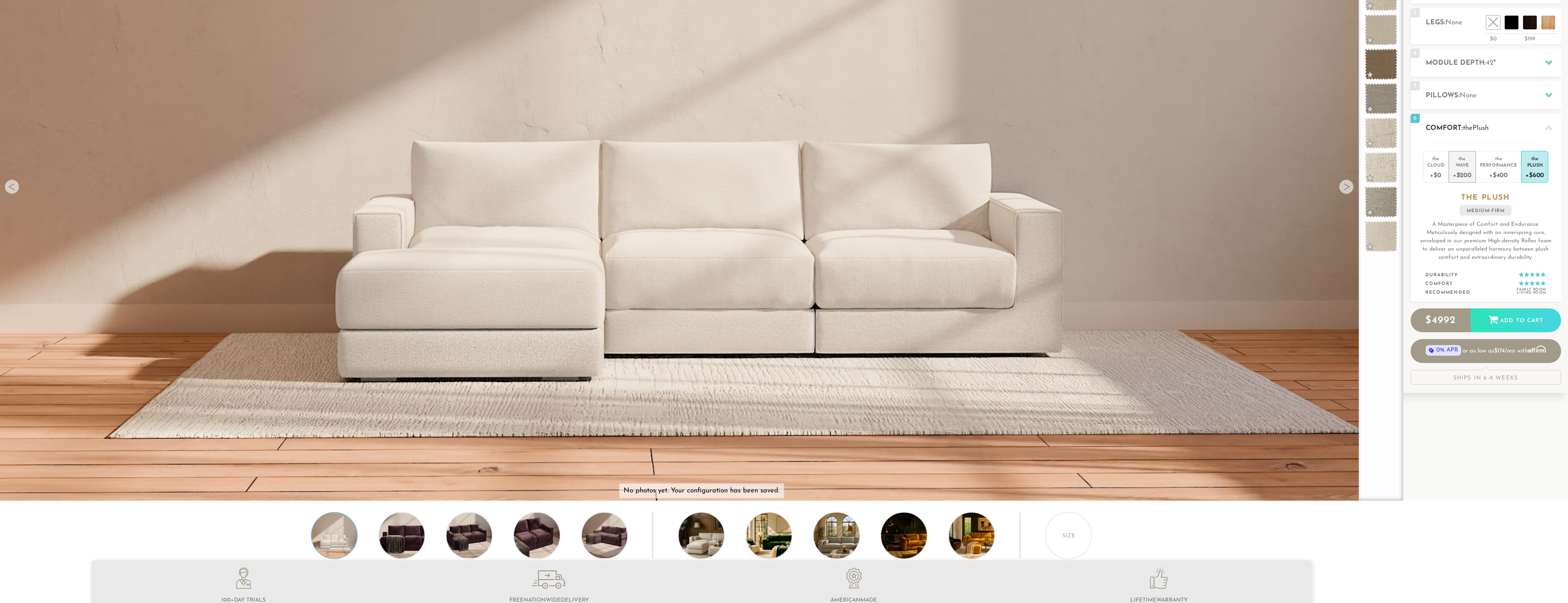
click at [1457, 168] on div "+$200" at bounding box center [1463, 175] width 19 height 13
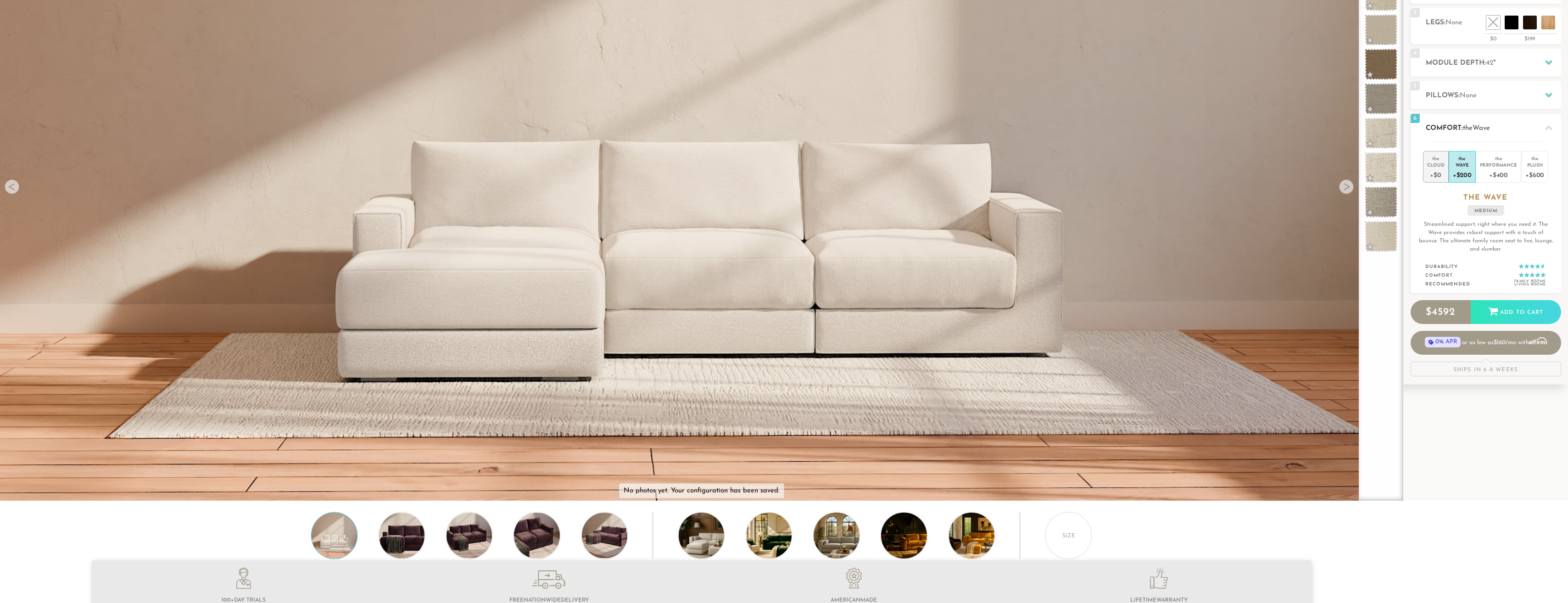
click at [1436, 174] on div "+$0" at bounding box center [1436, 175] width 17 height 13
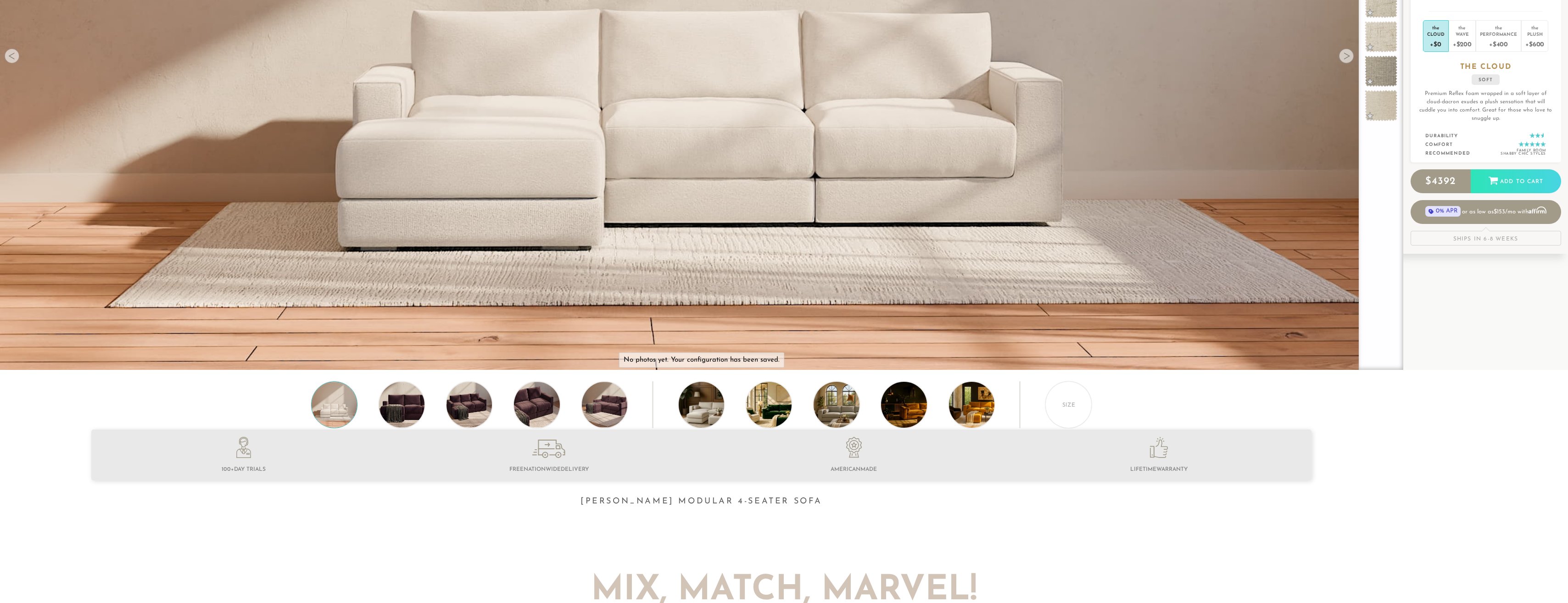
scroll to position [321, 0]
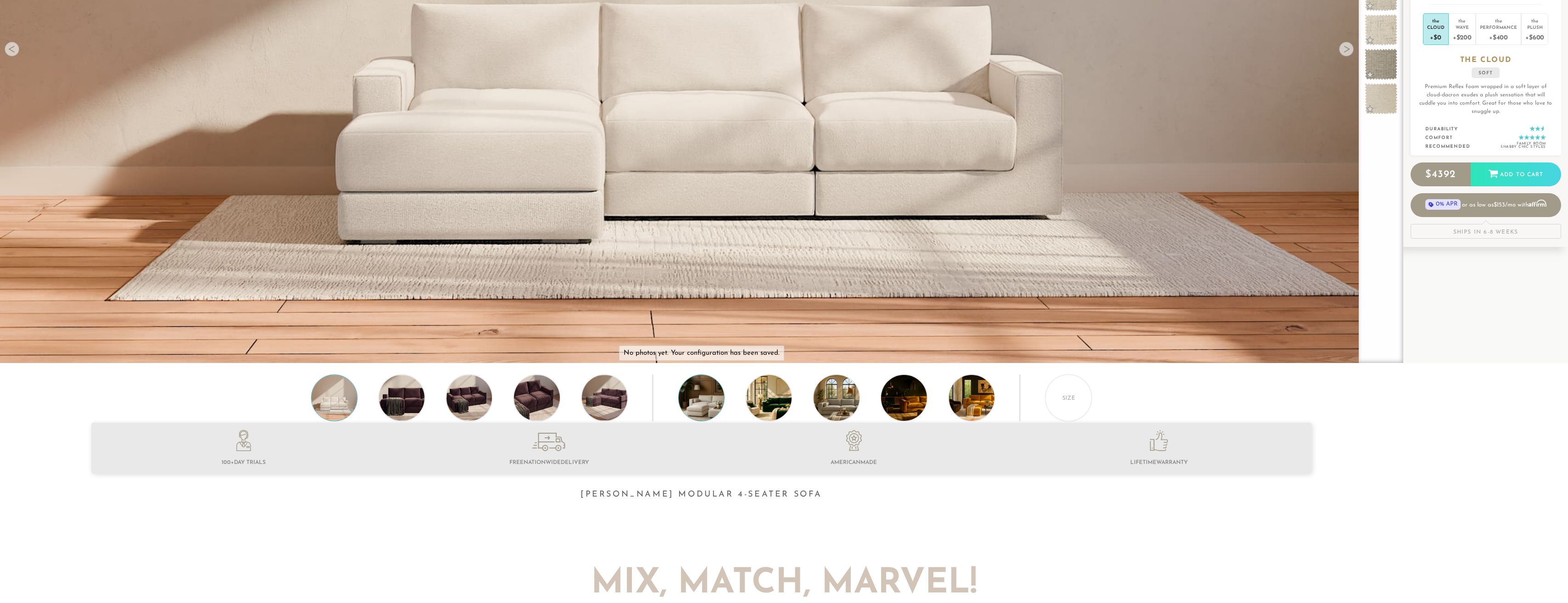
click at [692, 397] on img at bounding box center [720, 397] width 81 height 45
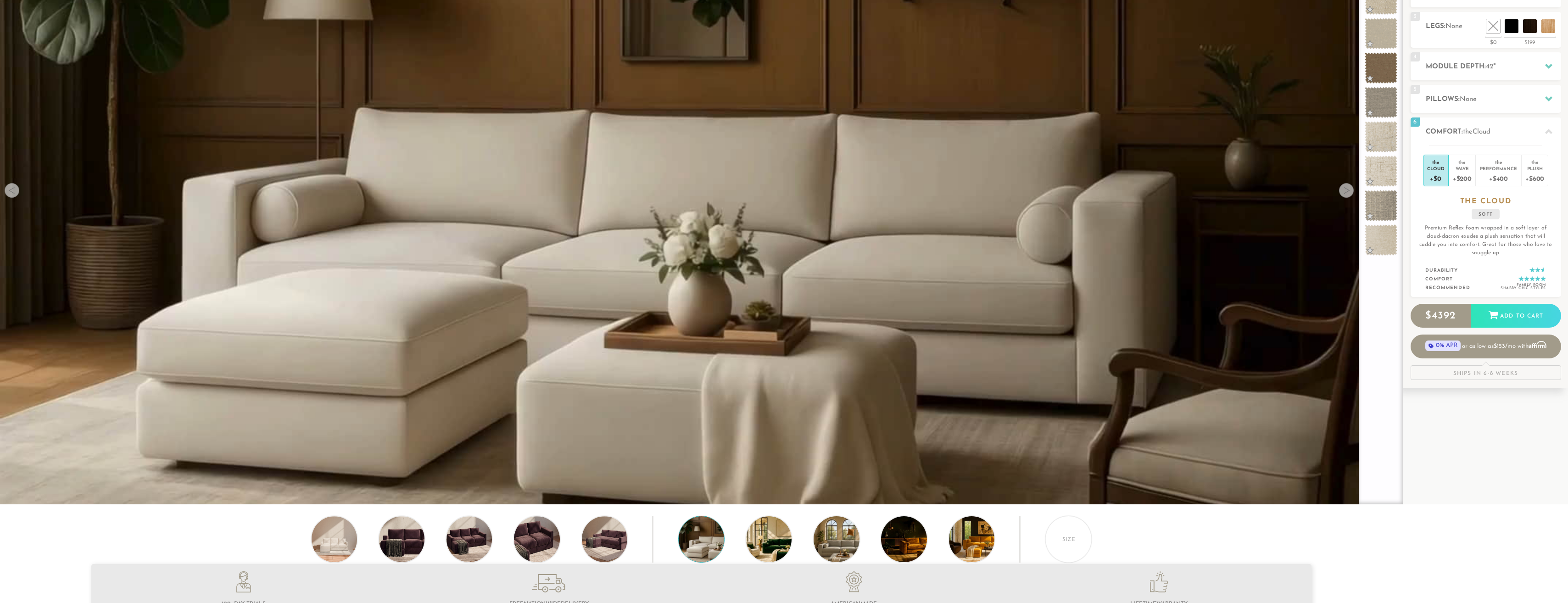
scroll to position [181, 0]
click at [705, 551] on img at bounding box center [720, 538] width 81 height 45
click at [764, 545] on img at bounding box center [787, 538] width 81 height 45
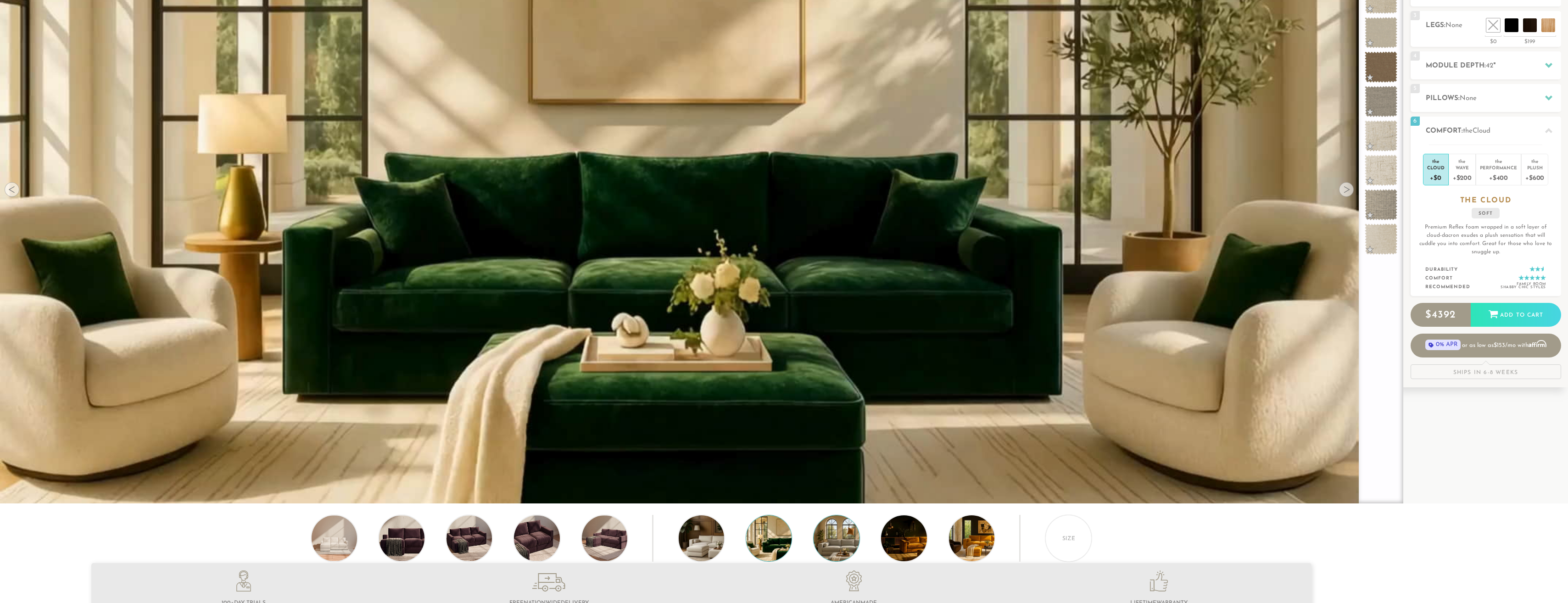
click at [818, 547] on img at bounding box center [854, 538] width 81 height 45
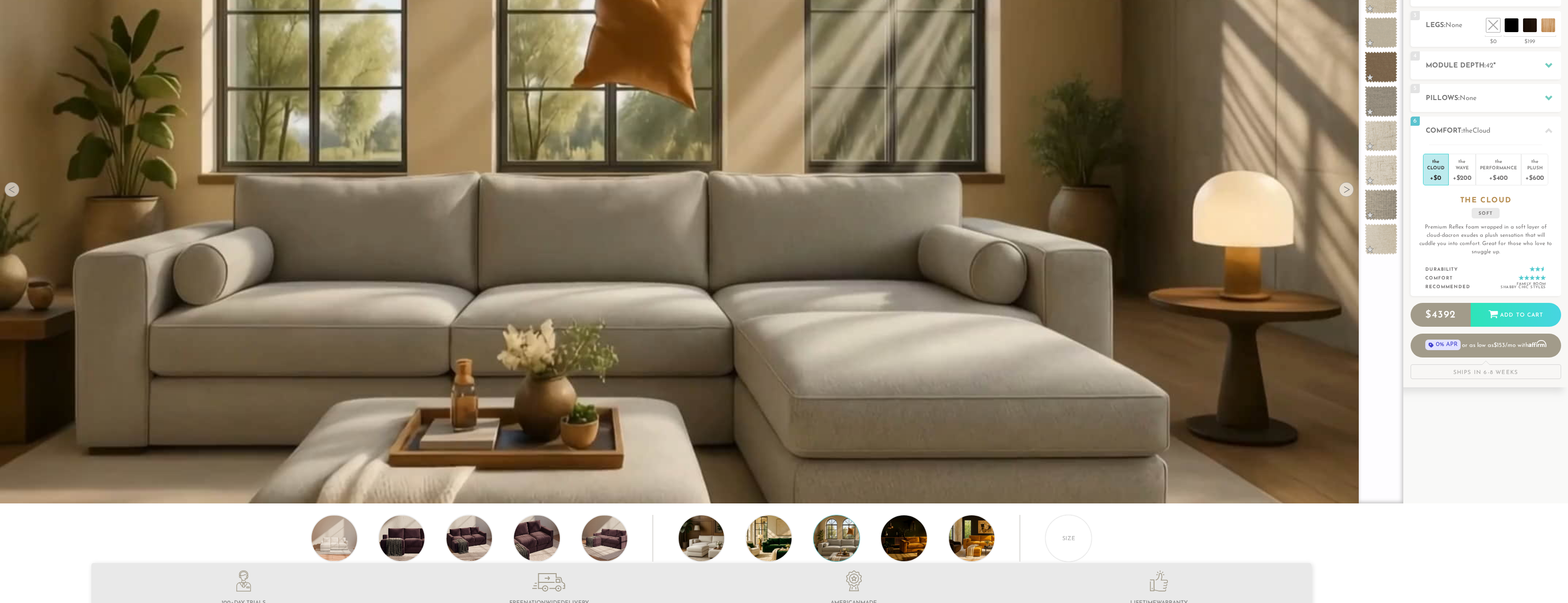
click at [845, 540] on img at bounding box center [854, 538] width 81 height 45
click at [902, 540] on img at bounding box center [921, 538] width 81 height 45
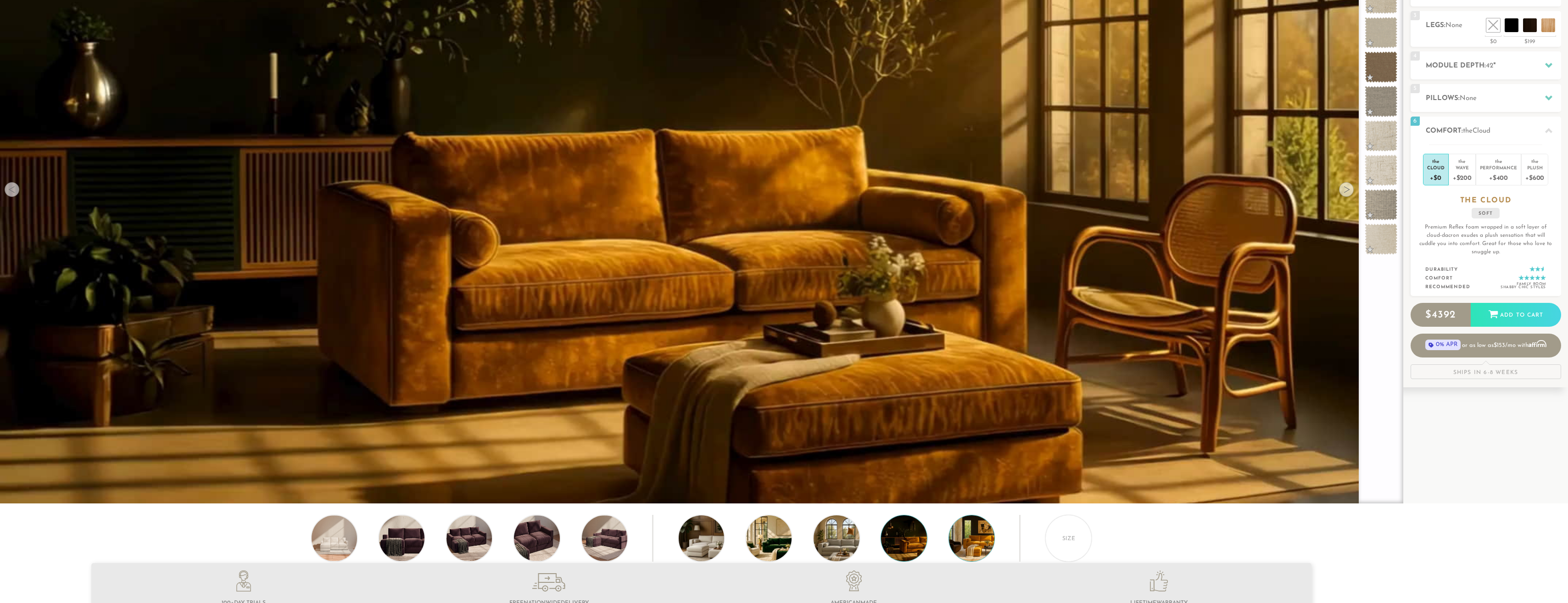
click at [984, 548] on img at bounding box center [990, 538] width 81 height 45
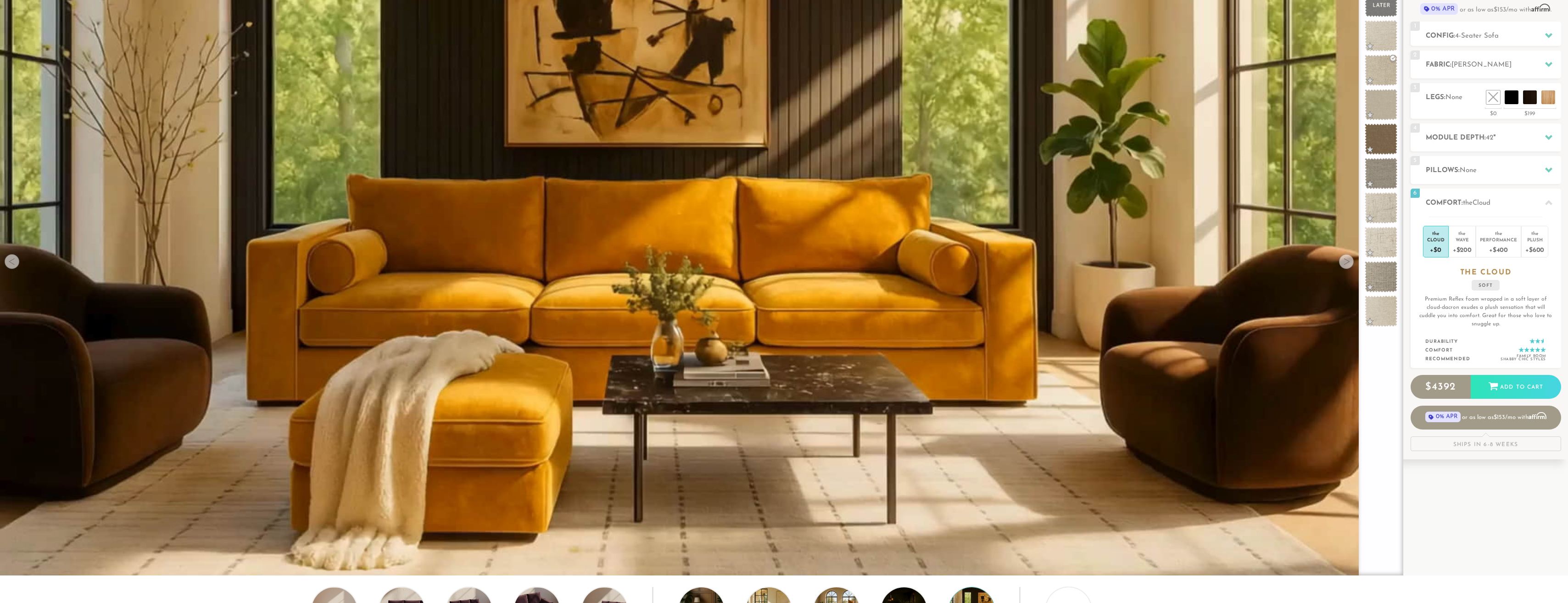
scroll to position [0, 0]
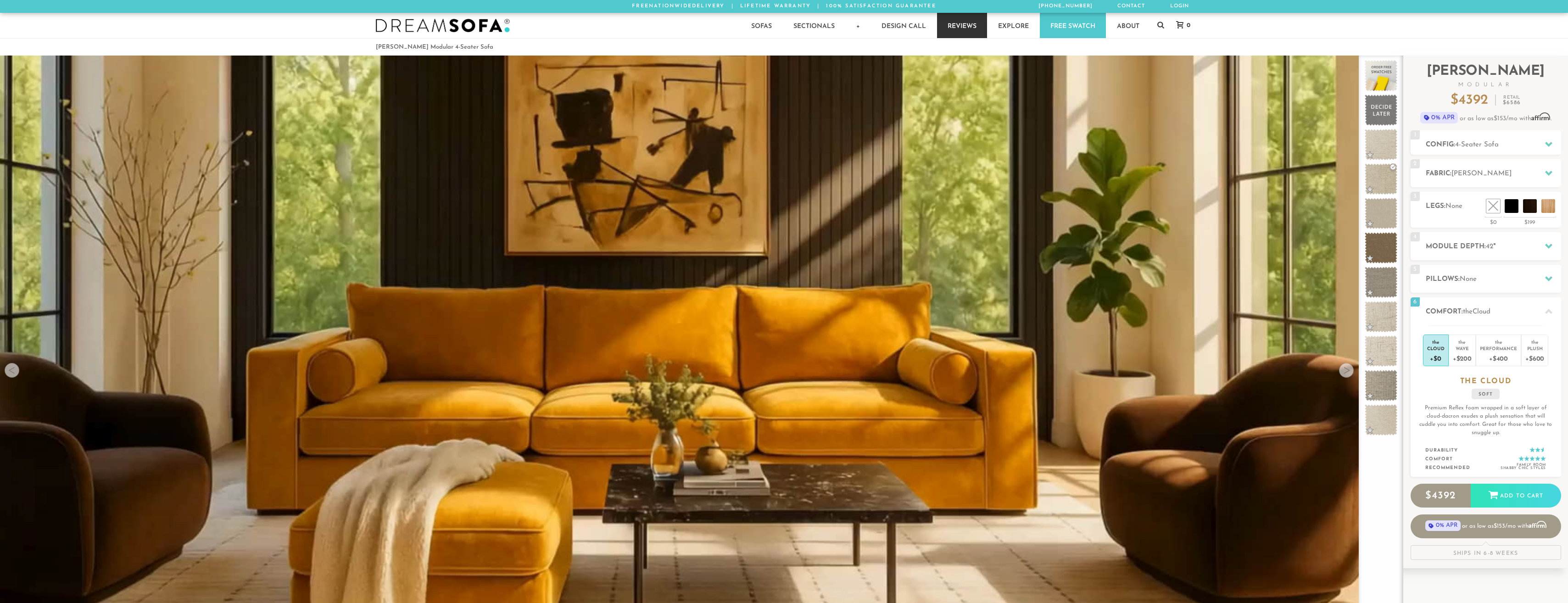
click at [962, 19] on link "Reviews" at bounding box center [962, 25] width 50 height 25
